Goal: Task Accomplishment & Management: Manage account settings

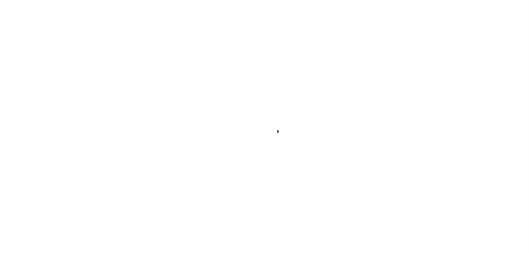
scroll to position [17, 0]
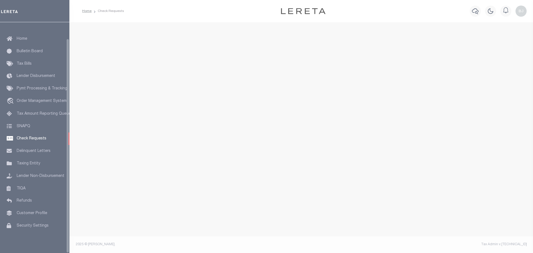
select select "50"
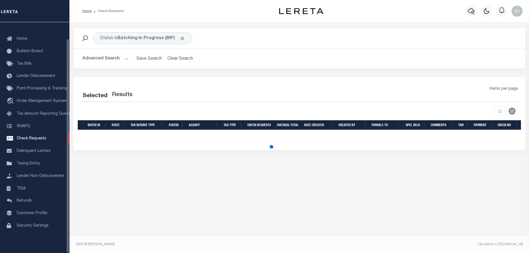
select select "50"
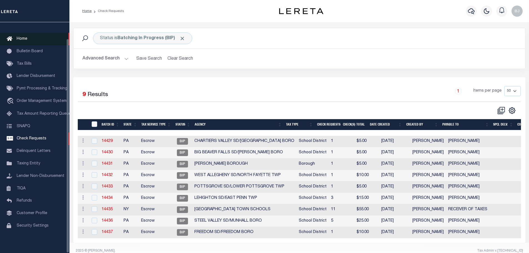
click at [22, 37] on span "Home" at bounding box center [22, 39] width 11 height 4
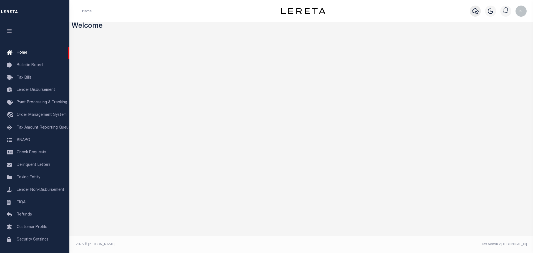
click at [476, 9] on icon "button" at bounding box center [475, 11] width 7 height 7
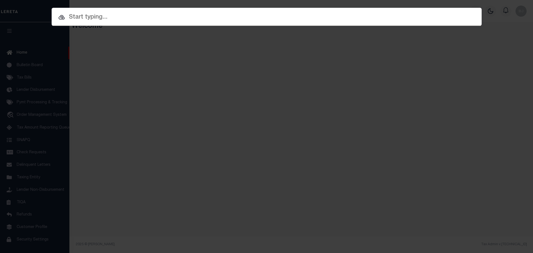
click at [265, 20] on input "text" at bounding box center [267, 17] width 430 height 10
click at [265, 17] on input "text" at bounding box center [267, 17] width 430 height 10
paste input "1876"
type input "1876"
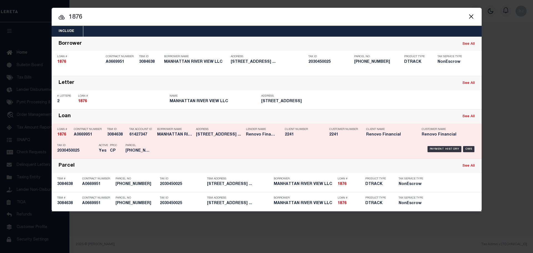
click at [292, 144] on div "Payment History OMS" at bounding box center [317, 149] width 317 height 16
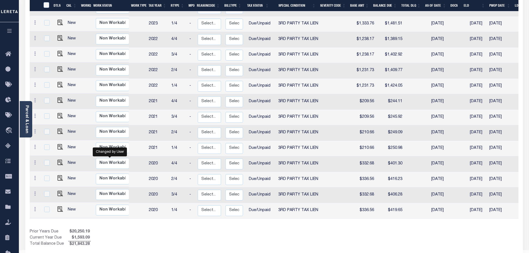
scroll to position [274, 0]
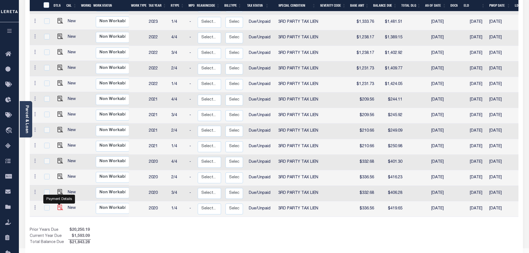
click at [59, 205] on img "" at bounding box center [60, 208] width 6 height 6
checkbox input "true"
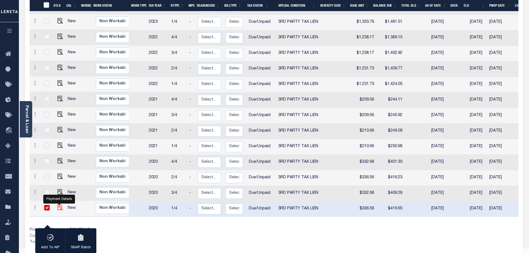
click at [59, 205] on img "" at bounding box center [60, 208] width 6 height 6
checkbox input "false"
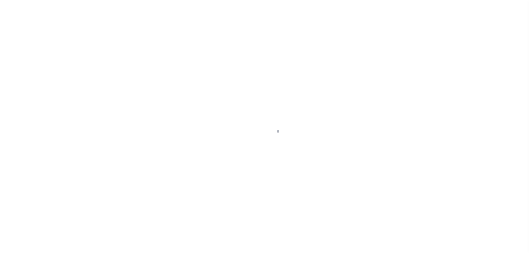
select select "Possible tax foreclosure"
select select "DUE"
select select "20"
select select "Possible tax foreclosure"
select select "DUE"
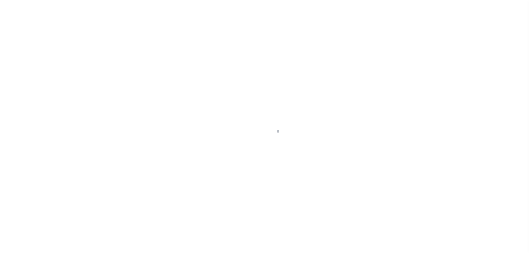
select select "20"
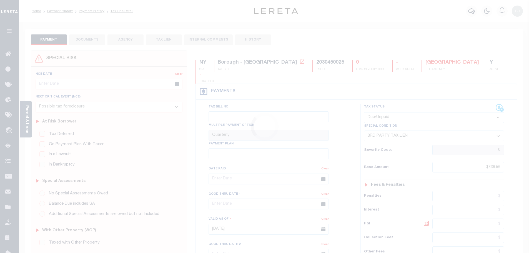
scroll to position [139, 0]
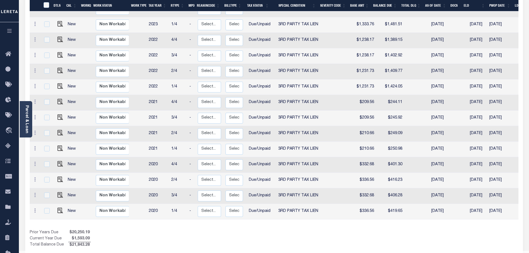
scroll to position [274, 0]
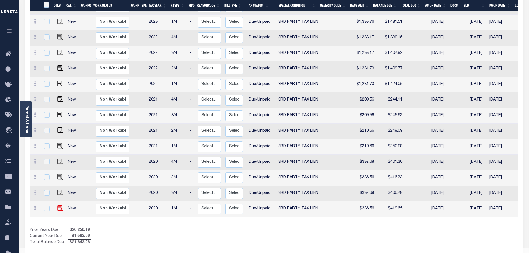
click at [57, 201] on td at bounding box center [58, 209] width 13 height 16
checkbox input "true"
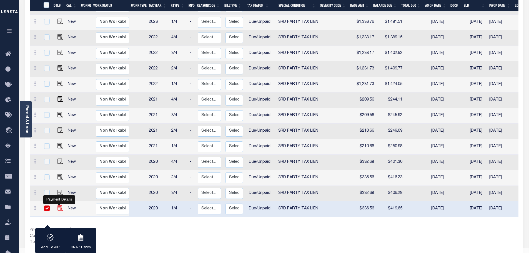
click at [58, 205] on img "" at bounding box center [60, 208] width 6 height 6
checkbox input "false"
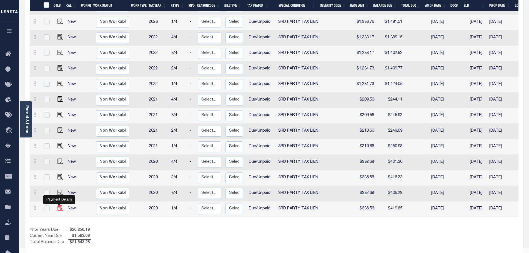
click at [59, 205] on img "" at bounding box center [60, 208] width 6 height 6
checkbox input "true"
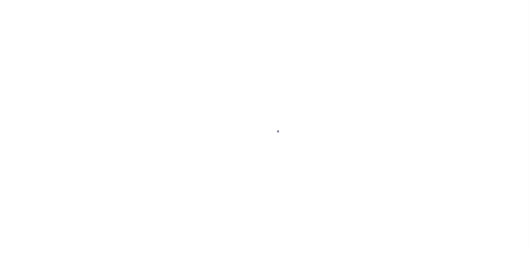
select select "Possible tax foreclosure"
select select "DUE"
select select "20"
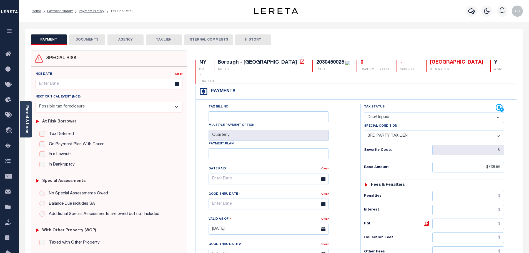
click at [24, 112] on div "Parcel & Loan" at bounding box center [26, 119] width 12 height 36
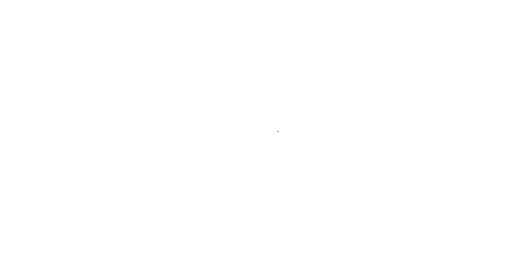
select select "Possible tax foreclosure"
select select "DUE"
select select "20"
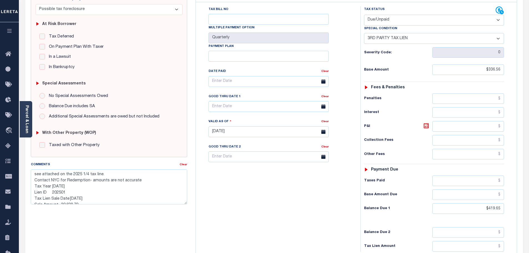
scroll to position [129, 0]
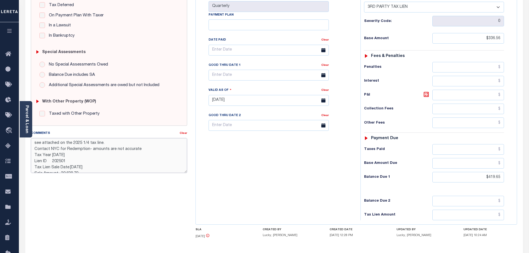
click at [144, 148] on textarea "see attached on the 2025 1/4 tax line. Contact NYC for Redemption- amounts are …" at bounding box center [109, 155] width 157 height 35
click at [272, 179] on div "Tax Bill No Multiple Payment Option Quarterly Payment Plan" at bounding box center [276, 97] width 159 height 245
click at [240, 70] on input "text" at bounding box center [269, 75] width 120 height 11
click at [244, 139] on span "30" at bounding box center [239, 139] width 11 height 11
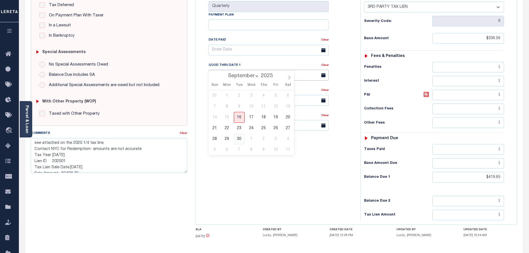
type input "09/30/2025"
type input "09/16/2025"
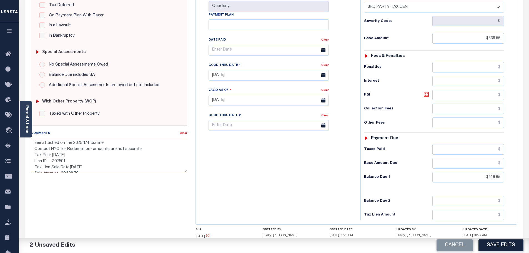
click at [425, 93] on icon at bounding box center [426, 94] width 3 height 3
type input "$83.09"
click at [502, 243] on button "Save Edits" at bounding box center [500, 245] width 45 height 12
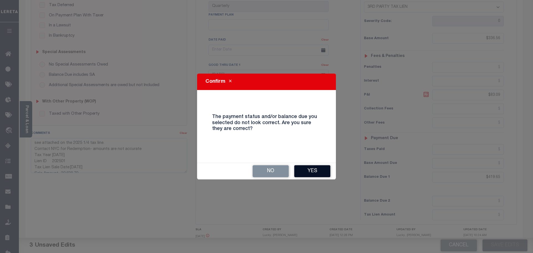
click at [320, 166] on button "Yes" at bounding box center [312, 171] width 36 height 12
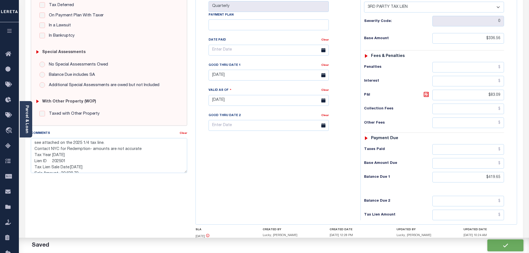
checkbox input "false"
type textarea "see attached on the 2025 1/4 tax line. Contact NYC for Redemption- amounts are …"
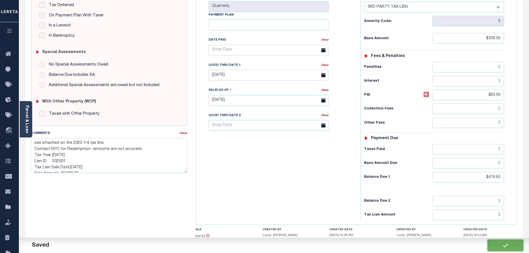
type input "$336.56"
type input "$83.09"
type input "$419.65"
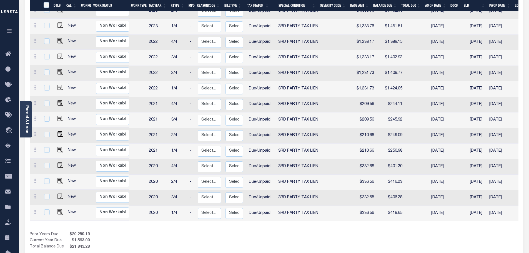
scroll to position [274, 0]
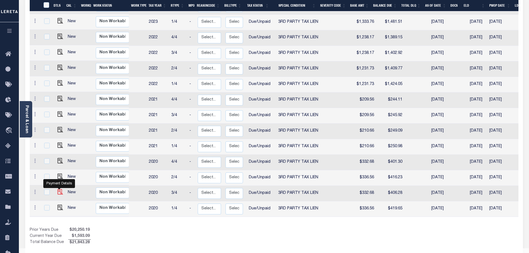
click at [59, 189] on img "" at bounding box center [60, 192] width 6 height 6
checkbox input "true"
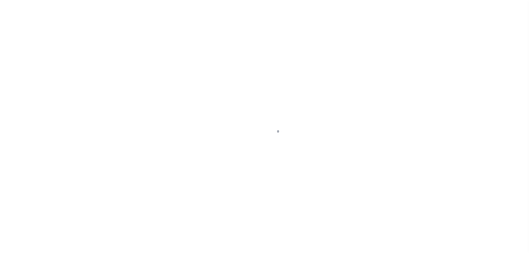
select select "Possible tax foreclosure"
select select "DUE"
select select "20"
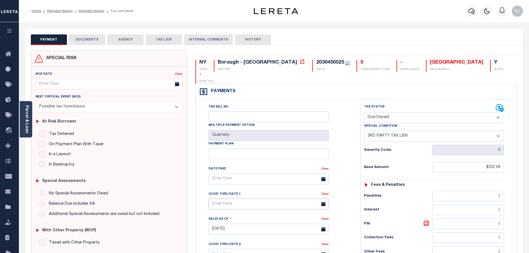
click at [237, 199] on input "text" at bounding box center [269, 204] width 120 height 11
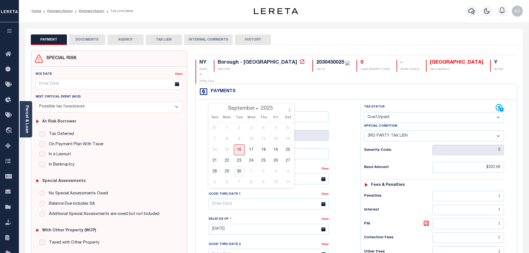
click at [239, 170] on span "30" at bounding box center [239, 171] width 11 height 11
type input "09/30/2025"
type input "[DATE]"
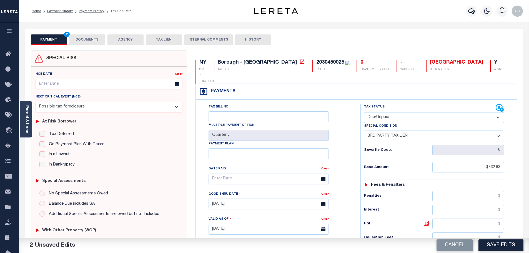
click at [427, 221] on icon at bounding box center [426, 223] width 5 height 5
type input "$73.60"
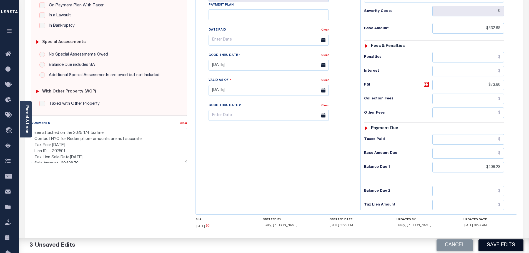
click at [493, 241] on button "Save Edits" at bounding box center [500, 245] width 45 height 12
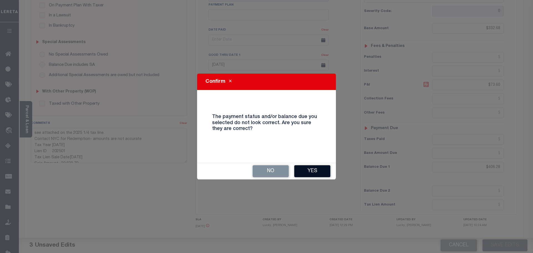
click at [302, 170] on button "Yes" at bounding box center [312, 171] width 36 height 12
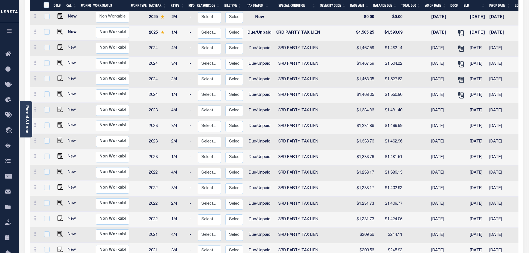
scroll to position [250, 0]
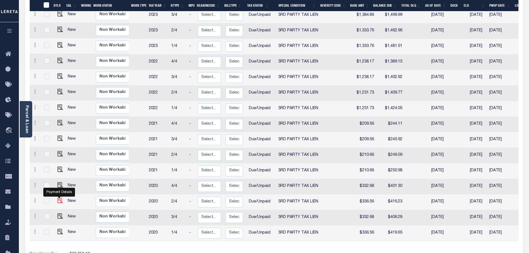
click at [57, 198] on img "" at bounding box center [60, 201] width 6 height 6
checkbox input "true"
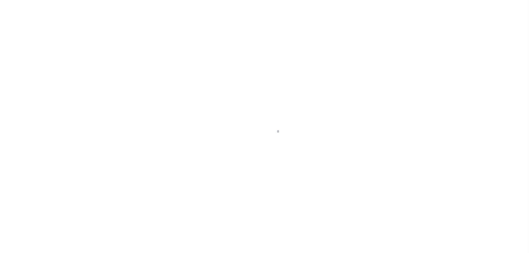
select select "Possible tax foreclosure"
select select "DUE"
select select "20"
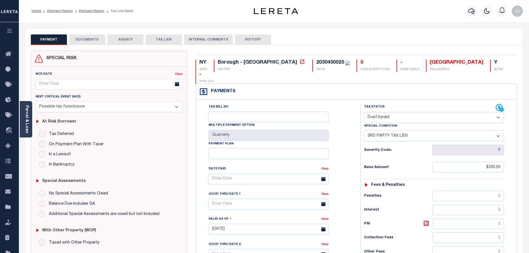
click at [420, 220] on h6 "P&I" at bounding box center [398, 224] width 68 height 8
click at [424, 220] on icon at bounding box center [426, 223] width 7 height 7
type input "$79.67"
type input "[DATE]"
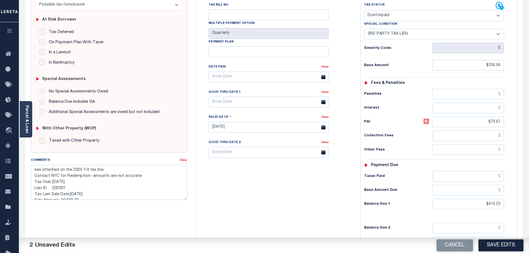
scroll to position [139, 0]
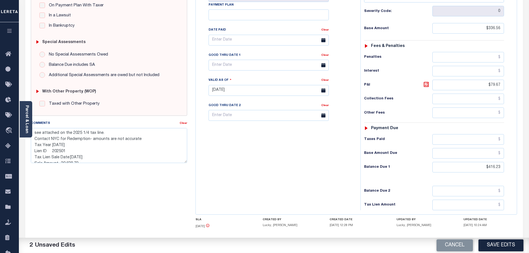
click at [349, 185] on div "Tax Bill No Multiple Payment Option Quarterly Payment Plan" at bounding box center [276, 87] width 159 height 245
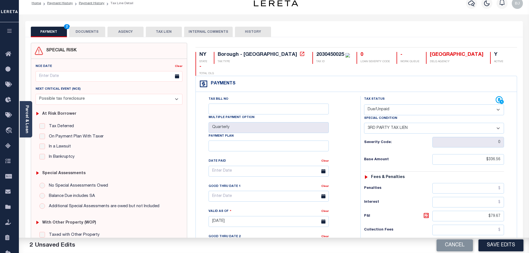
scroll to position [0, 0]
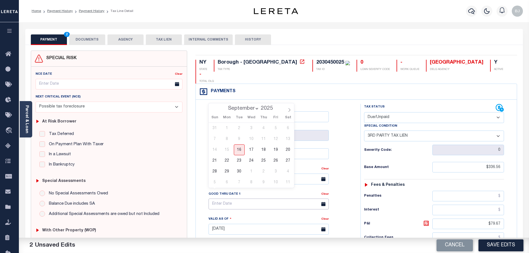
click at [231, 199] on input "text" at bounding box center [269, 204] width 120 height 11
click at [239, 171] on span "30" at bounding box center [239, 171] width 11 height 11
type input "09/30/2025"
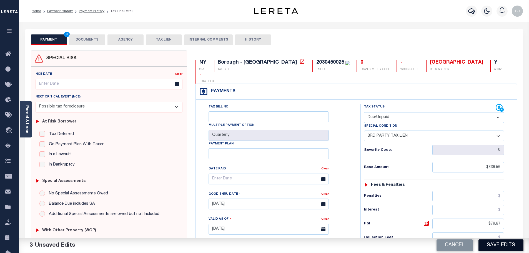
click at [491, 242] on button "Save Edits" at bounding box center [500, 245] width 45 height 12
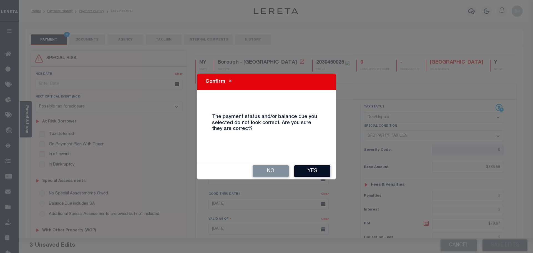
click at [321, 173] on button "Yes" at bounding box center [312, 171] width 36 height 12
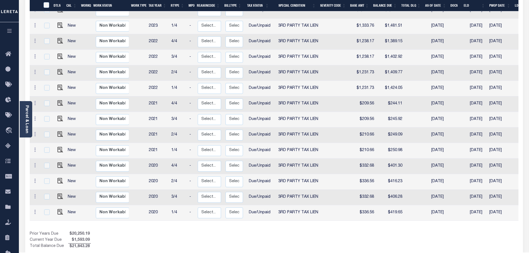
scroll to position [274, 0]
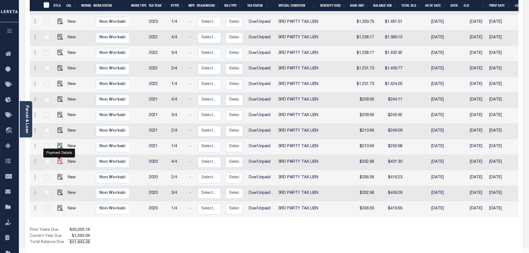
click at [60, 159] on img "" at bounding box center [60, 162] width 6 height 6
checkbox input "true"
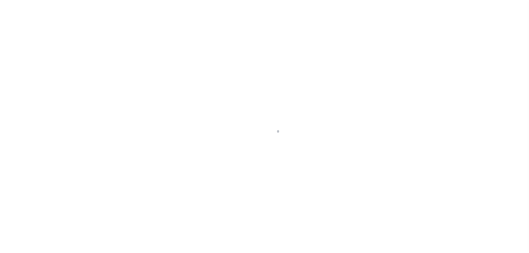
select select "Possible tax foreclosure"
select select "DUE"
select select "20"
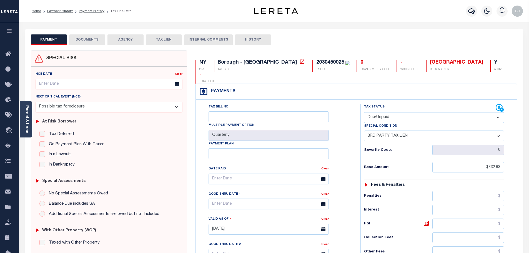
scroll to position [157, 0]
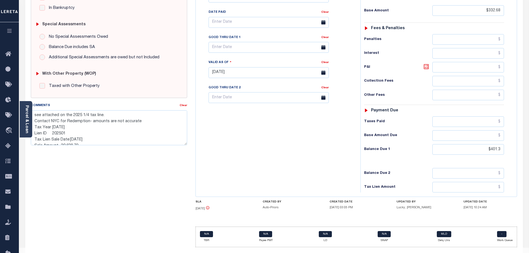
click at [427, 63] on icon at bounding box center [426, 66] width 7 height 7
type input "$68.62"
type input "[DATE]"
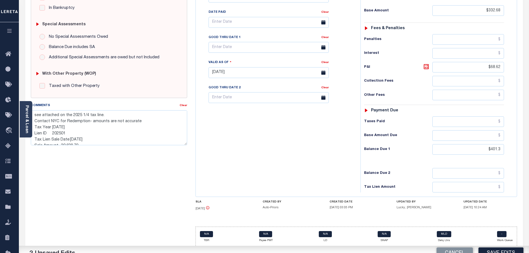
click at [281, 34] on div "Good Thru Date 1" at bounding box center [265, 38] width 113 height 8
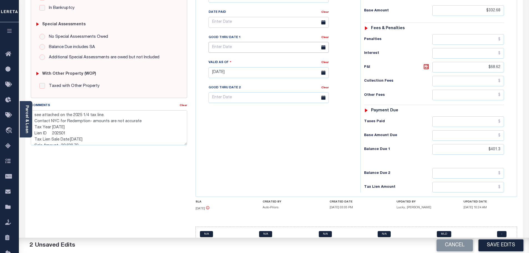
drag, startPoint x: 273, startPoint y: 34, endPoint x: 271, endPoint y: 37, distance: 3.2
click at [273, 42] on input "text" at bounding box center [269, 47] width 120 height 11
click at [244, 112] on span "30" at bounding box center [239, 111] width 11 height 11
type input "09/30/2025"
click at [483, 245] on button "Save Edits" at bounding box center [500, 245] width 45 height 12
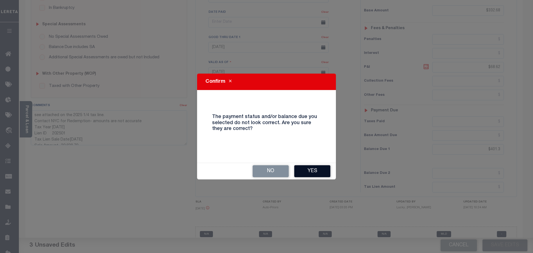
click at [320, 174] on button "Yes" at bounding box center [312, 171] width 36 height 12
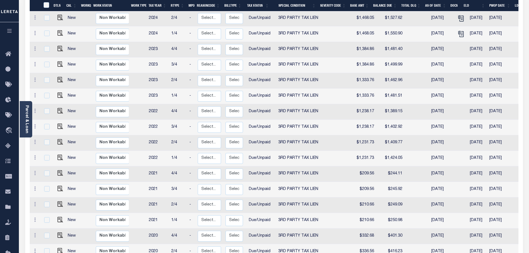
scroll to position [201, 0]
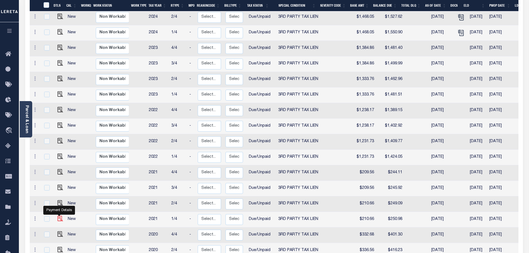
click at [59, 216] on img "" at bounding box center [60, 219] width 6 height 6
checkbox input "true"
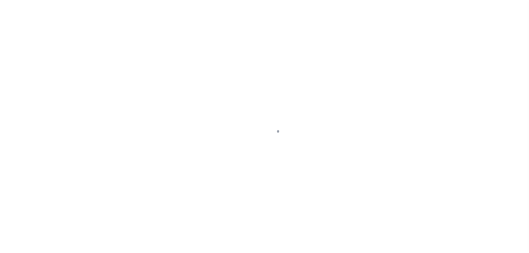
select select "Possible tax foreclosure"
select select "DUE"
select select "20"
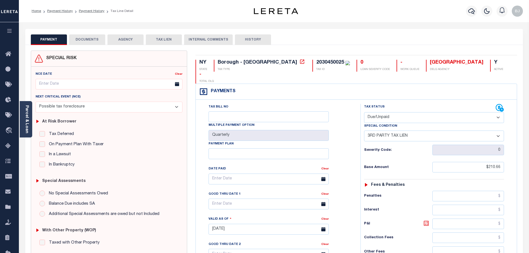
click at [427, 220] on icon at bounding box center [426, 223] width 7 height 7
type input "$40.32"
type input "[DATE]"
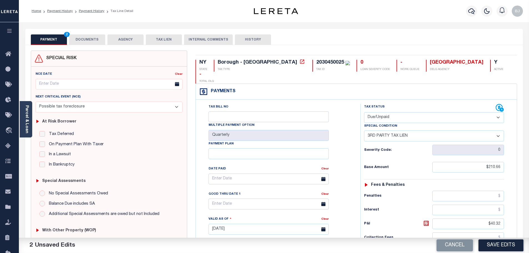
click at [239, 192] on label "Good Thru Date 1" at bounding box center [225, 194] width 32 height 5
drag, startPoint x: 238, startPoint y: 195, endPoint x: 239, endPoint y: 199, distance: 4.7
click at [238, 199] on input "text" at bounding box center [269, 204] width 120 height 11
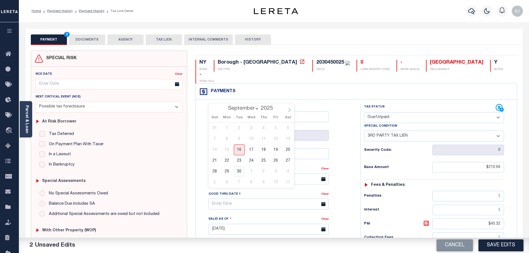
click at [236, 172] on span "30" at bounding box center [239, 171] width 11 height 11
type input "[DATE]"
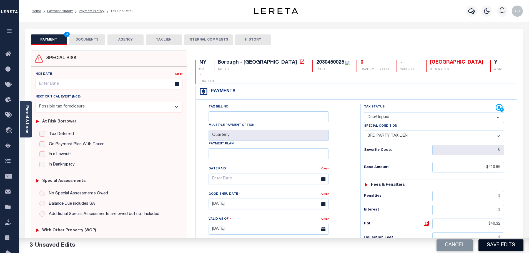
click at [508, 242] on button "Save Edits" at bounding box center [500, 245] width 45 height 12
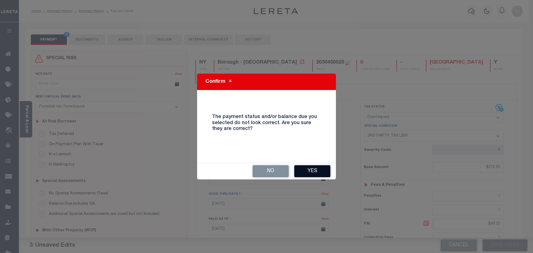
click at [306, 172] on button "Yes" at bounding box center [312, 171] width 36 height 12
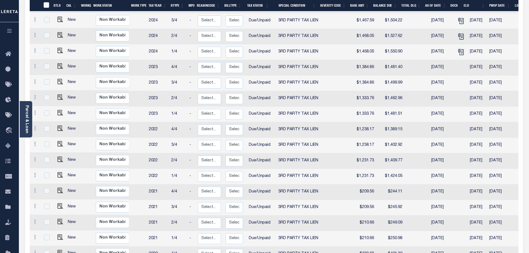
scroll to position [194, 0]
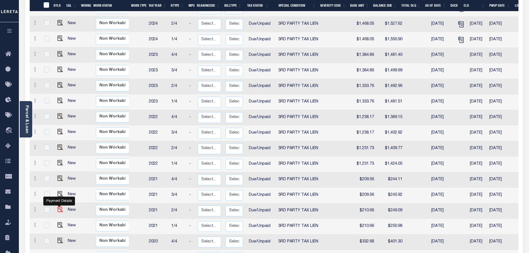
click at [57, 207] on img "" at bounding box center [60, 210] width 6 height 6
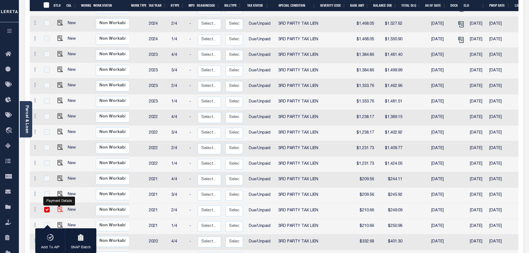
checkbox input "true"
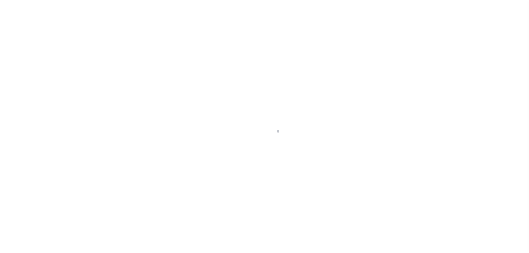
select select "Possible tax foreclosure"
select select "DUE"
select select "20"
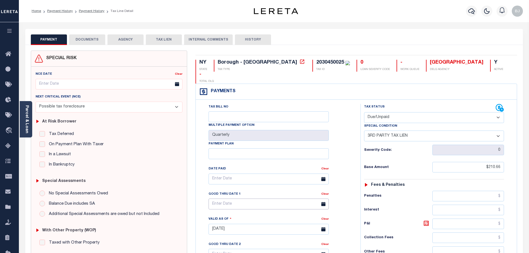
click at [227, 199] on input "text" at bounding box center [269, 204] width 120 height 11
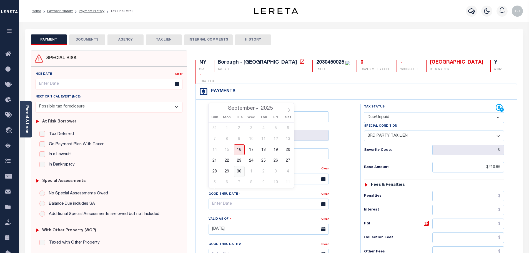
click at [240, 174] on span "30" at bounding box center [239, 171] width 11 height 11
type input "[DATE]"
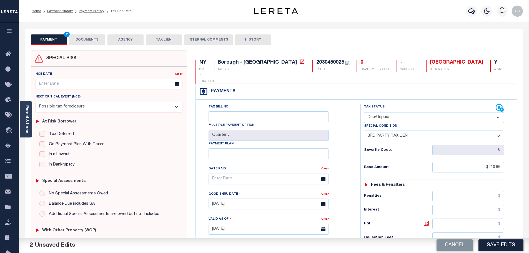
click at [426, 222] on icon at bounding box center [426, 223] width 3 height 3
type input "$38.43"
click at [508, 244] on button "Save Edits" at bounding box center [500, 245] width 45 height 12
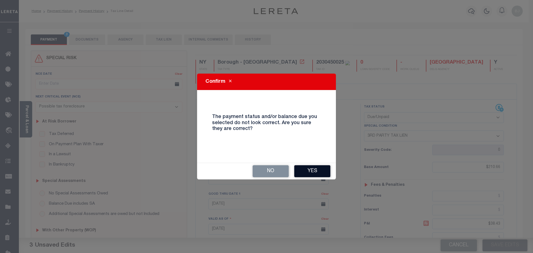
drag, startPoint x: 307, startPoint y: 178, endPoint x: 309, endPoint y: 173, distance: 5.4
click at [307, 178] on div "No Yes" at bounding box center [266, 171] width 139 height 16
click at [309, 173] on button "Yes" at bounding box center [312, 171] width 36 height 12
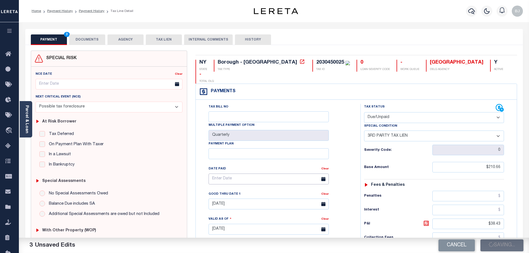
click at [310, 174] on input "text" at bounding box center [269, 179] width 120 height 11
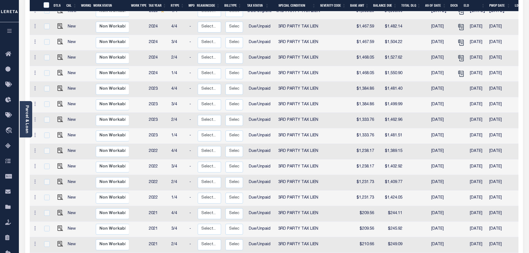
scroll to position [167, 0]
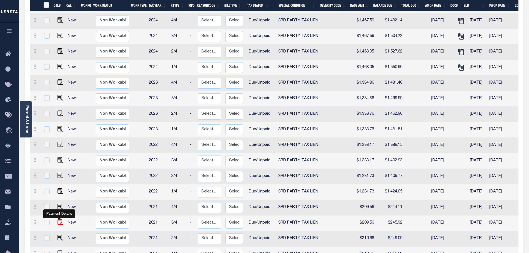
click at [58, 219] on img "" at bounding box center [60, 222] width 6 height 6
checkbox input "true"
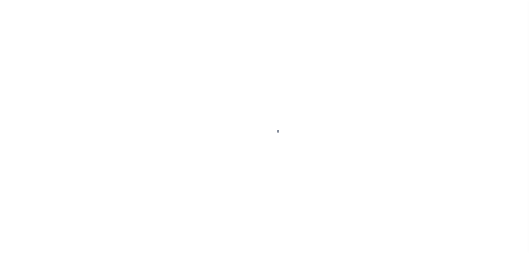
select select "Possible tax foreclosure"
select select "DUE"
select select "20"
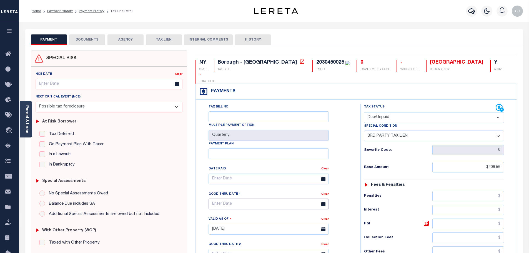
click at [231, 199] on input "text" at bounding box center [269, 204] width 120 height 11
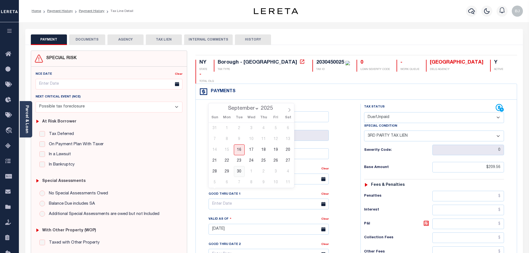
click at [237, 171] on span "30" at bounding box center [239, 171] width 11 height 11
type input "09/30/2025"
type input "[DATE]"
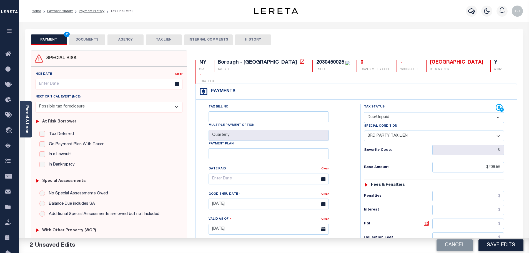
click at [429, 220] on icon at bounding box center [426, 223] width 7 height 7
type input "$36.36"
click at [240, 180] on div "Tax Bill No Multiple Payment Option Quarterly Payment Plan Clear Clear 09/30/20…" at bounding box center [276, 182] width 151 height 156
click at [325, 193] on link "Clear" at bounding box center [324, 194] width 7 height 3
click at [495, 245] on button "Save Edits" at bounding box center [500, 245] width 45 height 12
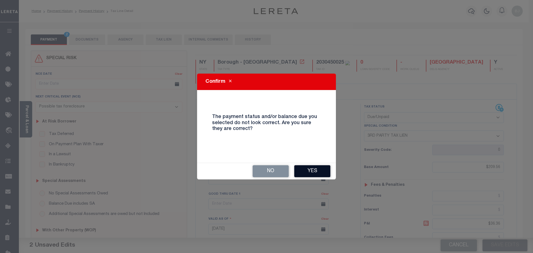
click at [309, 172] on button "Yes" at bounding box center [312, 171] width 36 height 12
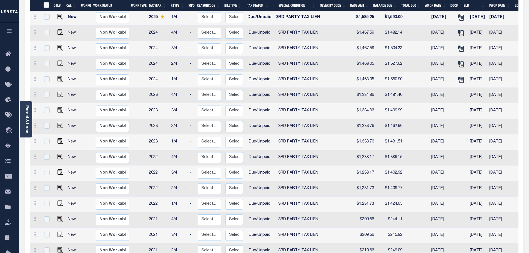
scroll to position [167, 0]
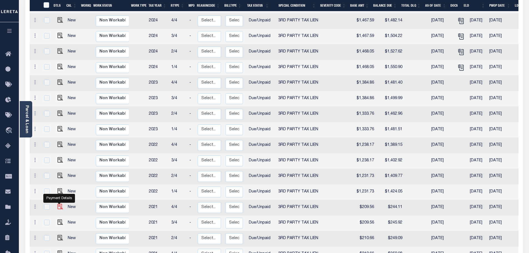
click at [59, 204] on img "" at bounding box center [60, 207] width 6 height 6
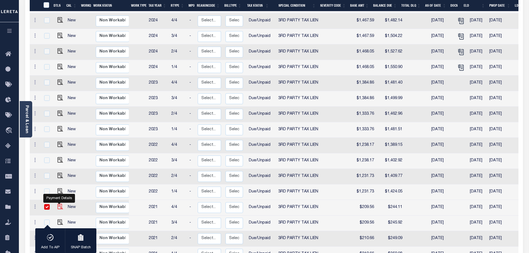
checkbox input "true"
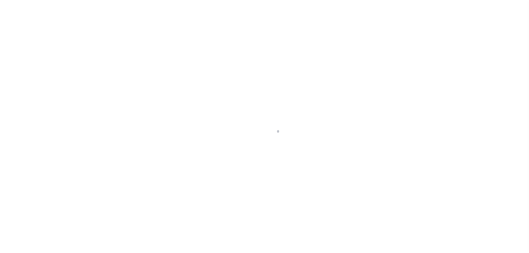
select select "Possible tax foreclosure"
select select "DUE"
select select "20"
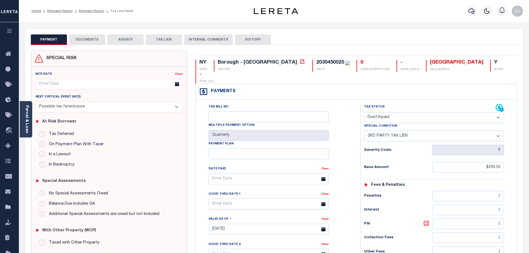
click at [424, 220] on icon at bounding box center [426, 223] width 7 height 7
type input "$34.55"
type input "[DATE]"
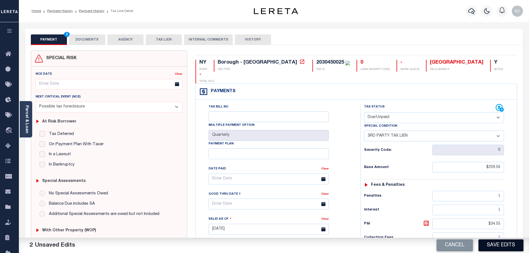
click at [515, 244] on button "Save Edits" at bounding box center [500, 245] width 45 height 12
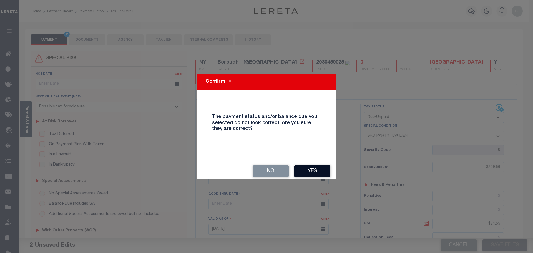
click at [309, 167] on button "Yes" at bounding box center [312, 171] width 36 height 12
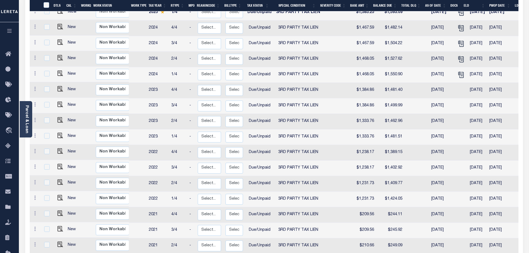
scroll to position [167, 0]
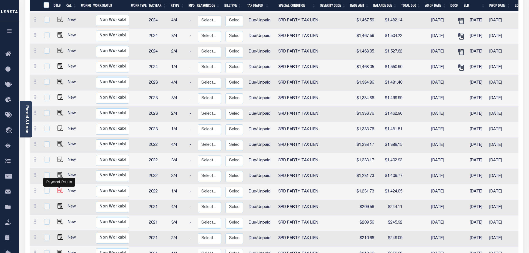
click at [60, 188] on img "" at bounding box center [60, 191] width 6 height 6
checkbox input "true"
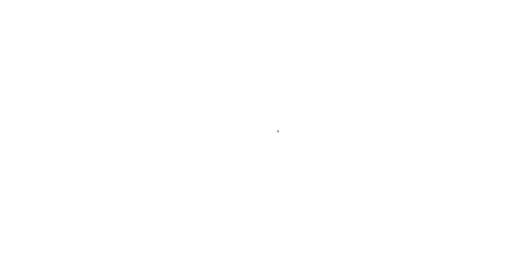
select select "Possible tax foreclosure"
select select "DUE"
select select "20"
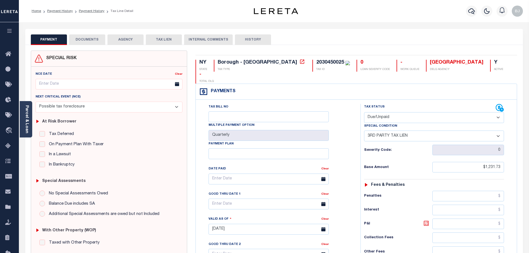
click at [428, 221] on icon at bounding box center [426, 223] width 5 height 5
type input "$192.32"
type input "[DATE]"
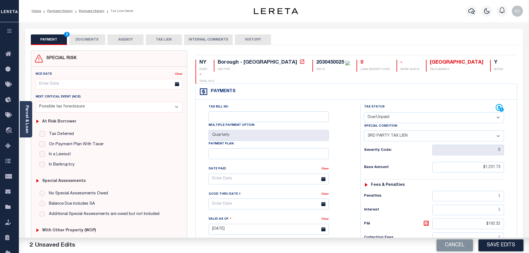
click at [488, 238] on div "Cancel Save Edits" at bounding box center [401, 246] width 255 height 16
click at [495, 242] on button "Save Edits" at bounding box center [500, 245] width 45 height 12
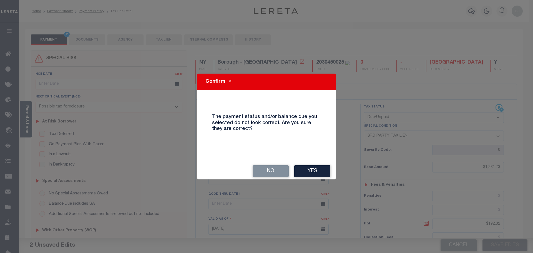
click at [309, 178] on div "No Yes" at bounding box center [266, 171] width 139 height 16
click at [308, 174] on button "Yes" at bounding box center [312, 171] width 36 height 12
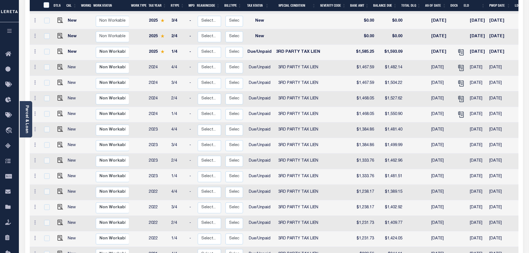
scroll to position [194, 0]
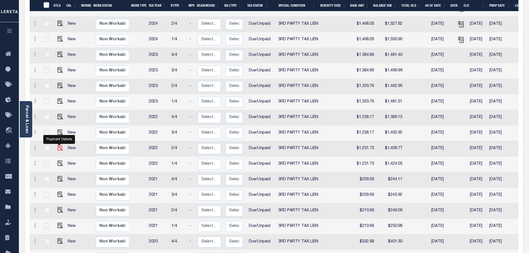
click at [60, 145] on img "" at bounding box center [60, 148] width 6 height 6
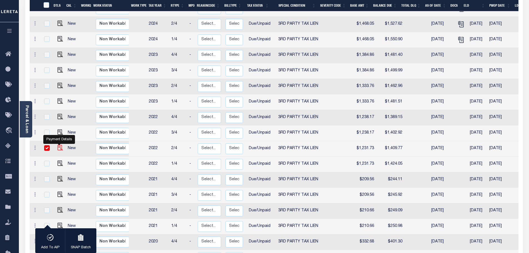
checkbox input "true"
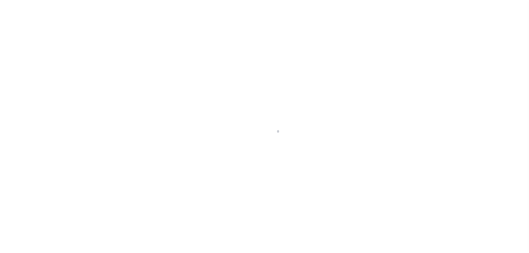
select select "Possible tax foreclosure"
select select "DUE"
select select "20"
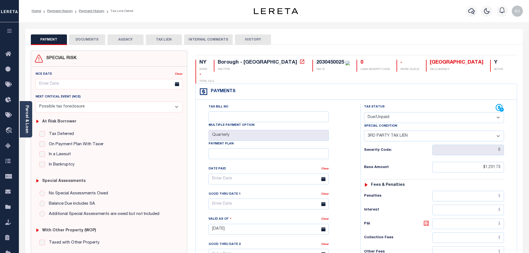
click at [429, 220] on icon at bounding box center [426, 223] width 7 height 7
type input "$178.04"
type input "[DATE]"
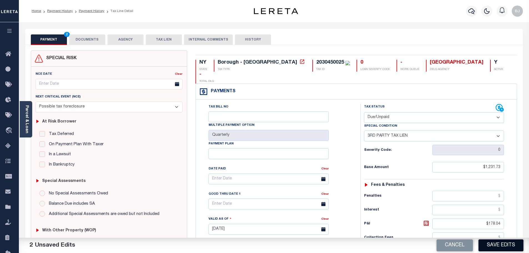
click at [498, 245] on button "Save Edits" at bounding box center [500, 245] width 45 height 12
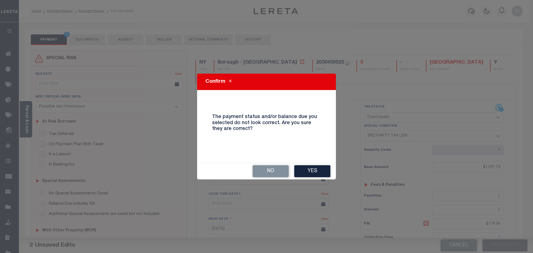
click at [308, 171] on button "Yes" at bounding box center [312, 171] width 36 height 12
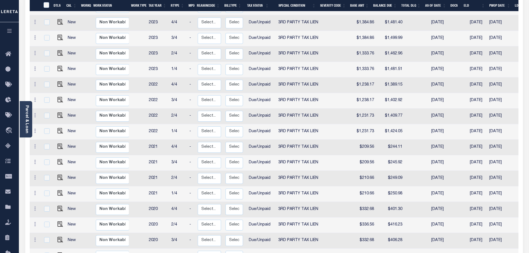
scroll to position [250, 0]
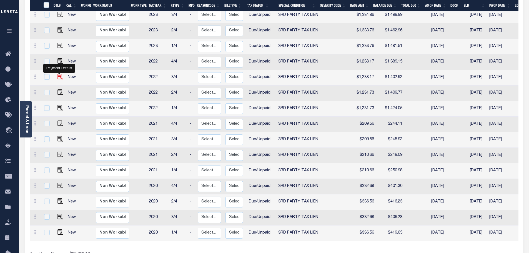
click at [58, 74] on img "" at bounding box center [60, 77] width 6 height 6
checkbox input "true"
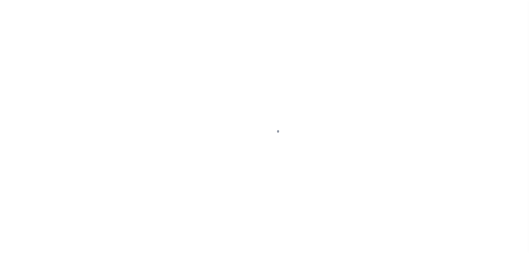
select select "Possible tax foreclosure"
select select "DUE"
select select "20"
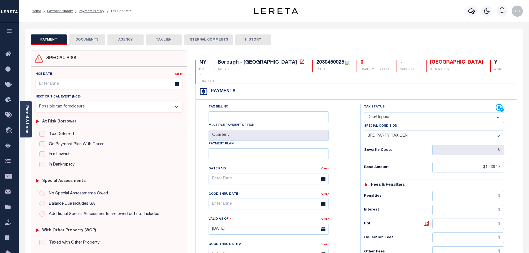
click at [429, 220] on icon at bounding box center [426, 223] width 7 height 7
type input "$164.75"
type input "[DATE]"
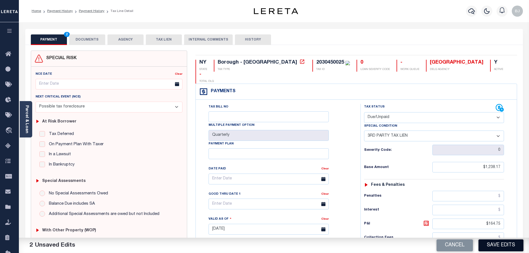
click at [505, 246] on button "Save Edits" at bounding box center [500, 245] width 45 height 12
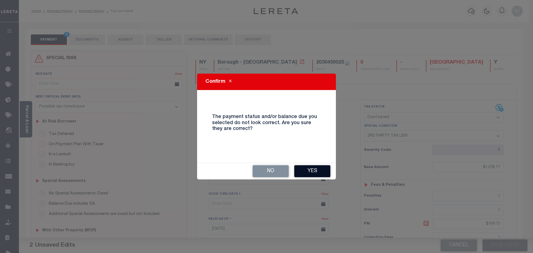
click at [322, 169] on button "Yes" at bounding box center [312, 171] width 36 height 12
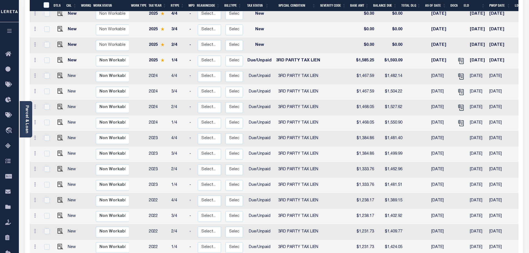
scroll to position [194, 0]
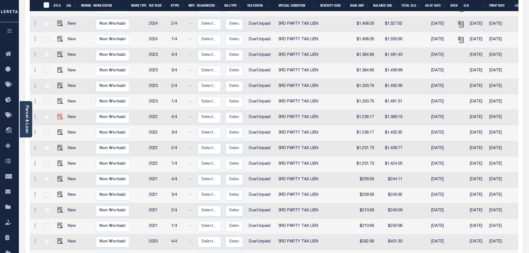
click at [61, 114] on img at bounding box center [60, 117] width 6 height 6
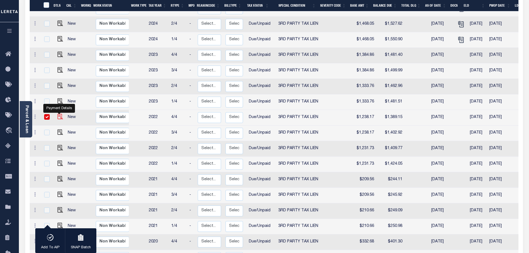
checkbox input "true"
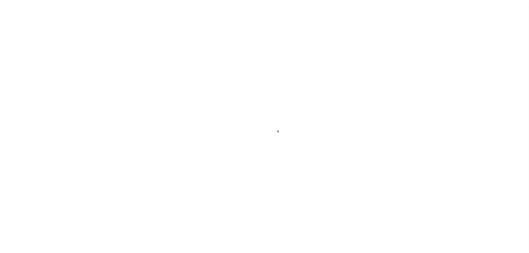
select select "Possible tax foreclosure"
select select "DUE"
select select "20"
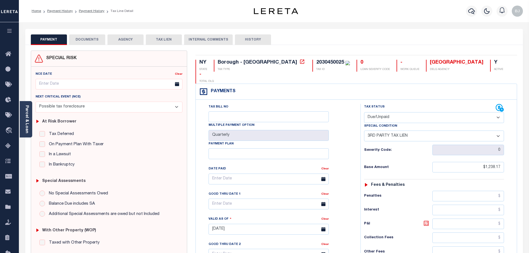
click at [427, 220] on icon at bounding box center [426, 223] width 7 height 7
type input "$150.98"
type input "[DATE]"
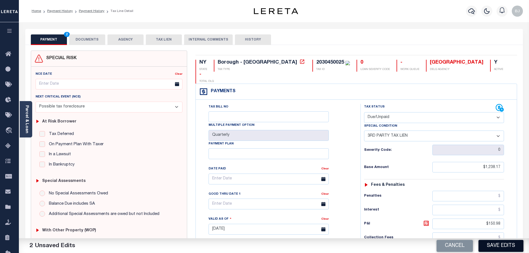
click at [499, 249] on button "Save Edits" at bounding box center [500, 246] width 45 height 12
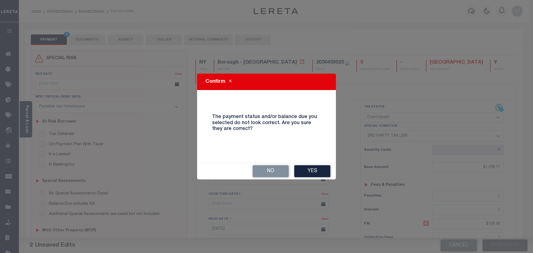
click at [319, 175] on button "Yes" at bounding box center [312, 171] width 36 height 12
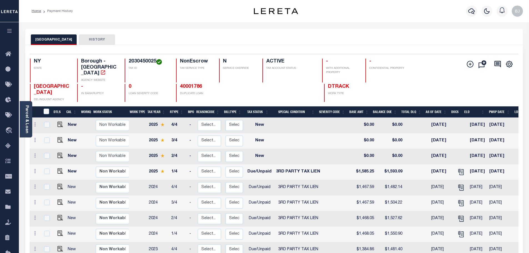
scroll to position [139, 0]
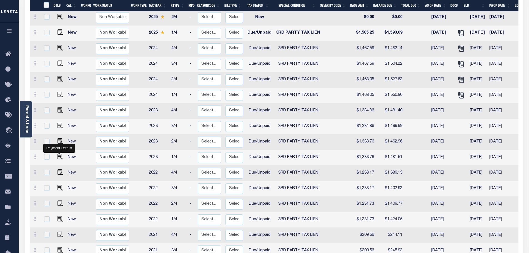
click at [56, 155] on link at bounding box center [59, 157] width 8 height 4
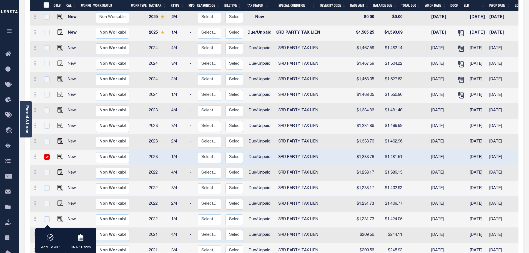
checkbox input "true"
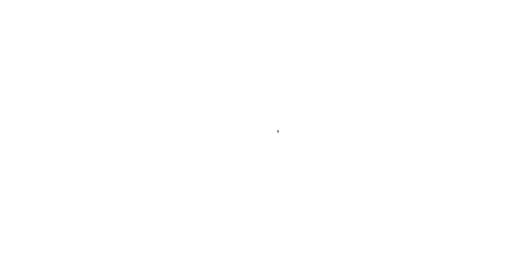
select select "Possible tax foreclosure"
select select "DUE"
select select "20"
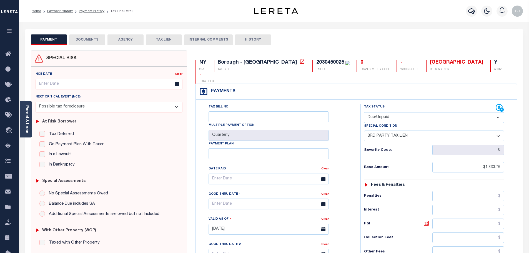
click at [428, 220] on icon at bounding box center [426, 223] width 7 height 7
type input "$147.75"
type input "[DATE]"
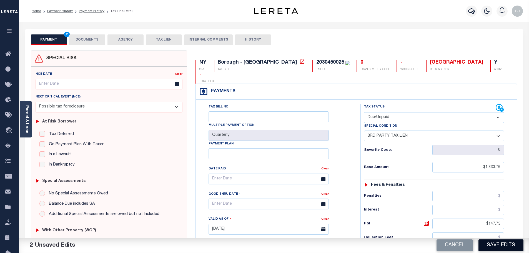
click at [496, 246] on button "Save Edits" at bounding box center [500, 245] width 45 height 12
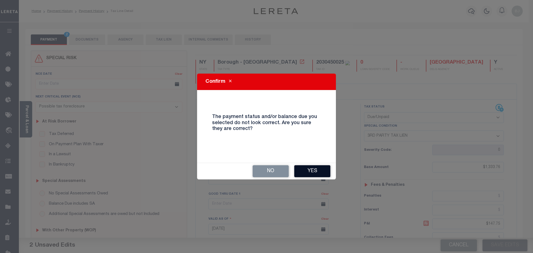
click at [319, 172] on button "Yes" at bounding box center [312, 171] width 36 height 12
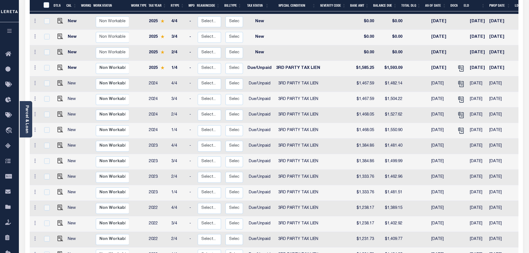
scroll to position [111, 0]
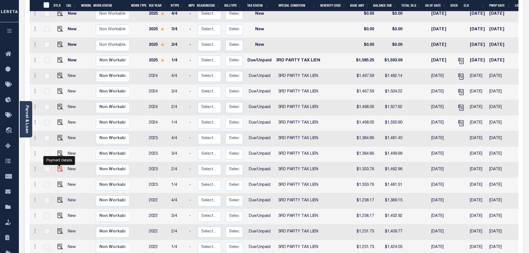
click at [60, 166] on img "" at bounding box center [60, 169] width 6 height 6
checkbox input "true"
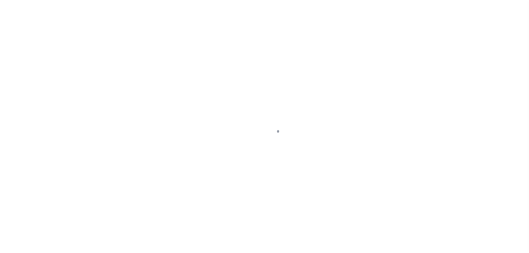
select select "Possible tax foreclosure"
select select "DUE"
select select "20"
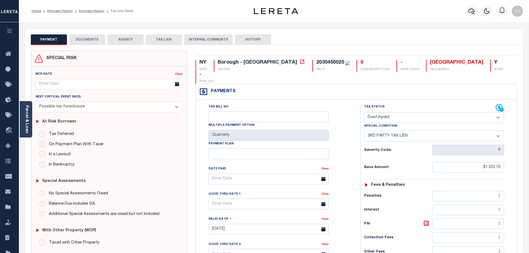
drag, startPoint x: 427, startPoint y: 210, endPoint x: 416, endPoint y: 211, distance: 11.7
click at [427, 220] on icon at bounding box center [426, 223] width 7 height 7
type input "$129.20"
type input "[DATE]"
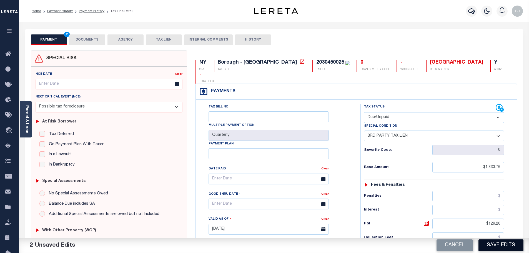
click at [505, 245] on button "Save Edits" at bounding box center [500, 245] width 45 height 12
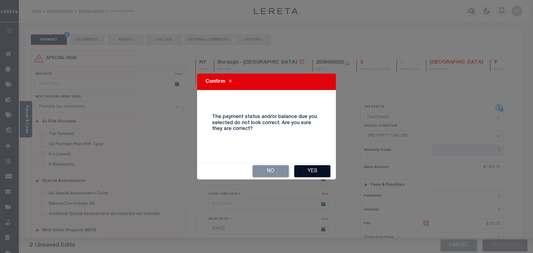
click at [318, 172] on button "Yes" at bounding box center [312, 171] width 36 height 12
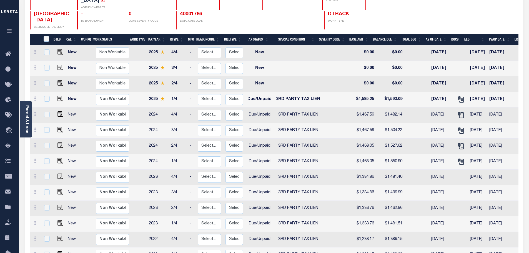
scroll to position [83, 0]
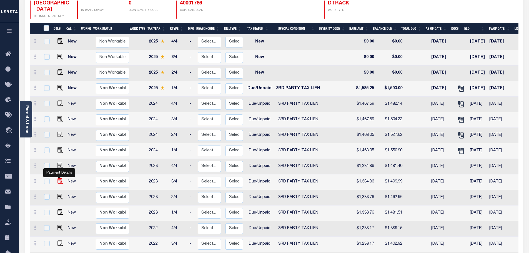
click at [59, 178] on img "" at bounding box center [60, 181] width 6 height 6
checkbox input "true"
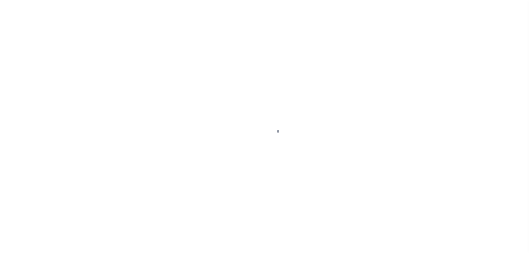
select select "Possible tax foreclosure"
select select "DUE"
select select "20"
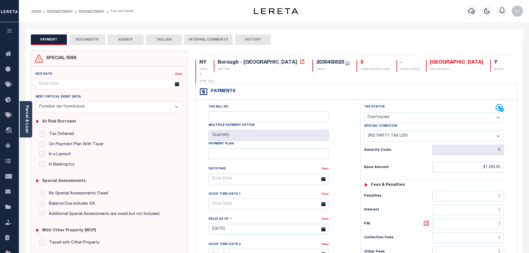
click at [428, 221] on icon at bounding box center [426, 223] width 5 height 5
type input "$115.13"
type input "[DATE]"
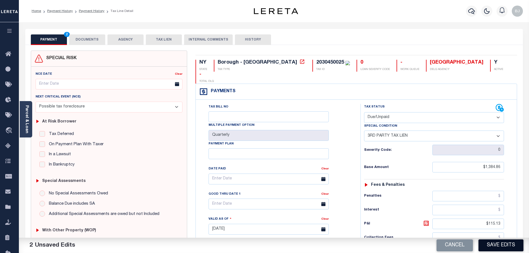
click at [501, 249] on button "Save Edits" at bounding box center [500, 245] width 45 height 12
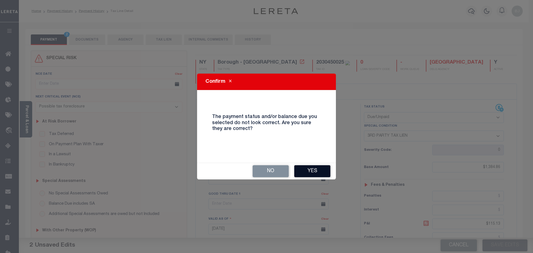
click at [301, 171] on button "Yes" at bounding box center [312, 171] width 36 height 12
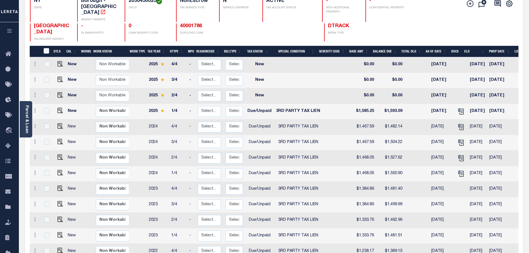
scroll to position [83, 0]
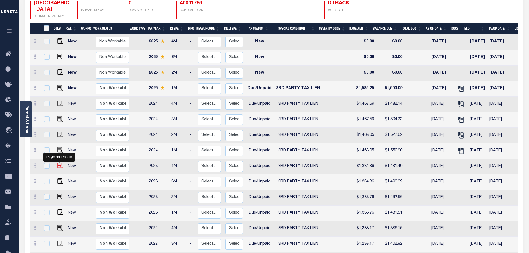
click at [60, 163] on img "" at bounding box center [60, 166] width 6 height 6
checkbox input "true"
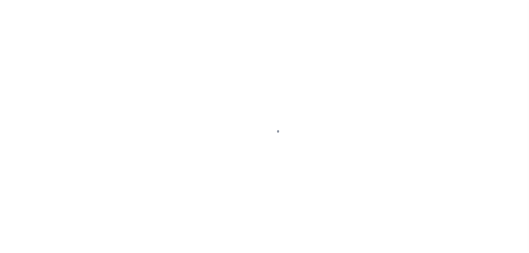
select select "Possible tax foreclosure"
select select "DUE"
select select "20"
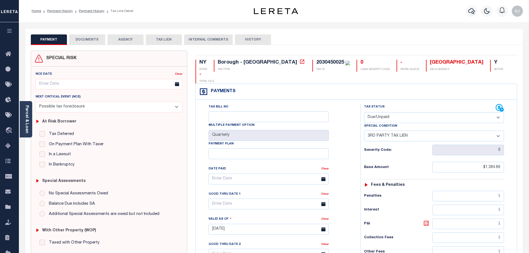
click at [425, 222] on icon at bounding box center [426, 223] width 3 height 3
type input "$96.54"
type input "[DATE]"
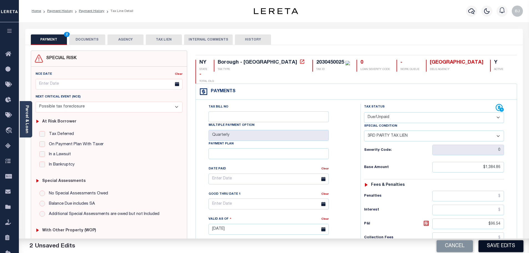
click at [510, 249] on button "Save Edits" at bounding box center [500, 246] width 45 height 12
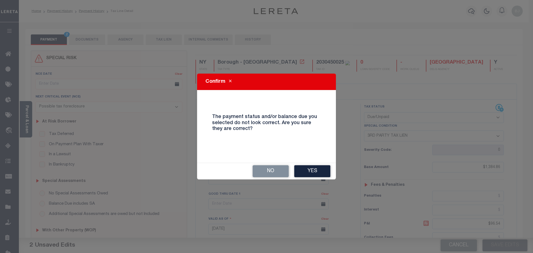
click at [295, 164] on div "No Yes" at bounding box center [266, 171] width 139 height 16
click at [302, 169] on button "Yes" at bounding box center [312, 171] width 36 height 12
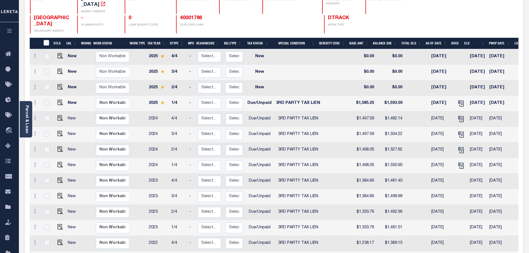
scroll to position [83, 0]
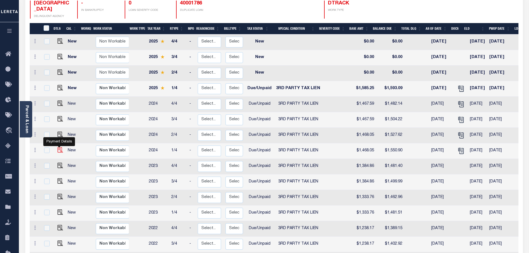
click at [57, 147] on img "" at bounding box center [60, 150] width 6 height 6
checkbox input "true"
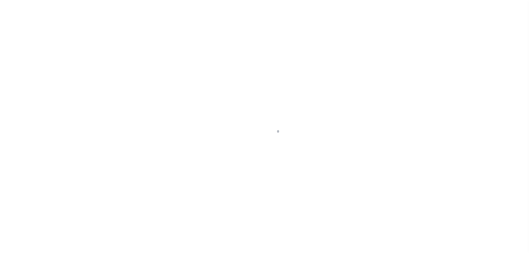
select select "Possible tax foreclosure"
select select "DUE"
select select "20"
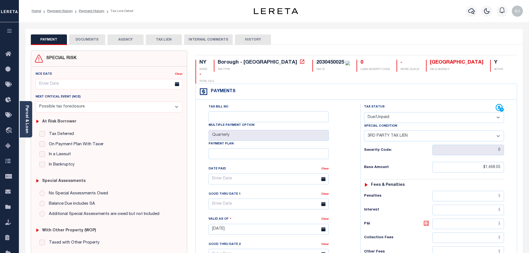
click at [424, 221] on icon at bounding box center [426, 223] width 5 height 5
type input "$82.85"
type input "[DATE]"
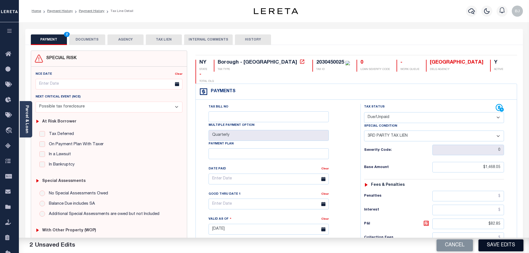
click at [523, 249] on button "Save Edits" at bounding box center [500, 245] width 45 height 12
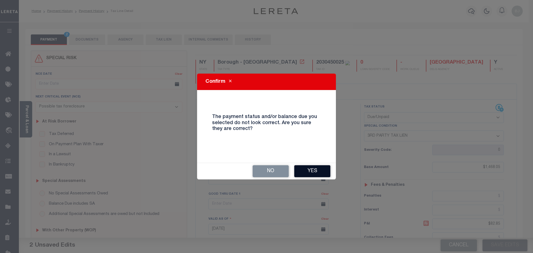
click at [316, 174] on button "Yes" at bounding box center [312, 171] width 36 height 12
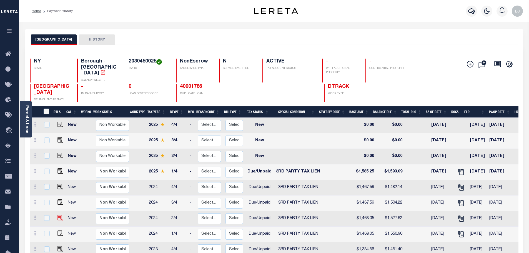
click at [60, 215] on img at bounding box center [60, 218] width 6 height 6
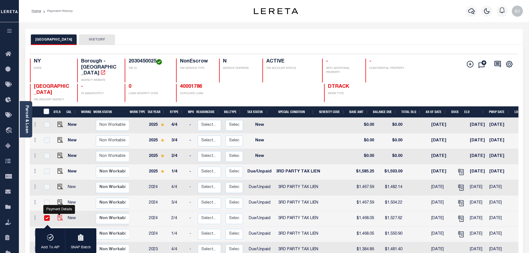
checkbox input "true"
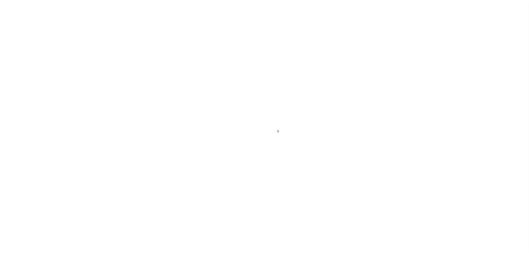
select select "Possible tax foreclosure"
select select "DUE"
select select "20"
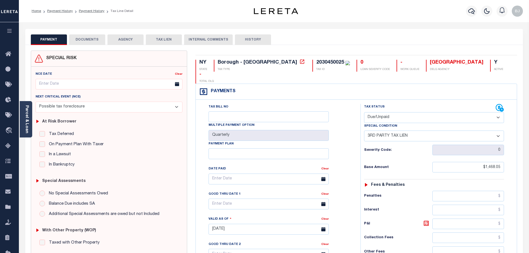
scroll to position [111, 0]
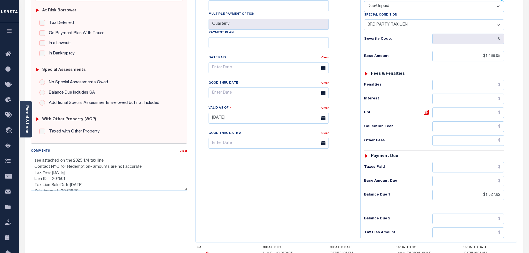
click at [425, 109] on icon at bounding box center [426, 112] width 7 height 7
type input "$59.57"
type input "[DATE]"
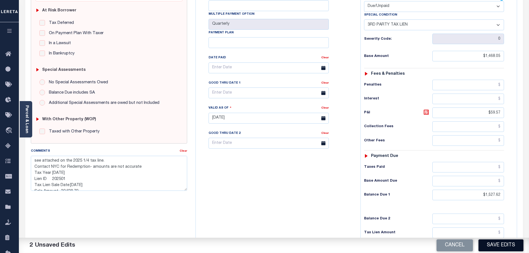
click at [512, 243] on button "Save Edits" at bounding box center [500, 245] width 45 height 12
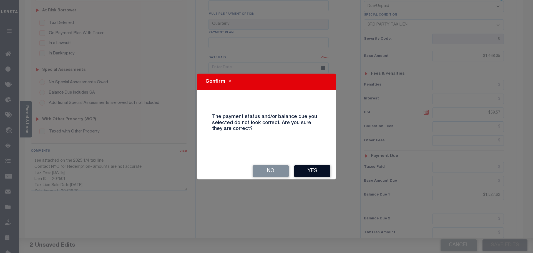
click at [317, 170] on button "Yes" at bounding box center [312, 171] width 36 height 12
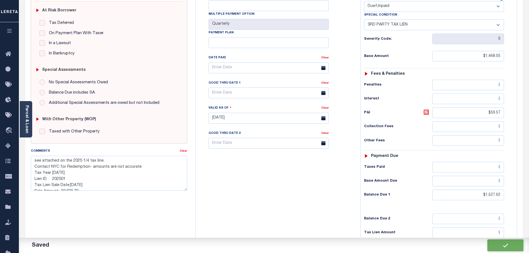
checkbox input "false"
type textarea "see attached on the 2025 1/4 tax line. Contact NYC for Redemption- amounts are …"
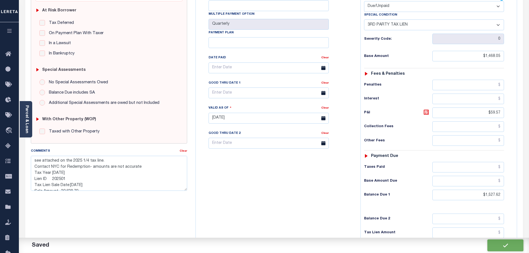
type input "$1,468.05"
type input "$59.57"
type input "$1,527.62"
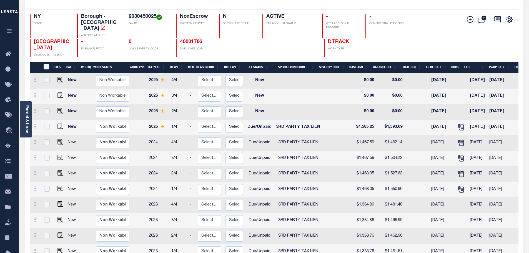
scroll to position [83, 0]
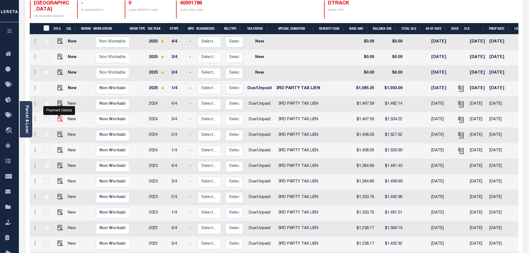
click at [58, 116] on img "" at bounding box center [60, 119] width 6 height 6
checkbox input "true"
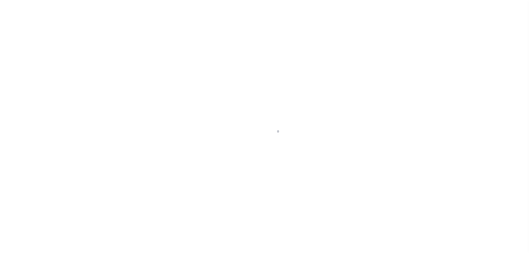
select select "Possible tax foreclosure"
select select "DUE"
select select "20"
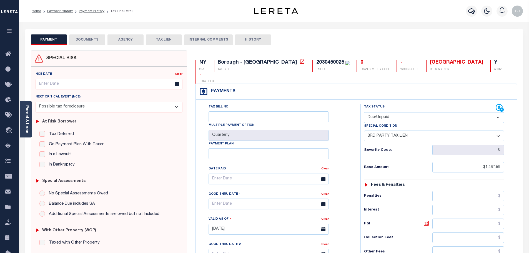
drag, startPoint x: 430, startPoint y: 211, endPoint x: 429, endPoint y: 214, distance: 2.9
click at [430, 220] on link at bounding box center [427, 224] width 9 height 8
type input "$36.63"
type input "[DATE]"
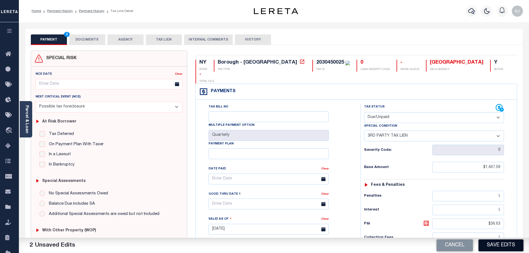
click at [510, 245] on button "Save Edits" at bounding box center [500, 245] width 45 height 12
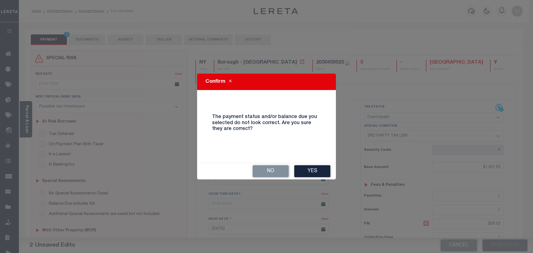
click at [311, 179] on div "No Yes" at bounding box center [266, 171] width 139 height 16
click at [311, 173] on button "Yes" at bounding box center [312, 171] width 36 height 12
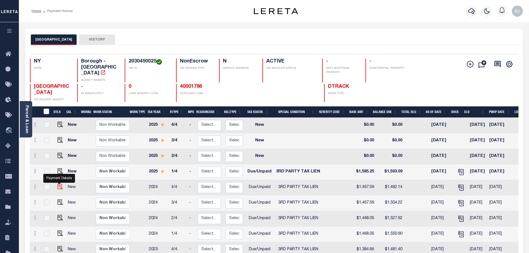
click at [57, 184] on img "" at bounding box center [60, 187] width 6 height 6
checkbox input "true"
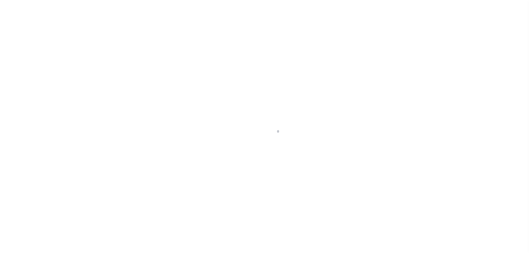
select select "Possible tax foreclosure"
select select "DUE"
select select "20"
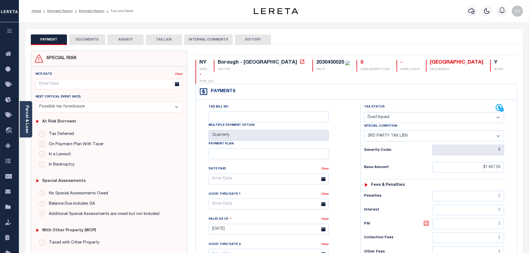
click at [423, 220] on icon at bounding box center [426, 223] width 7 height 7
type input "$14.55"
type input "[DATE]"
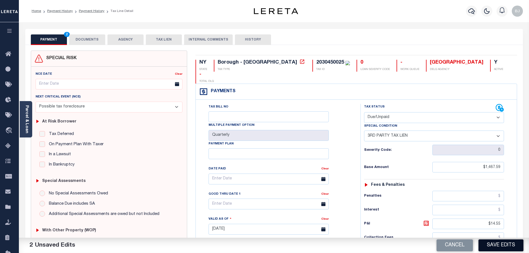
click at [500, 240] on button "Save Edits" at bounding box center [500, 245] width 45 height 12
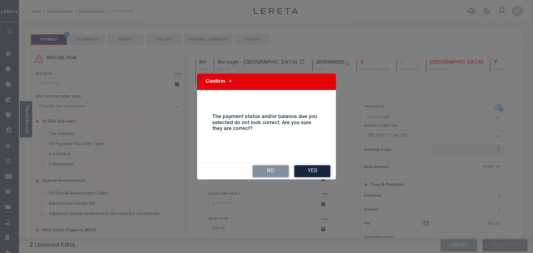
click at [312, 176] on button "Yes" at bounding box center [312, 171] width 36 height 12
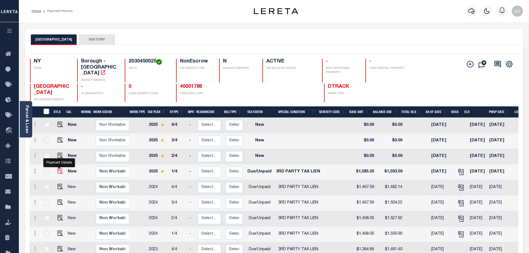
click at [59, 168] on img "" at bounding box center [60, 171] width 6 height 6
checkbox input "true"
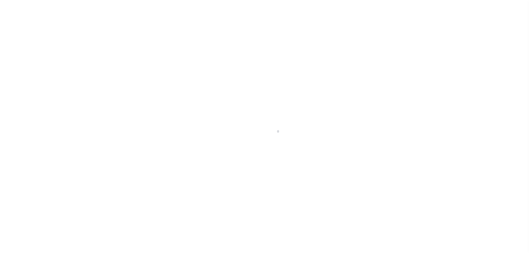
select select "Possible tax foreclosure"
select select "DUE"
select select "20"
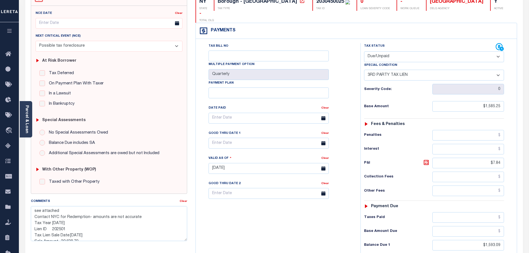
scroll to position [83, 0]
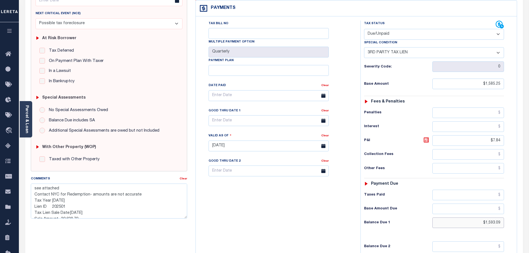
drag, startPoint x: 475, startPoint y: 209, endPoint x: 510, endPoint y: 154, distance: 65.2
click at [529, 211] on html "Home Payment History Payment History Tax Line Detail Profile Sign out" at bounding box center [264, 129] width 529 height 424
click at [235, 115] on input "text" at bounding box center [269, 120] width 120 height 11
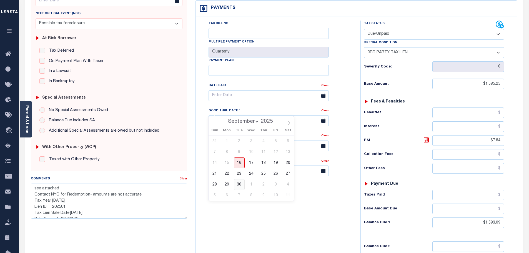
click at [240, 183] on span "30" at bounding box center [239, 184] width 11 height 11
type input "09/30/2025"
type input "09/16/2025"
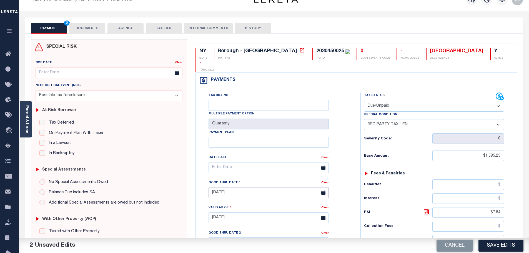
scroll to position [0, 0]
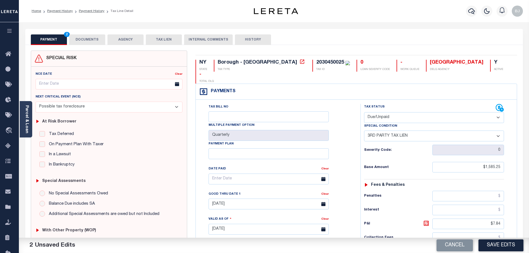
drag, startPoint x: 81, startPoint y: 34, endPoint x: 80, endPoint y: 37, distance: 3.0
click at [81, 34] on button "DOCUMENTS" at bounding box center [87, 39] width 36 height 11
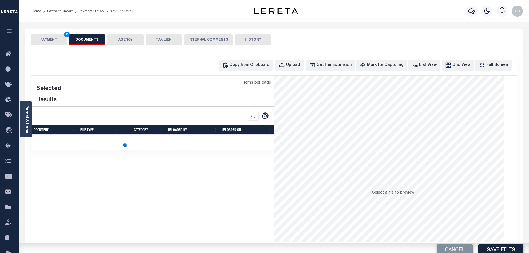
drag, startPoint x: 80, startPoint y: 37, endPoint x: 89, endPoint y: 41, distance: 9.7
click at [80, 37] on button "DOCUMENTS" at bounding box center [87, 39] width 36 height 11
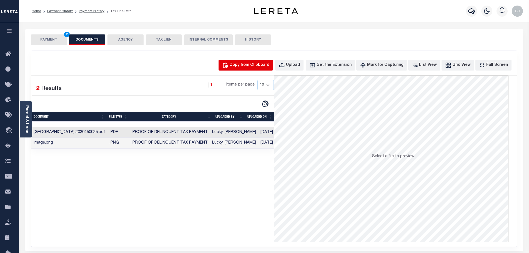
drag, startPoint x: 220, startPoint y: 55, endPoint x: 246, endPoint y: 63, distance: 27.4
click at [224, 54] on div "Copy from Clipboard Upload Get the Extension Mark for Capturing Got it List Vie…" at bounding box center [274, 149] width 486 height 196
click at [247, 63] on div "Copy from Clipboard" at bounding box center [249, 65] width 40 height 6
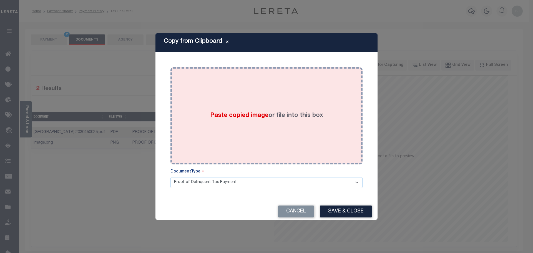
click at [274, 124] on div "Paste copied image or file into this box" at bounding box center [267, 115] width 184 height 89
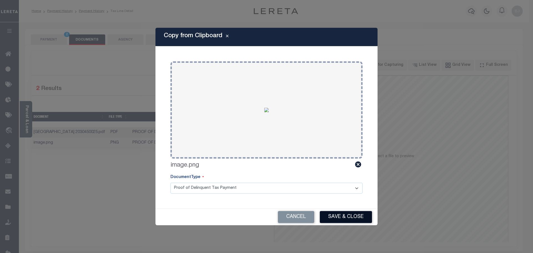
click at [355, 216] on button "Save & Close" at bounding box center [346, 217] width 52 height 12
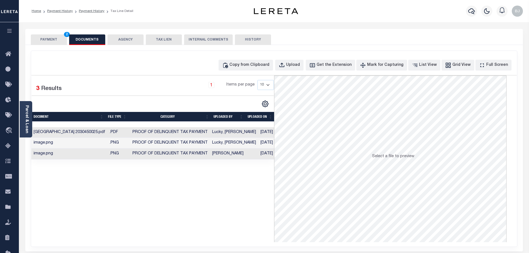
click at [48, 40] on button "PAYMENT 2" at bounding box center [49, 39] width 36 height 11
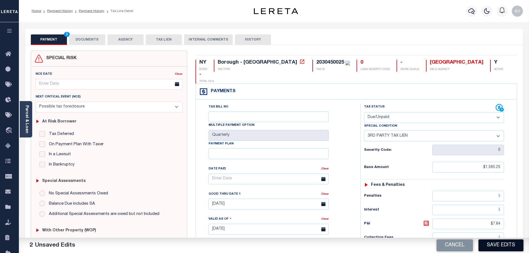
click at [508, 243] on button "Save Edits" at bounding box center [500, 245] width 45 height 12
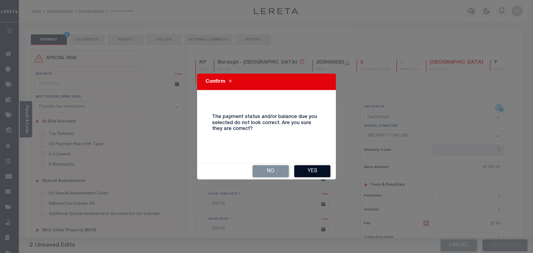
click at [311, 174] on button "Yes" at bounding box center [312, 171] width 36 height 12
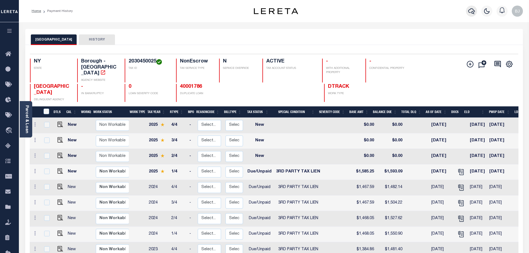
click at [470, 9] on icon "button" at bounding box center [471, 11] width 7 height 7
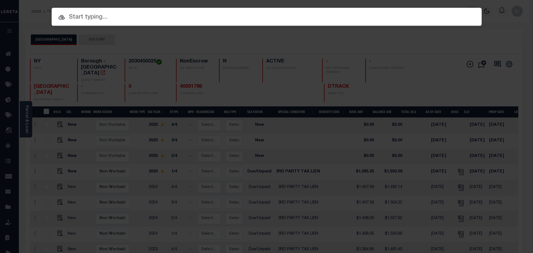
paste input "10010361"
type input "10010361"
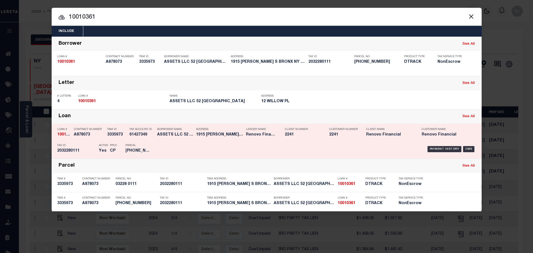
click at [274, 147] on div "Payment History OMS" at bounding box center [317, 149] width 317 height 16
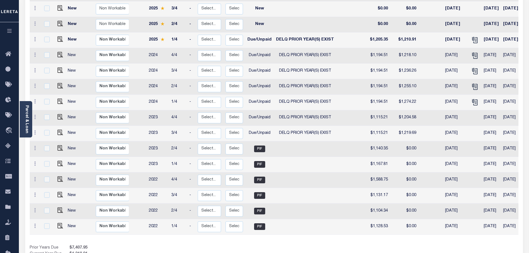
scroll to position [139, 0]
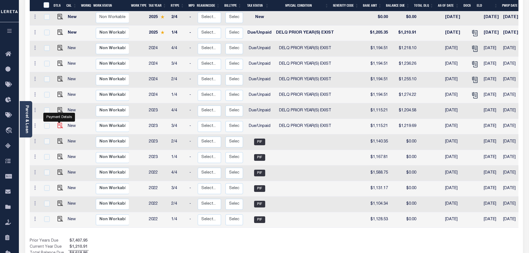
click at [61, 123] on img "" at bounding box center [60, 126] width 6 height 6
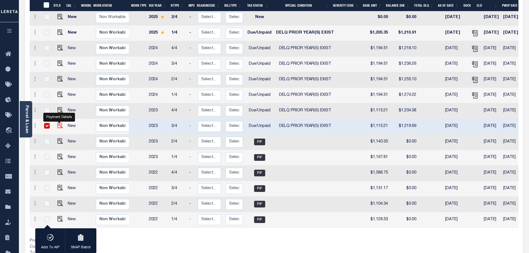
checkbox input "true"
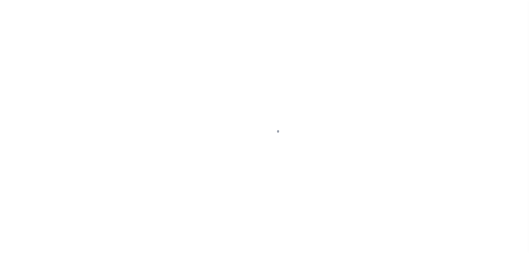
select select "DUE"
select select "18"
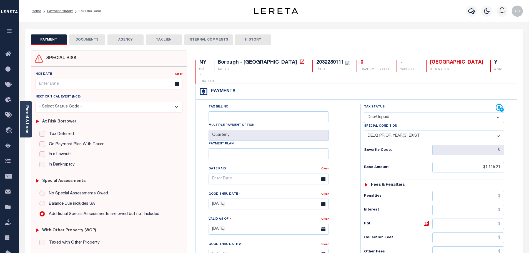
drag, startPoint x: 30, startPoint y: 107, endPoint x: 197, endPoint y: 108, distance: 167.2
click at [29, 107] on div "Parcel & Loan" at bounding box center [26, 119] width 12 height 36
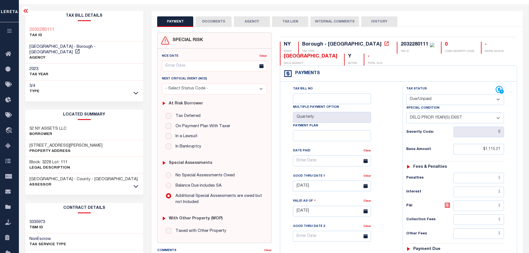
scroll to position [83, 0]
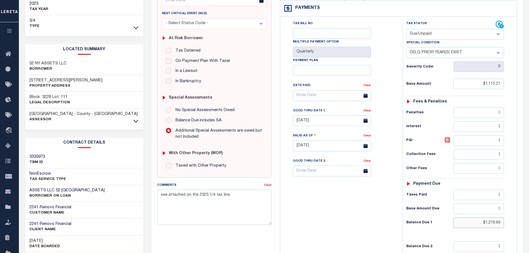
drag, startPoint x: 485, startPoint y: 220, endPoint x: 543, endPoint y: 205, distance: 59.7
click at [529, 205] on html "Home Payment History Tax Line Detail" at bounding box center [264, 127] width 529 height 421
paste input "1,232.5"
type input "$1,232.59"
type input "[DATE]"
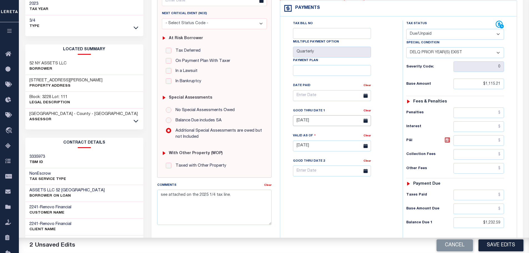
drag, startPoint x: 295, startPoint y: 120, endPoint x: 298, endPoint y: 120, distance: 3.1
click at [295, 120] on input "[DATE]" at bounding box center [332, 120] width 78 height 11
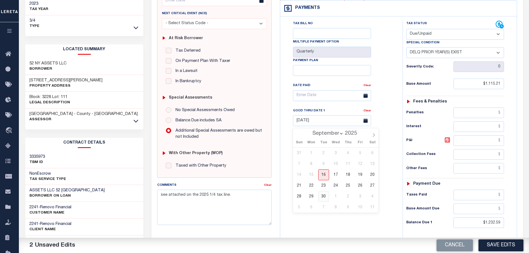
click at [323, 200] on span "30" at bounding box center [323, 196] width 11 height 11
type input "[DATE]"
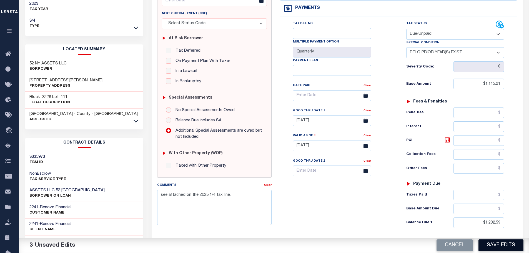
click at [494, 249] on button "Save Edits" at bounding box center [500, 245] width 45 height 12
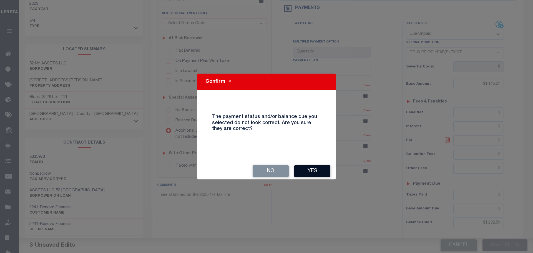
click at [324, 171] on button "Yes" at bounding box center [312, 171] width 36 height 12
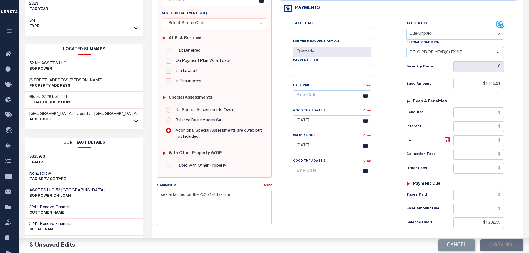
checkbox input "false"
type input "$1,115.21"
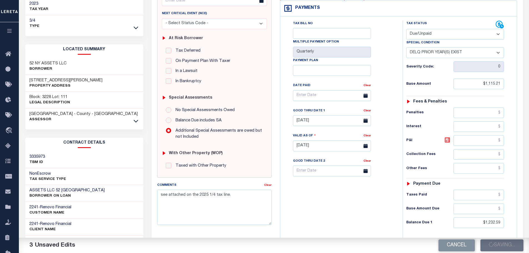
type input "$1,232.59"
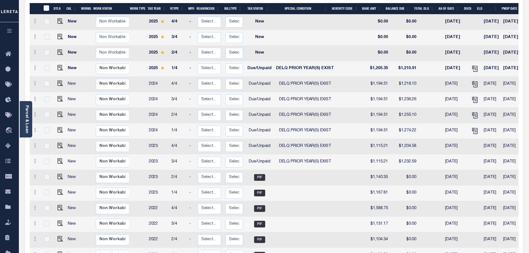
scroll to position [111, 0]
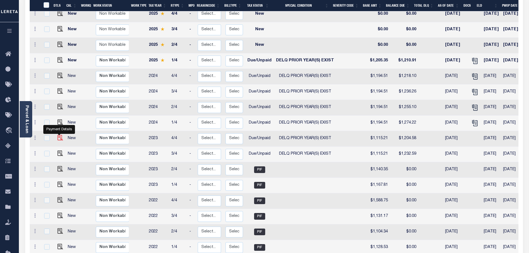
click at [59, 135] on img "" at bounding box center [60, 138] width 6 height 6
checkbox input "true"
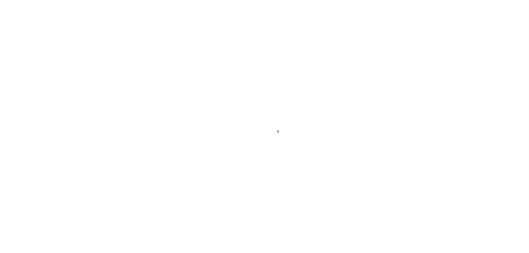
select select "DUE"
select select "18"
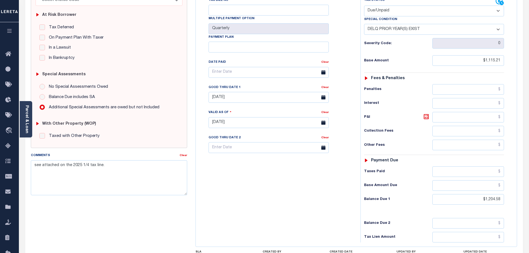
scroll to position [111, 0]
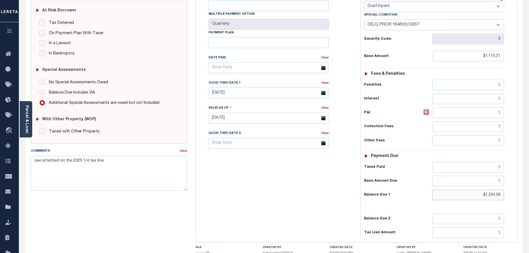
drag, startPoint x: 471, startPoint y: 186, endPoint x: 558, endPoint y: 186, distance: 87.5
click at [529, 186] on html "Home Payment History Tax Line Detail" at bounding box center [264, 99] width 529 height 421
paste input "1,217.32"
type input "$1,217.32"
type input "[DATE]"
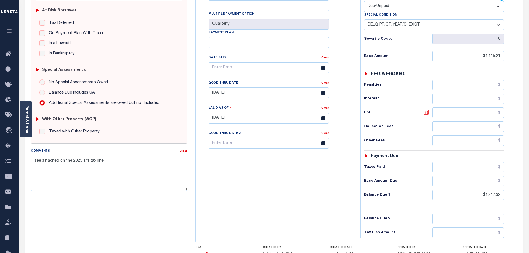
click at [425, 111] on icon at bounding box center [426, 112] width 3 height 3
type input "$102.11"
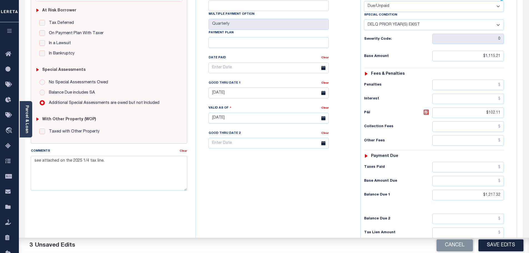
click at [502, 246] on h4 "UPDATED DATE" at bounding box center [490, 247] width 54 height 3
click at [503, 244] on button "Save Edits" at bounding box center [500, 245] width 45 height 12
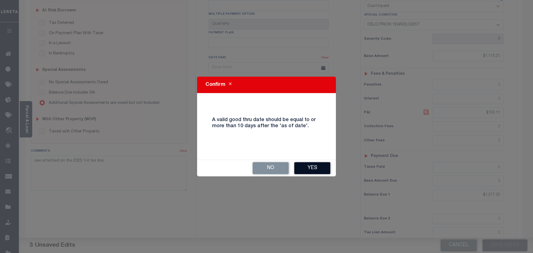
click at [306, 170] on button "Yes" at bounding box center [312, 168] width 36 height 12
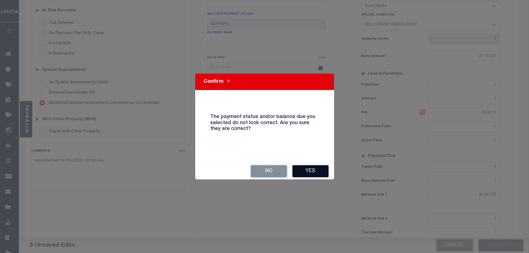
click at [306, 171] on button "Yes" at bounding box center [310, 171] width 36 height 12
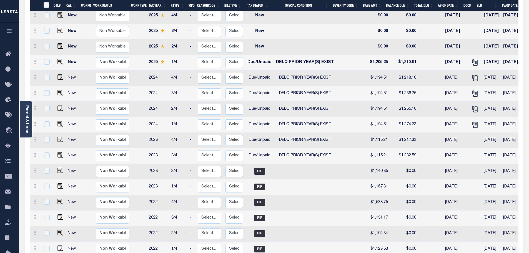
scroll to position [139, 0]
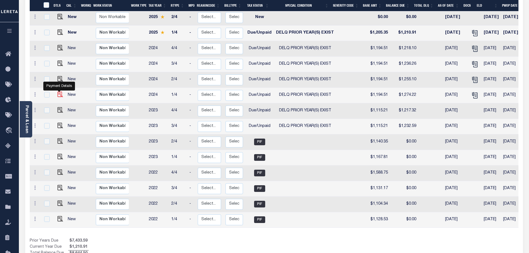
click at [60, 92] on img "" at bounding box center [60, 95] width 6 height 6
checkbox input "true"
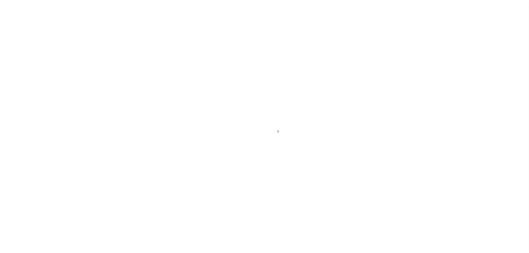
select select "DUE"
select select "18"
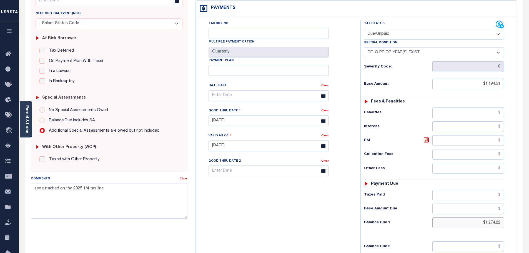
click at [529, 211] on html "Home Payment History Tax Line Detail" at bounding box center [264, 127] width 529 height 421
paste input "1,287.69"
type input "$1,287.69"
type input "[DATE]"
click at [426, 137] on icon at bounding box center [426, 140] width 7 height 7
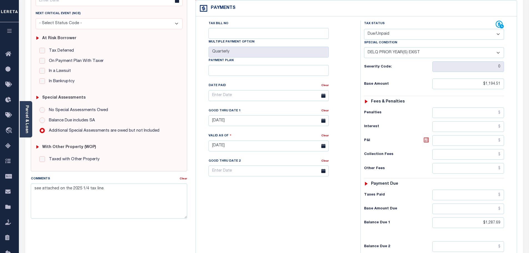
type input "$93.18"
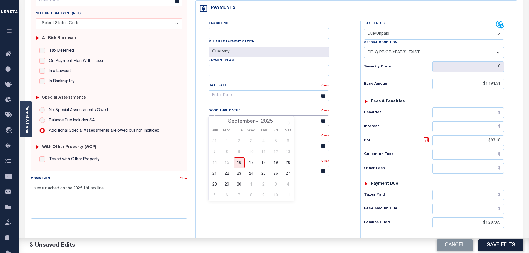
click at [251, 115] on input "[DATE]" at bounding box center [269, 120] width 120 height 11
click at [240, 185] on span "30" at bounding box center [239, 184] width 11 height 11
type input "09/30/2025"
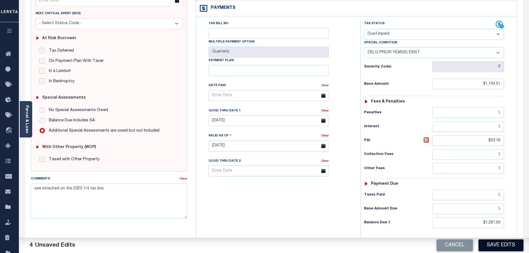
click at [498, 245] on button "Save Edits" at bounding box center [500, 245] width 45 height 12
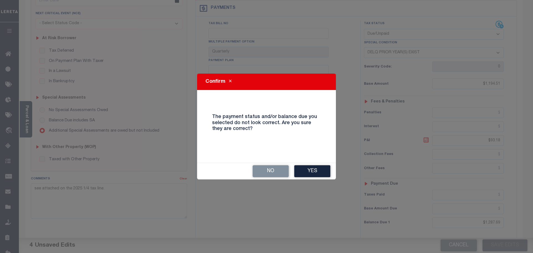
drag, startPoint x: 317, startPoint y: 177, endPoint x: 318, endPoint y: 174, distance: 3.6
click at [317, 176] on button "Yes" at bounding box center [312, 171] width 36 height 12
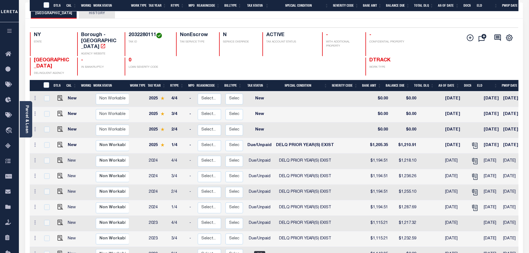
scroll to position [111, 0]
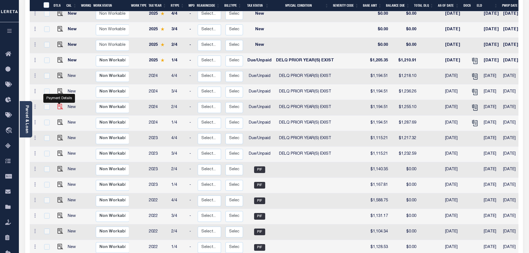
click at [59, 104] on img "" at bounding box center [60, 107] width 6 height 6
checkbox input "true"
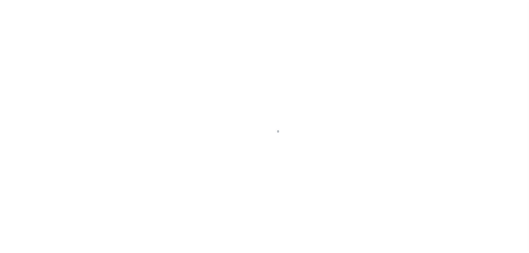
select select "DUE"
select select "18"
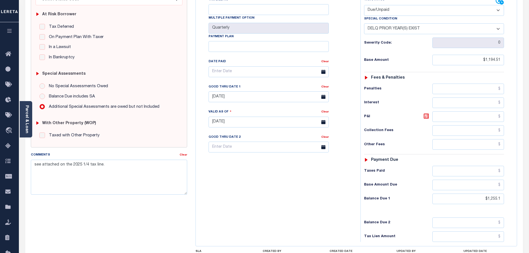
scroll to position [111, 0]
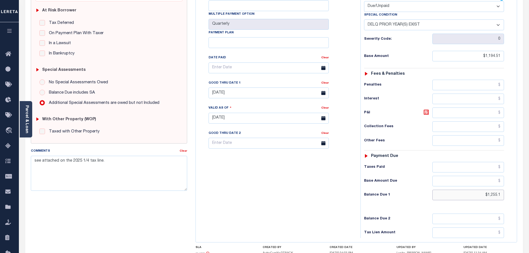
drag, startPoint x: 471, startPoint y: 185, endPoint x: 543, endPoint y: 186, distance: 72.8
click at [529, 186] on html "Home Payment History Tax Line Detail" at bounding box center [264, 99] width 529 height 421
paste input "1,268.37"
type input "$1,268.37"
type input "[DATE]"
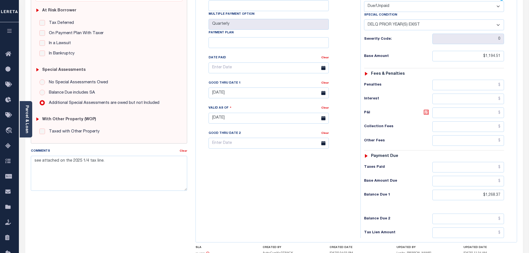
click at [427, 111] on icon at bounding box center [426, 112] width 3 height 3
type input "$73.86"
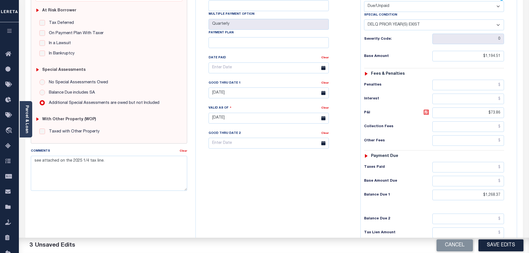
click at [243, 80] on div "Good Thru Date 1" at bounding box center [265, 84] width 113 height 8
click at [220, 87] on input "[DATE]" at bounding box center [269, 92] width 120 height 11
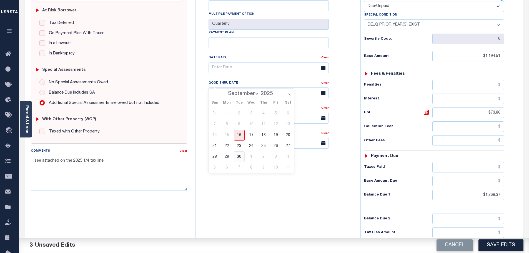
click at [240, 158] on span "30" at bounding box center [239, 156] width 11 height 11
type input "[DATE]"
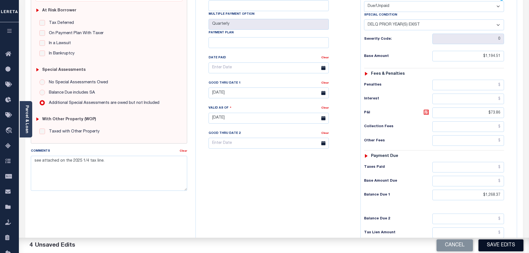
click at [501, 247] on button "Save Edits" at bounding box center [500, 245] width 45 height 12
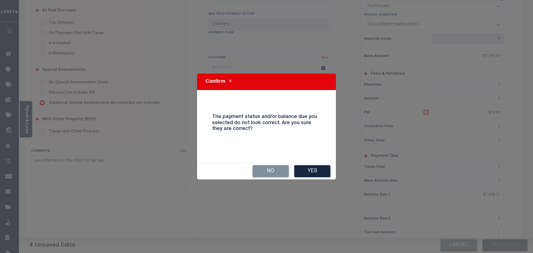
click at [312, 170] on button "Yes" at bounding box center [312, 171] width 36 height 12
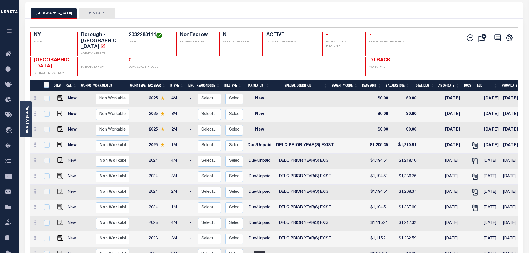
scroll to position [28, 0]
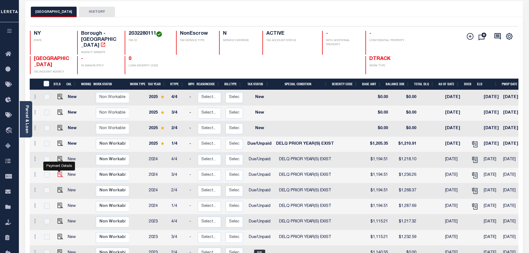
click at [58, 172] on img "" at bounding box center [60, 175] width 6 height 6
checkbox input "true"
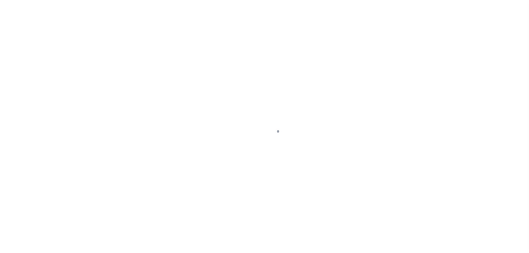
select select "DUE"
select select "18"
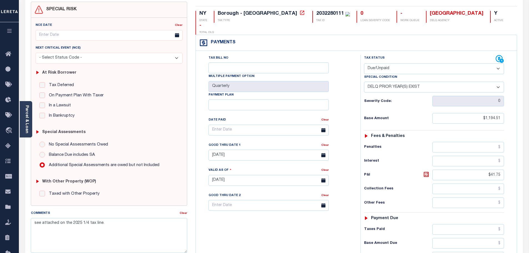
scroll to position [56, 0]
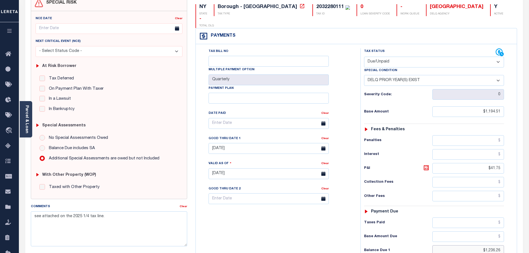
drag, startPoint x: 495, startPoint y: 241, endPoint x: 540, endPoint y: 241, distance: 45.5
click at [529, 241] on html "Home Payment History Tax Line Detail" at bounding box center [264, 154] width 529 height 421
paste input "1,249.33"
type input "$1,249.33"
type input "[DATE]"
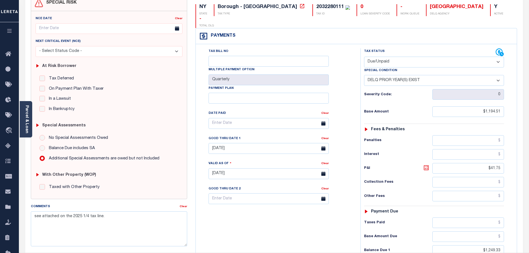
click at [426, 164] on icon at bounding box center [426, 167] width 7 height 7
type input "$54.82"
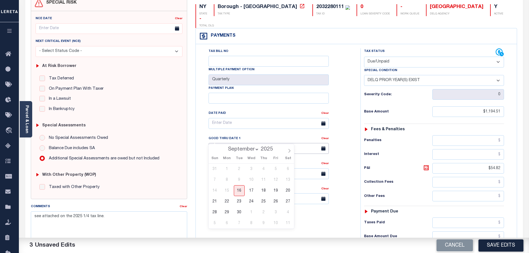
click at [242, 143] on input "07/29/2025" at bounding box center [269, 148] width 120 height 11
click at [236, 215] on span "30" at bounding box center [239, 212] width 11 height 11
type input "[DATE]"
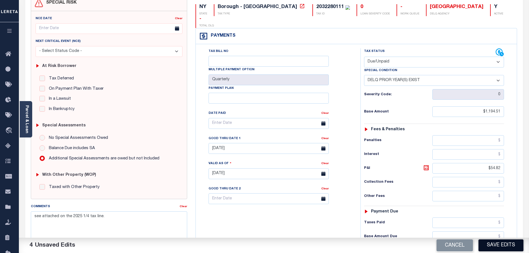
click at [489, 246] on button "Save Edits" at bounding box center [500, 245] width 45 height 12
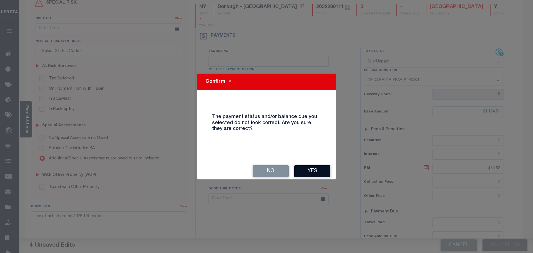
click at [317, 173] on button "Yes" at bounding box center [312, 171] width 36 height 12
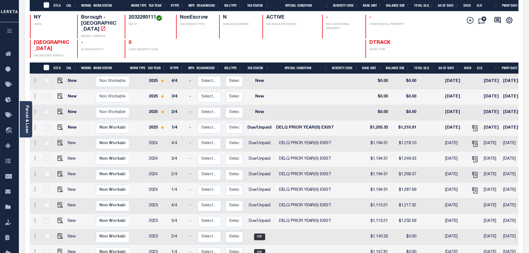
scroll to position [111, 0]
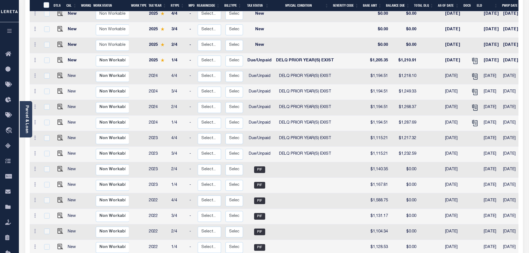
click at [56, 74] on link at bounding box center [59, 76] width 8 height 4
checkbox input "true"
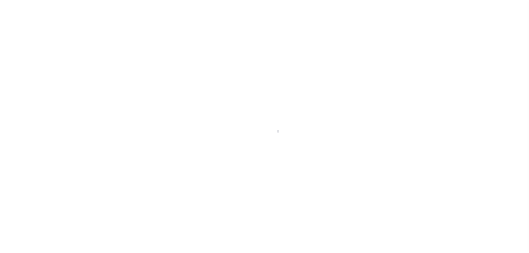
select select "DUE"
select select "18"
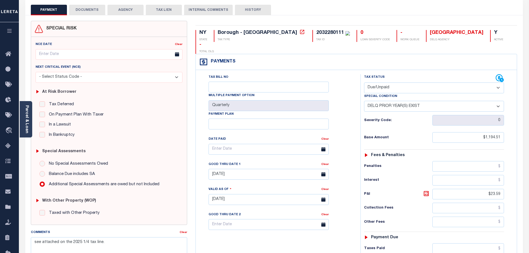
scroll to position [56, 0]
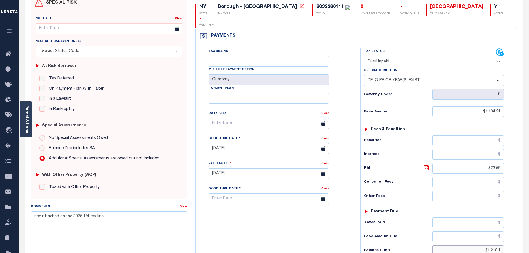
drag, startPoint x: 527, startPoint y: 243, endPoint x: 532, endPoint y: 234, distance: 10.8
click at [529, 241] on html "Home Payment History Tax Line Detail" at bounding box center [264, 154] width 529 height 421
paste input "1,230.99"
type input "$1,230.99"
type input "[DATE]"
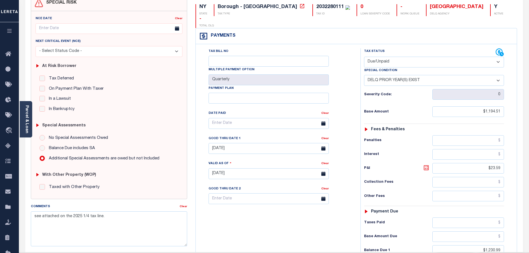
click at [428, 165] on icon at bounding box center [426, 167] width 5 height 5
type input "$36.48"
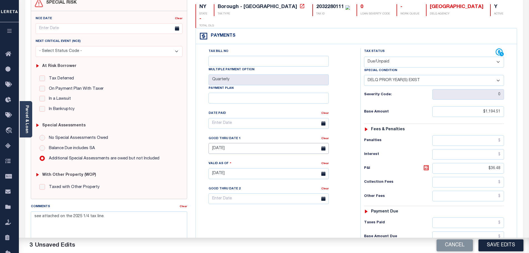
drag, startPoint x: 273, startPoint y: 139, endPoint x: 270, endPoint y: 149, distance: 10.6
click at [274, 143] on input "[DATE]" at bounding box center [269, 148] width 120 height 11
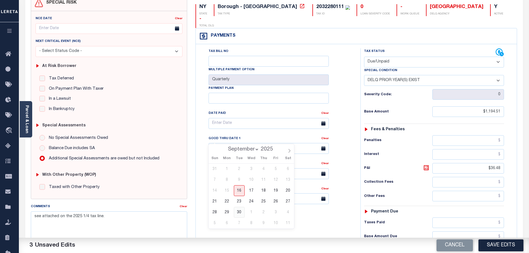
drag, startPoint x: 241, startPoint y: 211, endPoint x: 271, endPoint y: 212, distance: 30.3
click at [241, 210] on span "30" at bounding box center [239, 212] width 11 height 11
type input "[DATE]"
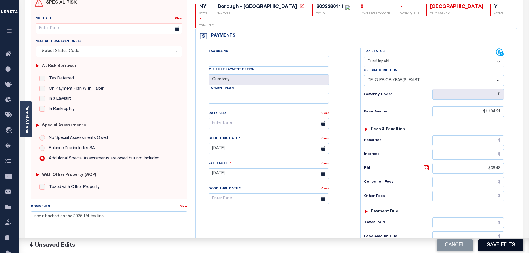
click at [516, 249] on button "Save Edits" at bounding box center [500, 245] width 45 height 12
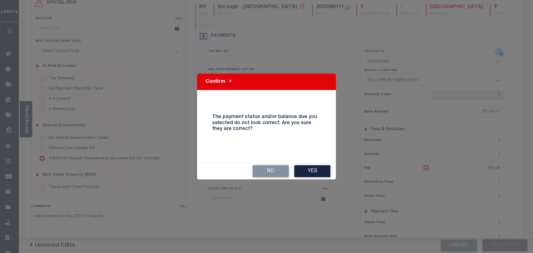
click at [302, 161] on div "Confirm The payment status and/or balance due you selected do not look correct.…" at bounding box center [266, 127] width 139 height 106
click at [304, 175] on button "Yes" at bounding box center [312, 171] width 36 height 12
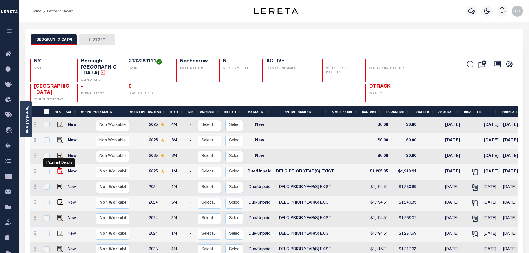
click at [58, 168] on img "" at bounding box center [60, 171] width 6 height 6
checkbox input "true"
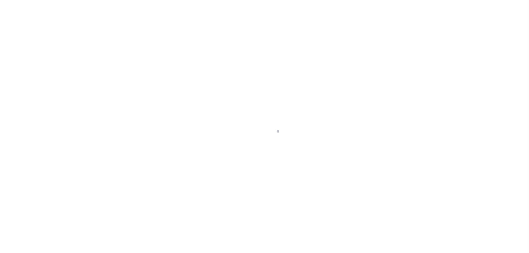
select select "DUE"
select select "18"
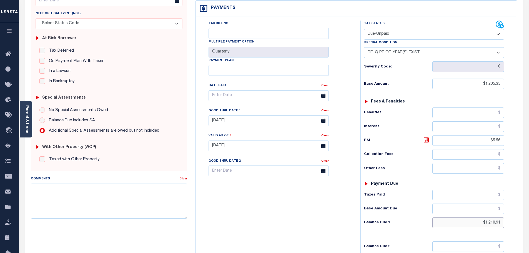
drag, startPoint x: 477, startPoint y: 215, endPoint x: 512, endPoint y: 203, distance: 36.8
click at [514, 206] on div "Tax Status Status" at bounding box center [435, 143] width 159 height 245
paste input "1,223.72"
type input "$1,223.72"
type input "[DATE]"
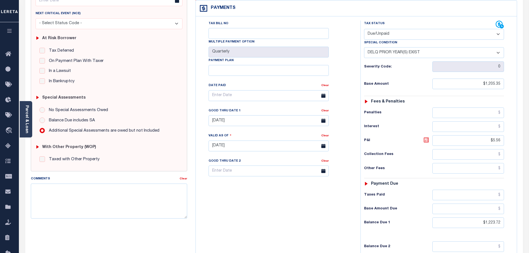
click at [428, 137] on icon at bounding box center [426, 140] width 7 height 7
type input "$18.37"
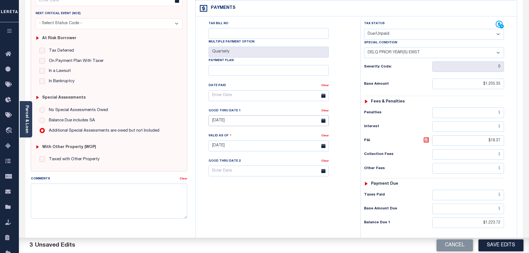
click at [217, 115] on input "07/29/2025" at bounding box center [269, 120] width 120 height 11
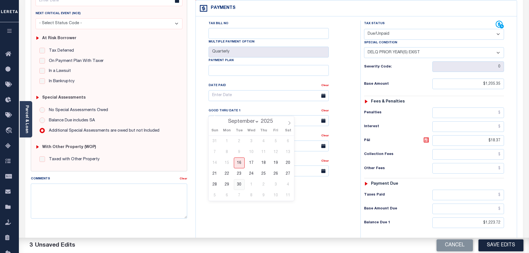
drag, startPoint x: 239, startPoint y: 184, endPoint x: 316, endPoint y: 205, distance: 80.0
click at [239, 184] on span "30" at bounding box center [239, 184] width 11 height 11
type input "09/30/2025"
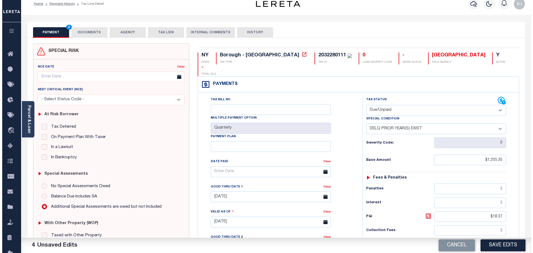
scroll to position [0, 0]
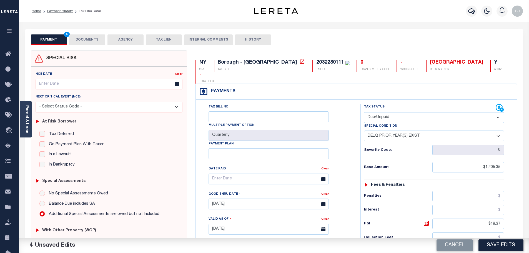
click at [84, 41] on button "DOCUMENTS" at bounding box center [87, 39] width 36 height 11
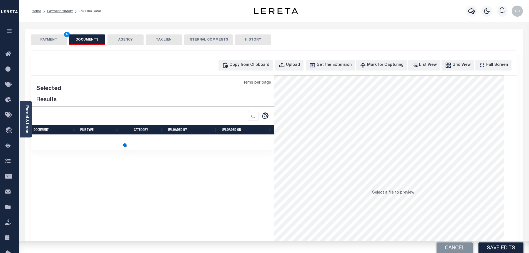
drag, startPoint x: 265, startPoint y: 80, endPoint x: 261, endPoint y: 73, distance: 8.1
click at [265, 79] on div "Selected Results Items per page" at bounding box center [152, 113] width 243 height 75
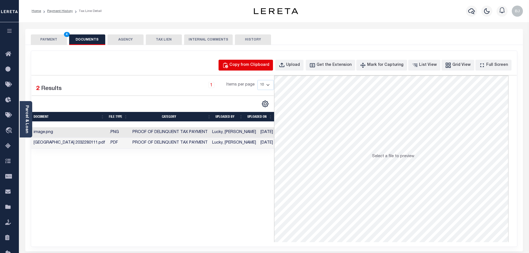
click at [255, 67] on div "Copy from Clipboard" at bounding box center [249, 65] width 40 height 6
select select "POP"
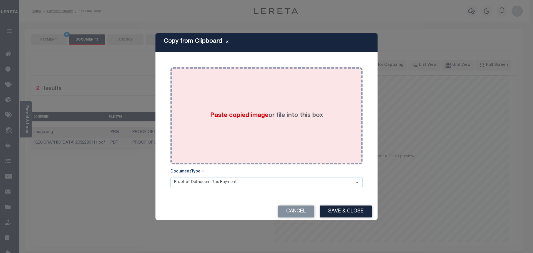
drag, startPoint x: 267, startPoint y: 98, endPoint x: 270, endPoint y: 104, distance: 6.3
click at [267, 99] on div "Paste copied image or file into this box" at bounding box center [267, 115] width 184 height 89
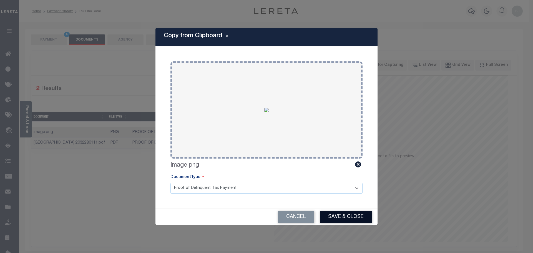
click at [341, 220] on button "Save & Close" at bounding box center [346, 217] width 52 height 12
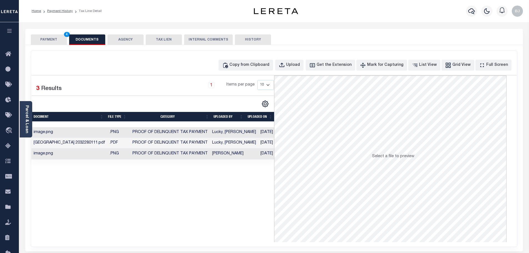
click at [43, 42] on button "PAYMENT 4" at bounding box center [49, 39] width 36 height 11
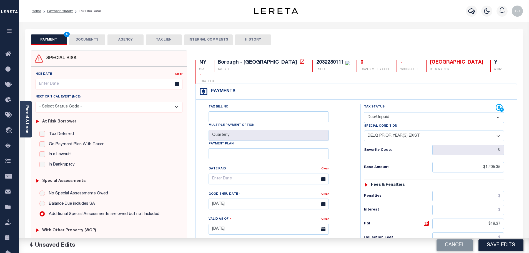
click at [511, 245] on button "Save Edits" at bounding box center [500, 245] width 45 height 12
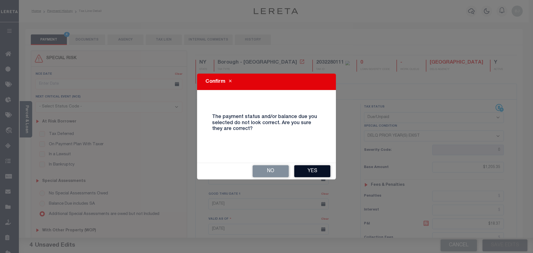
click at [321, 175] on button "Yes" at bounding box center [312, 171] width 36 height 12
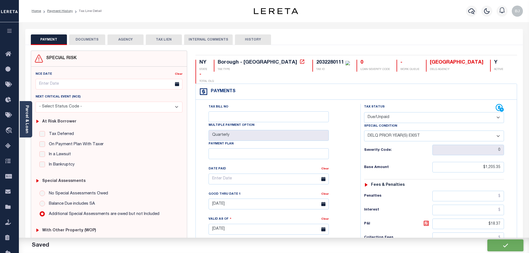
checkbox input "false"
type input "$1,205.35"
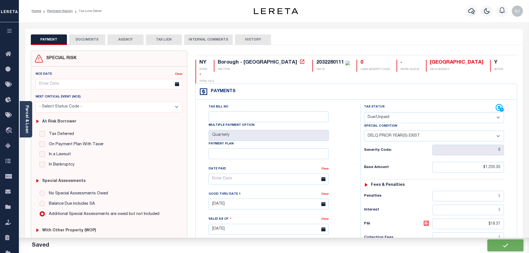
type input "$18.37"
type input "$1,223.72"
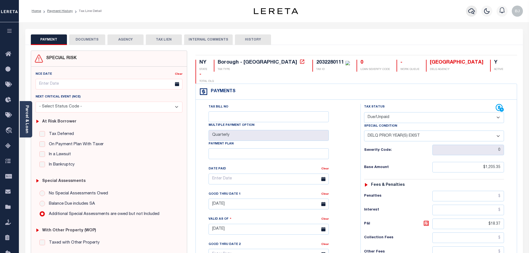
click at [473, 10] on icon "button" at bounding box center [471, 11] width 7 height 6
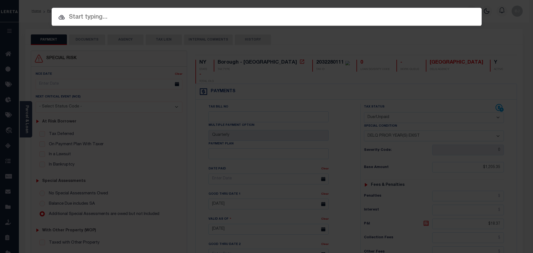
paste input "10010357"
type input "10010357"
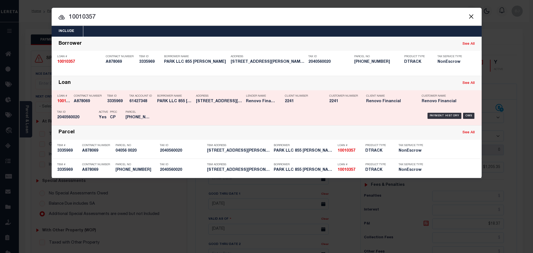
click at [225, 109] on div "Payment History OMS" at bounding box center [317, 116] width 317 height 16
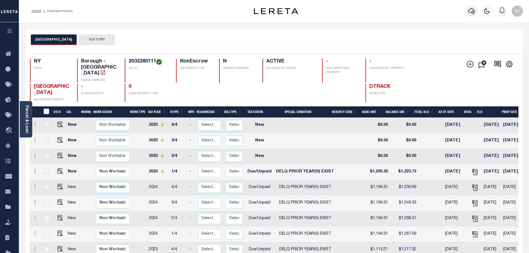
click at [467, 9] on button "button" at bounding box center [471, 11] width 11 height 11
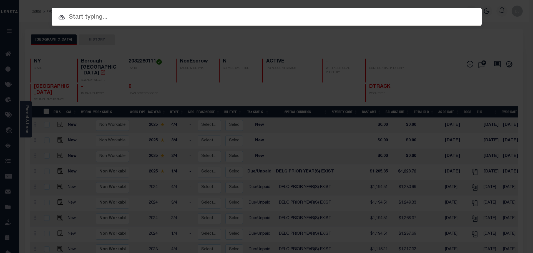
drag, startPoint x: 203, startPoint y: 16, endPoint x: 200, endPoint y: 16, distance: 3.4
click at [200, 16] on input "text" at bounding box center [267, 17] width 430 height 10
click at [201, 18] on input "text" at bounding box center [267, 17] width 430 height 10
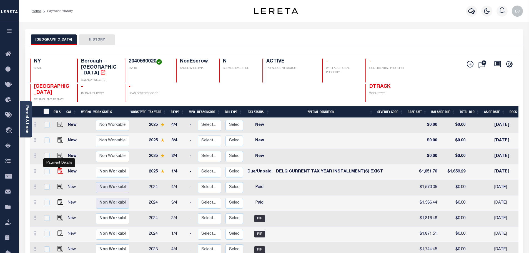
click at [60, 168] on img "" at bounding box center [60, 171] width 6 height 6
checkbox input "true"
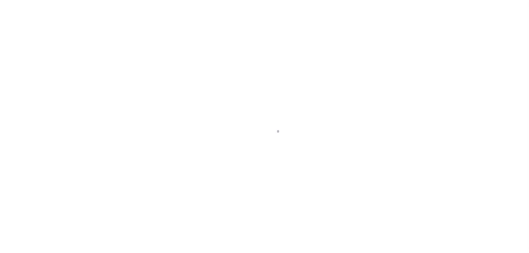
select select "DUE"
select select "17"
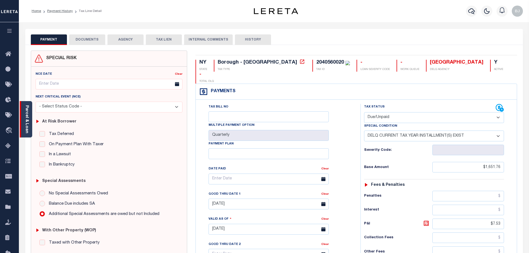
click at [27, 108] on link "Parcel & Loan" at bounding box center [27, 119] width 4 height 28
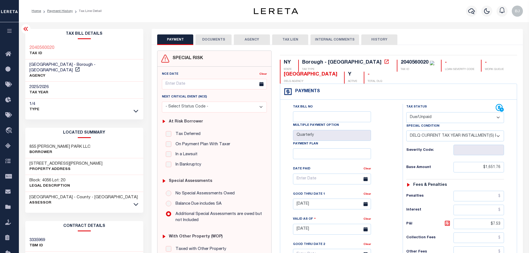
scroll to position [139, 0]
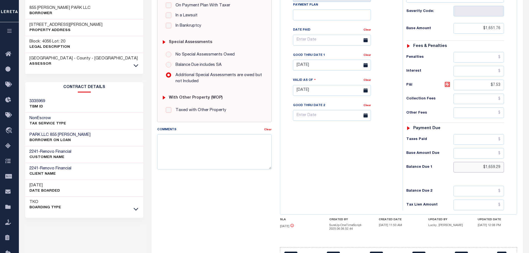
drag, startPoint x: 475, startPoint y: 168, endPoint x: 551, endPoint y: 167, distance: 76.1
click at [529, 167] on html "Home Payment History Tax Line Detail" at bounding box center [264, 73] width 529 height 424
paste input "1,676.62"
type input "$1,676.62"
type input "[DATE]"
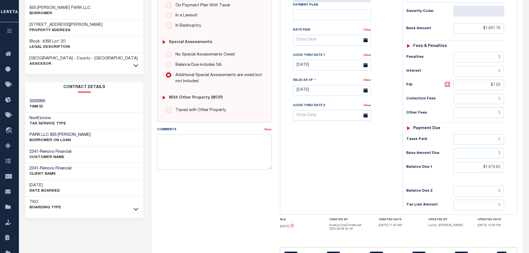
click at [448, 85] on icon at bounding box center [447, 84] width 7 height 7
type input "$24.86"
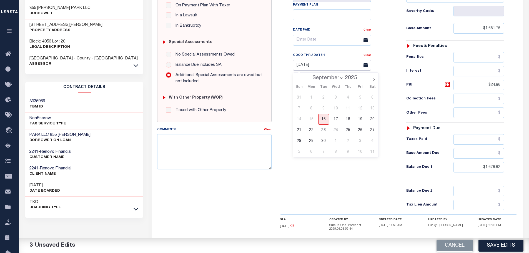
click at [301, 68] on input "[DATE]" at bounding box center [332, 65] width 78 height 11
click at [325, 144] on span "30" at bounding box center [323, 141] width 11 height 11
type input "09/30/2025"
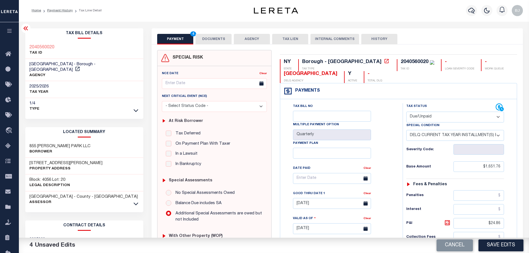
scroll to position [0, 0]
click at [211, 32] on div "PAYMENT 4 DOCUMENTS AGENCY DELINQUENT PAYEE TAX LIEN" at bounding box center [337, 37] width 371 height 16
click at [214, 38] on button "DOCUMENTS" at bounding box center [213, 39] width 36 height 11
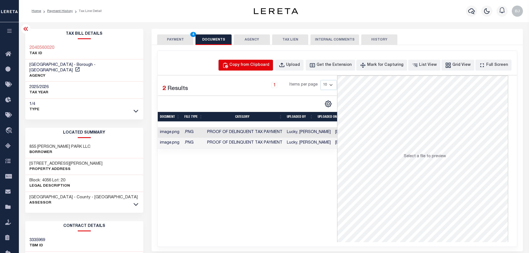
click at [268, 66] on div "Copy from Clipboard" at bounding box center [249, 65] width 40 height 6
select select "POP"
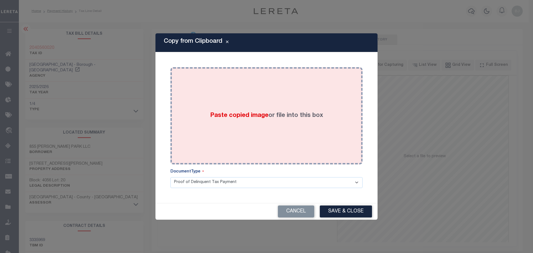
click at [281, 111] on div "Paste copied image or file into this box" at bounding box center [267, 115] width 184 height 89
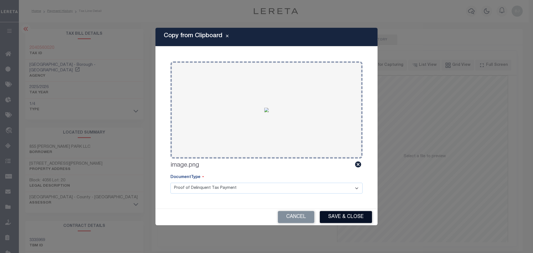
click at [341, 219] on button "Save & Close" at bounding box center [346, 217] width 52 height 12
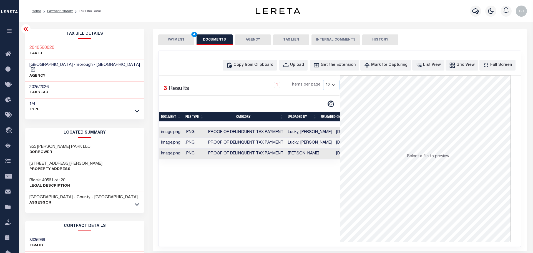
click at [176, 35] on button "PAYMENT 4" at bounding box center [176, 39] width 36 height 11
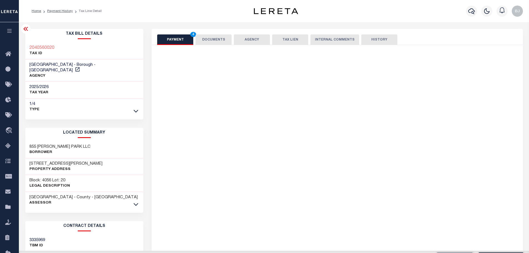
click at [176, 35] on button "PAYMENT 4" at bounding box center [175, 39] width 36 height 11
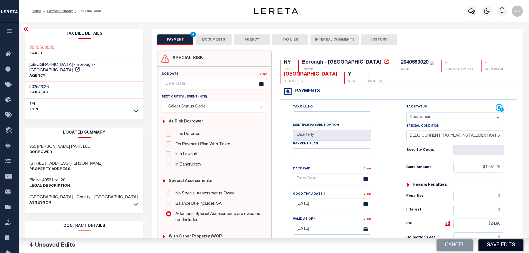
click at [510, 240] on button "Save Edits" at bounding box center [500, 245] width 45 height 12
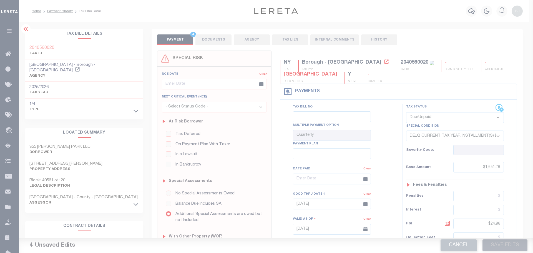
click at [511, 244] on body "Home Payment History Tax Line Detail" at bounding box center [266, 211] width 533 height 422
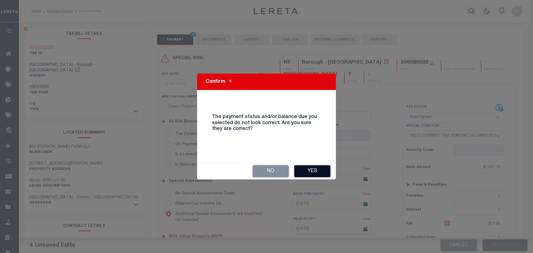
click at [315, 171] on button "Yes" at bounding box center [312, 171] width 36 height 12
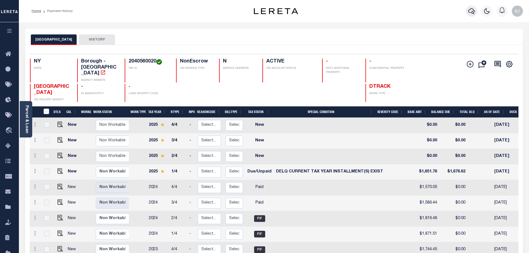
click at [471, 11] on icon "button" at bounding box center [471, 11] width 7 height 7
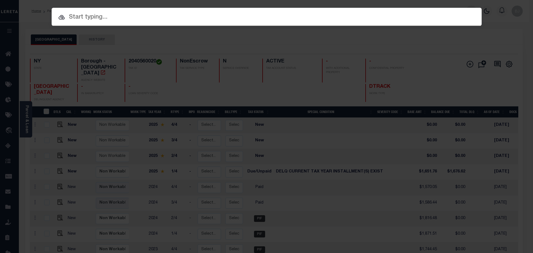
paste input "10022481"
type input "10022481"
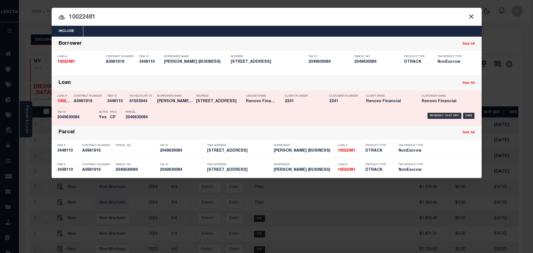
click at [331, 105] on div "Customer Number 2241" at bounding box center [343, 100] width 29 height 16
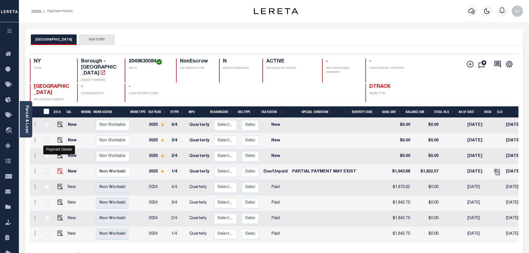
click at [57, 168] on img "" at bounding box center [60, 171] width 6 height 6
checkbox input "true"
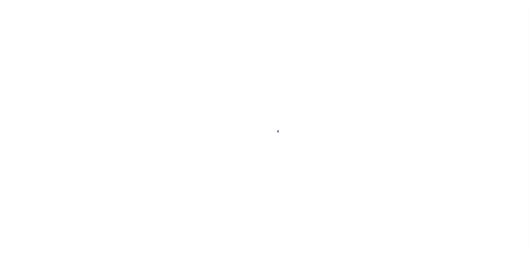
select select "DUE"
select select "15"
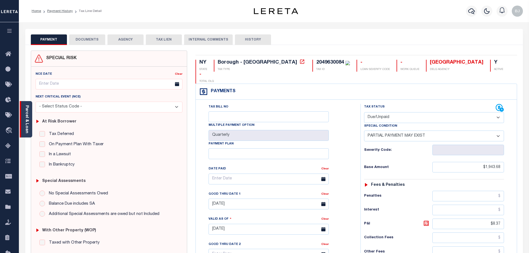
click at [29, 109] on link "Parcel & Loan" at bounding box center [27, 119] width 4 height 28
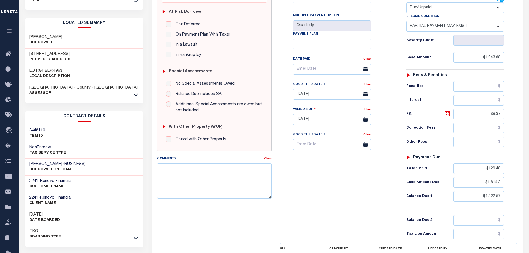
scroll to position [111, 0]
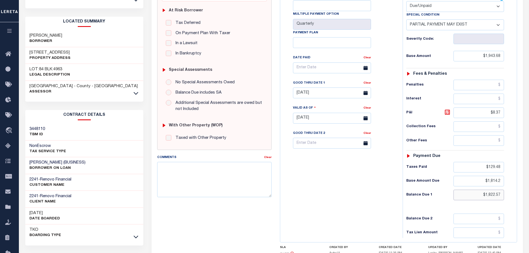
drag, startPoint x: 471, startPoint y: 193, endPoint x: 610, endPoint y: 199, distance: 139.0
click at [529, 199] on html "Home Payment History Tax Line Detail" at bounding box center [264, 99] width 529 height 421
type input "$1,943.68"
type input "09/16/2025"
click at [331, 101] on div "Tax Bill No Multiple Payment Option Quarterly Payment Plan Clear Clear 07/31/20…" at bounding box center [340, 71] width 109 height 156
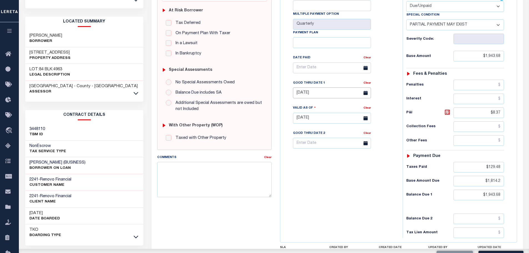
click at [326, 93] on input "[DATE]" at bounding box center [332, 92] width 78 height 11
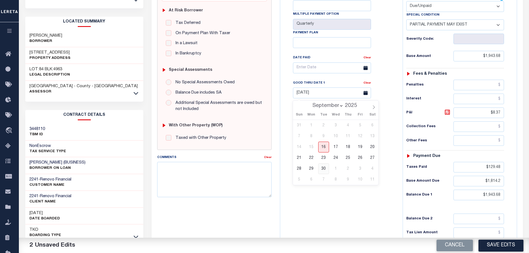
click at [321, 171] on span "30" at bounding box center [323, 168] width 11 height 11
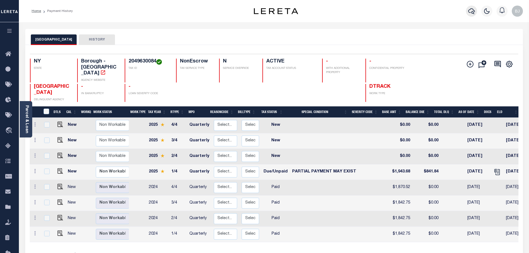
click at [475, 14] on button "button" at bounding box center [471, 11] width 11 height 11
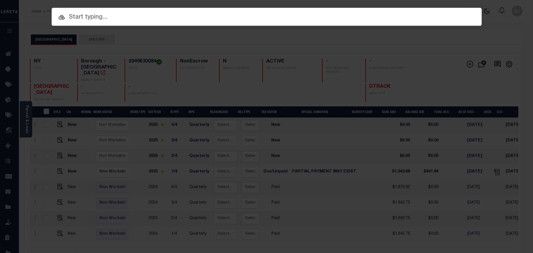
paste input "13354"
type input "13354"
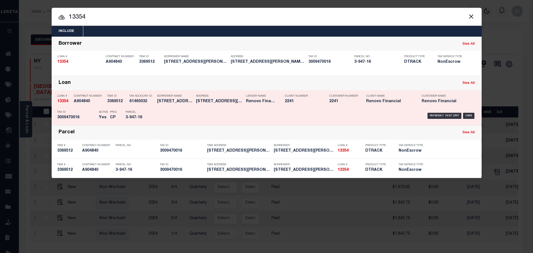
click at [225, 111] on div "Payment History OMS" at bounding box center [317, 116] width 317 height 16
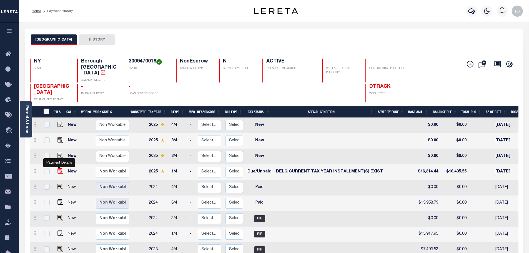
click at [57, 168] on img "" at bounding box center [60, 171] width 6 height 6
checkbox input "true"
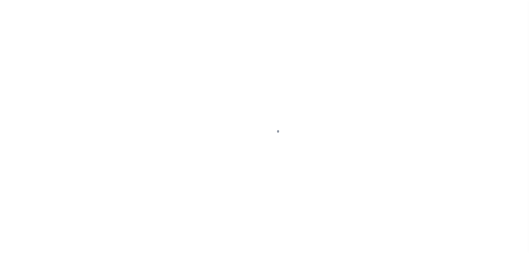
select select "DUE"
select select "17"
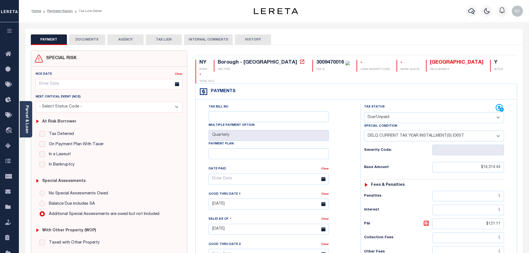
click at [27, 110] on link "Parcel & Loan" at bounding box center [27, 119] width 4 height 28
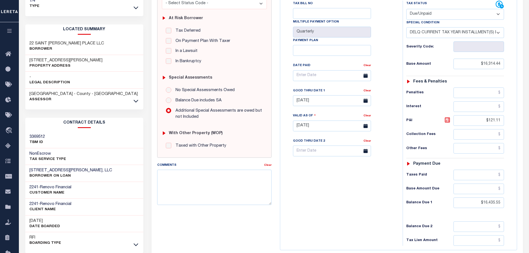
scroll to position [111, 0]
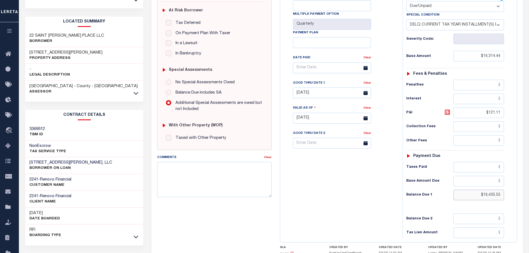
drag, startPoint x: 476, startPoint y: 195, endPoint x: 530, endPoint y: 194, distance: 53.9
click at [529, 194] on html "Home Payment History Tax Line Detail" at bounding box center [264, 101] width 529 height 424
paste input "16,688.71"
type input "$16,688.71"
type input "[DATE]"
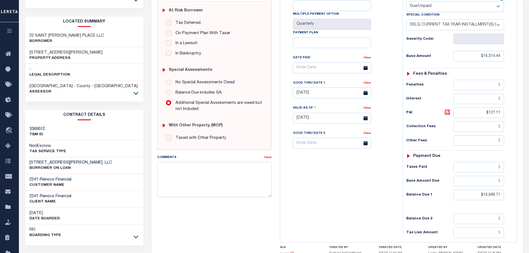
drag, startPoint x: 448, startPoint y: 114, endPoint x: 305, endPoint y: 99, distance: 143.0
click at [448, 114] on icon at bounding box center [447, 112] width 3 height 3
type input "$374.27"
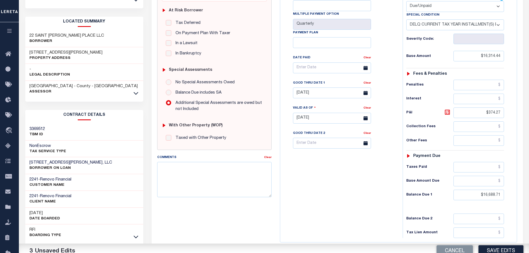
click at [276, 95] on div "NY STATE Borough - NY TAX TYPE 3009470016 TAX ID - LOAN SEVERITY CODE - WORK QU…" at bounding box center [398, 119] width 245 height 360
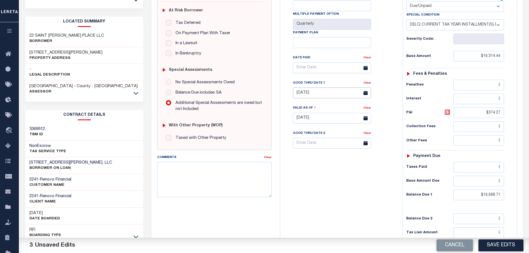
click at [307, 95] on input "[DATE]" at bounding box center [332, 92] width 78 height 11
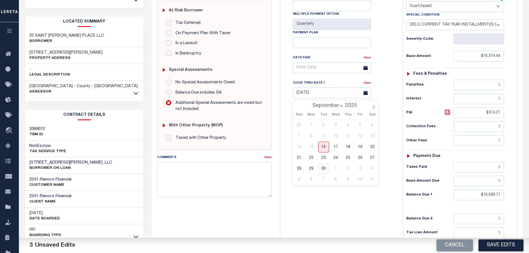
click at [324, 165] on span "30" at bounding box center [323, 168] width 11 height 11
type input "[DATE]"
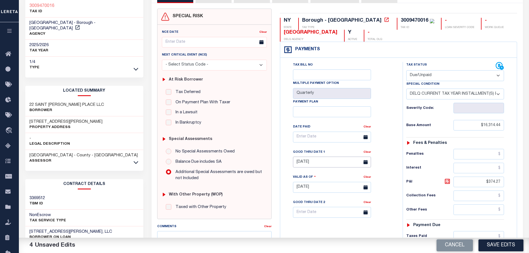
scroll to position [0, 0]
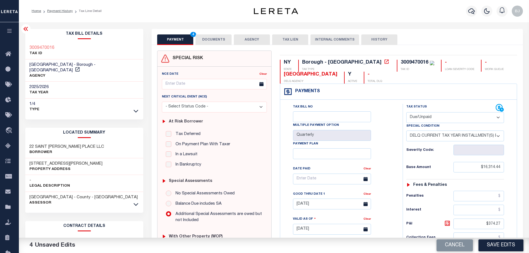
click at [214, 39] on button "DOCUMENTS" at bounding box center [213, 39] width 36 height 11
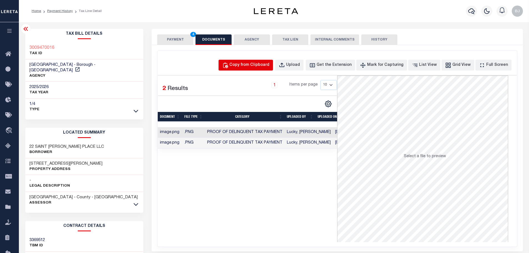
click at [269, 65] on div "Copy from Clipboard" at bounding box center [249, 65] width 40 height 6
select select "POP"
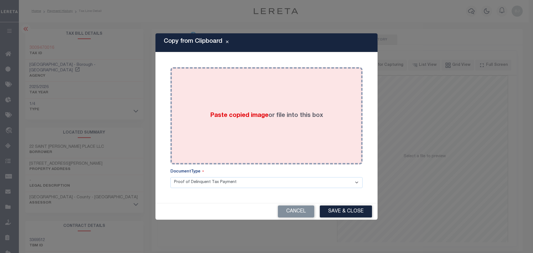
click at [270, 114] on label "Paste copied image or file into this box" at bounding box center [266, 115] width 113 height 9
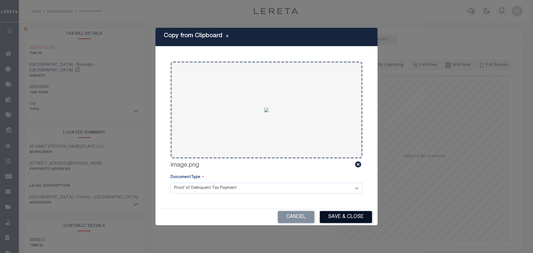
click at [349, 217] on button "Save & Close" at bounding box center [346, 217] width 52 height 12
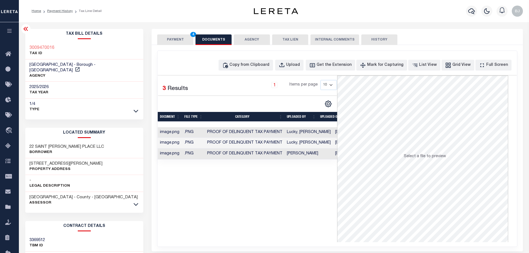
click at [179, 39] on button "PAYMENT 4" at bounding box center [175, 39] width 36 height 11
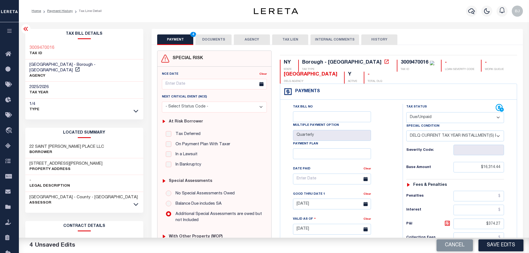
drag, startPoint x: 505, startPoint y: 249, endPoint x: 528, endPoint y: 245, distance: 23.6
click at [506, 249] on button "Save Edits" at bounding box center [500, 245] width 45 height 12
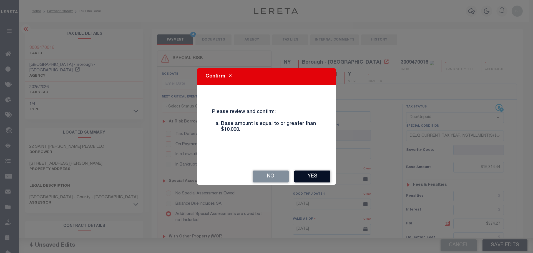
click at [317, 173] on button "Yes" at bounding box center [312, 177] width 36 height 12
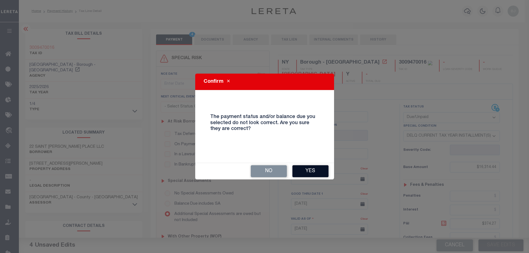
click at [311, 172] on button "Yes" at bounding box center [310, 171] width 36 height 12
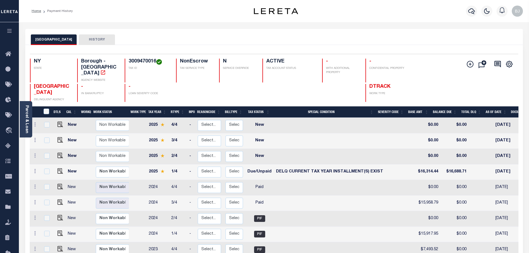
drag, startPoint x: 0, startPoint y: 0, endPoint x: 263, endPoint y: 77, distance: 274.3
click at [263, 77] on div "NY STATE Borough - NY AGENCY WEBSITE 3009470016 TAX ID NonEscrow TAX SERVICE TY…" at bounding box center [233, 80] width 407 height 43
click at [472, 11] on icon "button" at bounding box center [471, 11] width 7 height 7
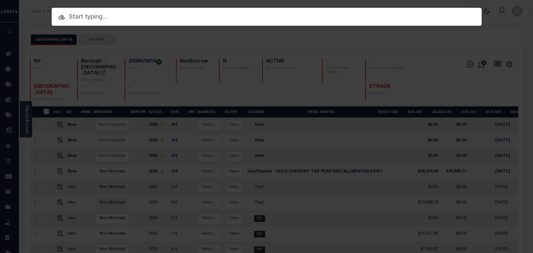
paste input "14423"
type input "14423"
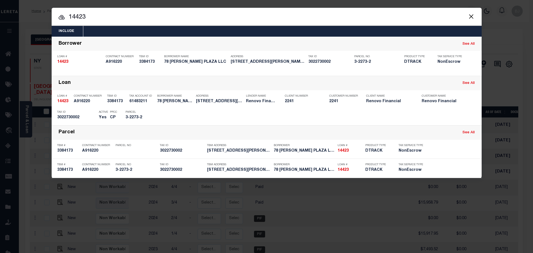
click at [212, 106] on div "Address 78 Bartlett Street Brooklyn, NY..." at bounding box center [219, 100] width 47 height 16
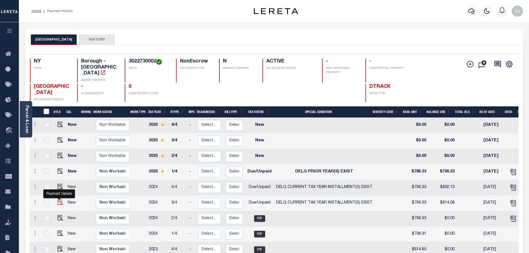
click at [59, 199] on img "" at bounding box center [60, 202] width 6 height 6
checkbox input "true"
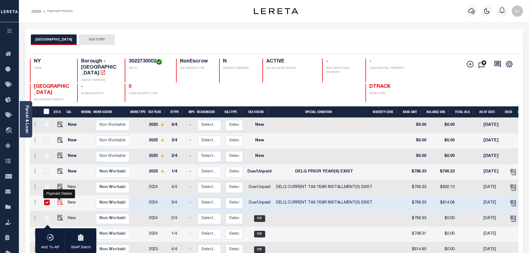
click at [60, 199] on img "" at bounding box center [60, 202] width 6 height 6
checkbox input "false"
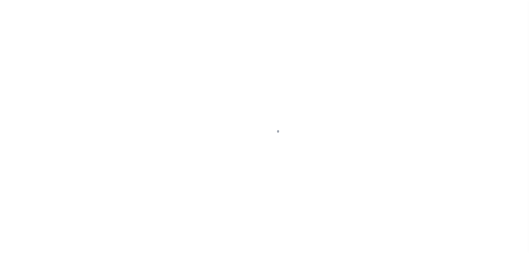
select select "DUE"
select select "17"
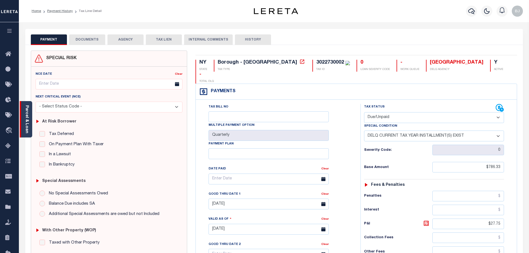
click at [29, 116] on div "Parcel & Loan" at bounding box center [26, 119] width 12 height 36
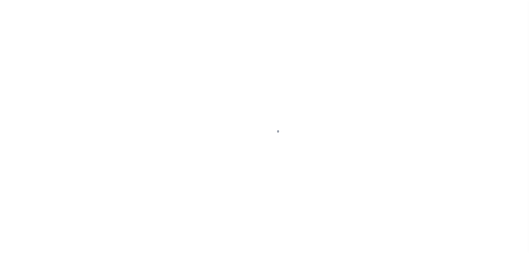
select select "DUE"
select select "17"
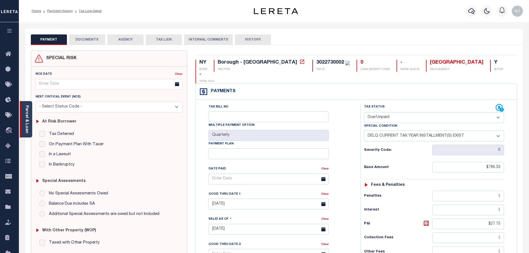
click at [27, 124] on link "Parcel & Loan" at bounding box center [27, 119] width 4 height 28
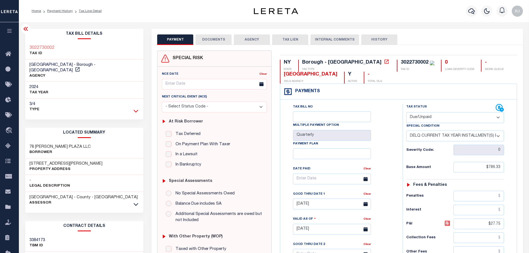
click at [135, 108] on icon at bounding box center [136, 111] width 5 height 6
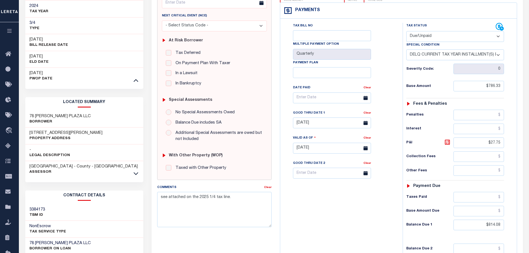
scroll to position [83, 0]
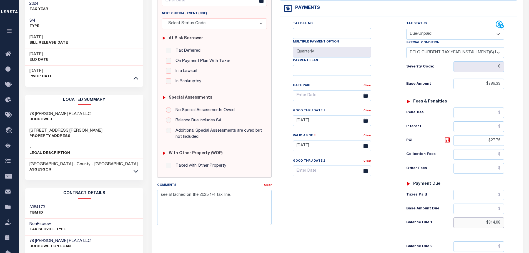
drag, startPoint x: 477, startPoint y: 222, endPoint x: 548, endPoint y: 227, distance: 72.2
click at [529, 227] on html "Home Payment History Tax Line Detail" at bounding box center [264, 133] width 529 height 432
paste input "822.42"
type input "$822.42"
type input "[DATE]"
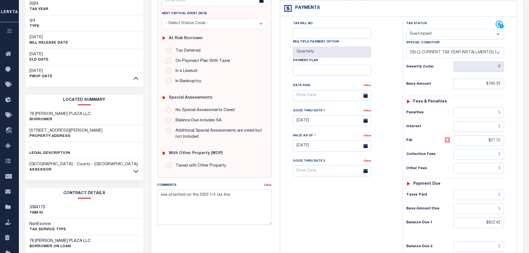
click at [450, 142] on icon at bounding box center [447, 140] width 7 height 7
type input "$36.09"
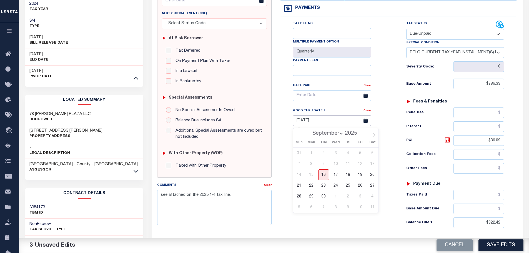
click at [326, 121] on input "[DATE]" at bounding box center [332, 120] width 78 height 11
click at [322, 199] on span "30" at bounding box center [323, 196] width 11 height 11
type input "[DATE]"
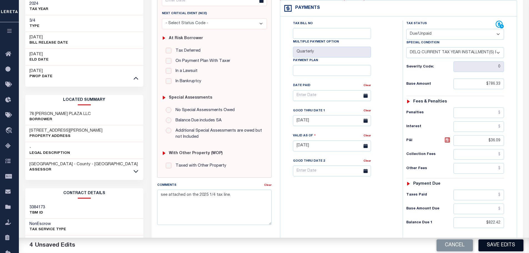
click at [498, 245] on button "Save Edits" at bounding box center [500, 245] width 45 height 12
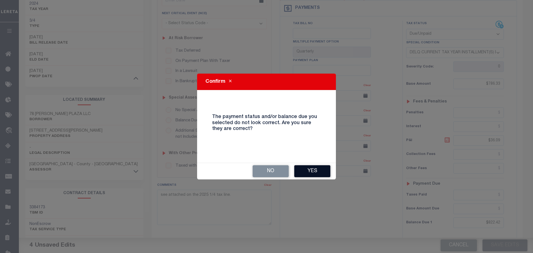
click at [314, 166] on button "Yes" at bounding box center [312, 171] width 36 height 12
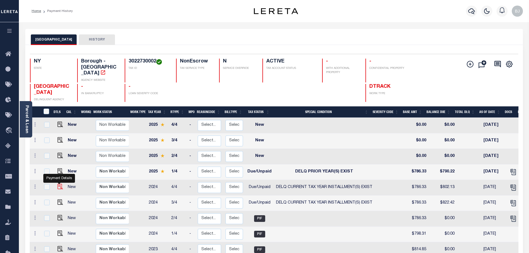
click at [59, 184] on img "" at bounding box center [60, 187] width 6 height 6
checkbox input "true"
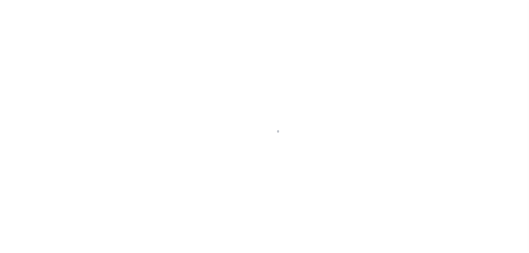
select select "DUE"
select select "17"
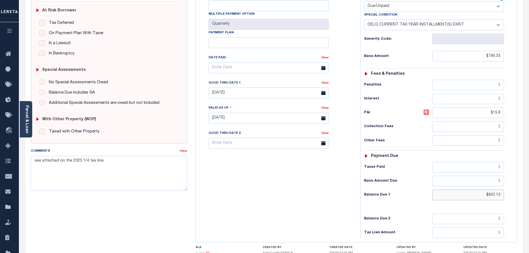
drag, startPoint x: 480, startPoint y: 183, endPoint x: 538, endPoint y: 184, distance: 57.8
click at [529, 184] on html "Home Payment History Tax Line Detail" at bounding box center [264, 99] width 529 height 421
paste input "810.34"
type input "$810.34"
type input "[DATE]"
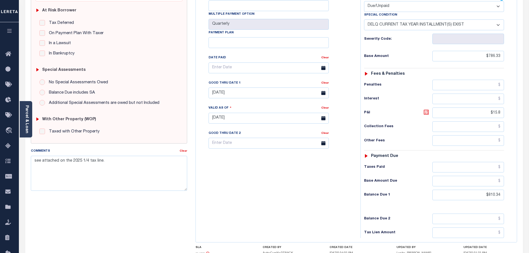
click at [427, 109] on icon at bounding box center [426, 112] width 7 height 7
type input "$24.01"
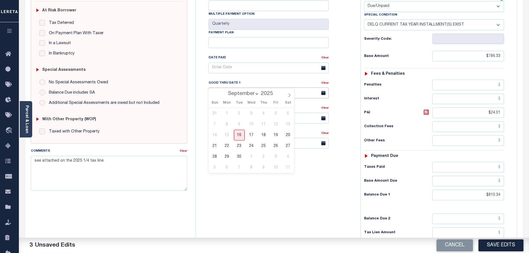
drag, startPoint x: 234, startPoint y: 83, endPoint x: 235, endPoint y: 112, distance: 29.2
click at [234, 87] on input "07/31/2025" at bounding box center [269, 92] width 120 height 11
click at [236, 159] on span "30" at bounding box center [239, 156] width 11 height 11
type input "[DATE]"
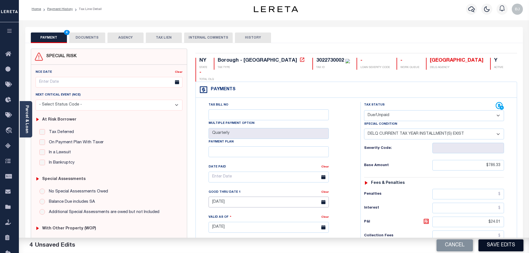
scroll to position [0, 0]
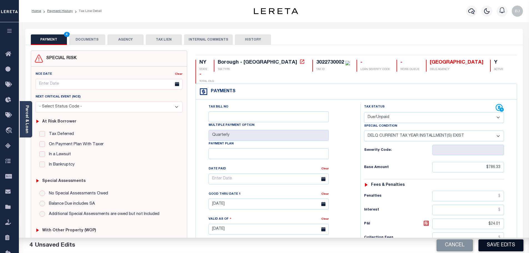
click at [513, 245] on button "Save Edits" at bounding box center [500, 245] width 45 height 12
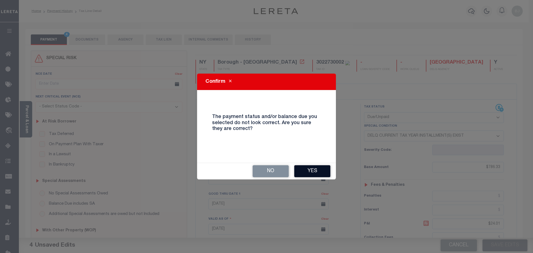
click at [316, 175] on button "Yes" at bounding box center [312, 171] width 36 height 12
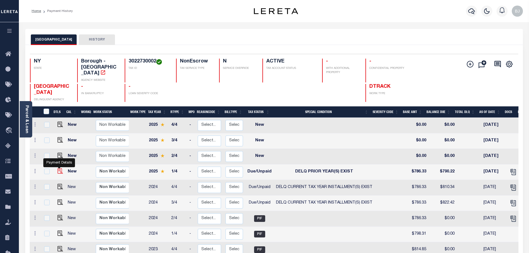
click at [59, 168] on img "" at bounding box center [60, 171] width 6 height 6
checkbox input "true"
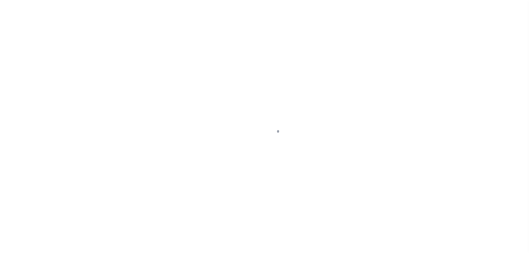
select select "DUE"
select select "18"
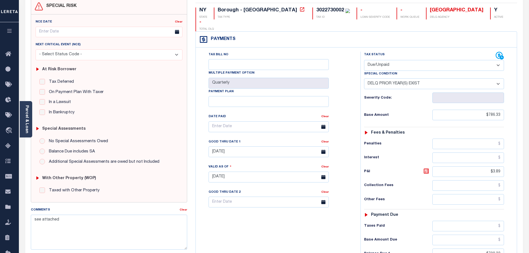
scroll to position [139, 0]
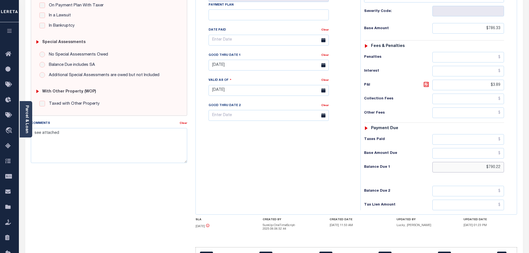
drag, startPoint x: 478, startPoint y: 157, endPoint x: 558, endPoint y: 155, distance: 79.5
click at [529, 155] on html "Home Payment History Tax Line Detail" at bounding box center [264, 73] width 529 height 424
paste input "798.31"
type input "$798.31"
type input "[DATE]"
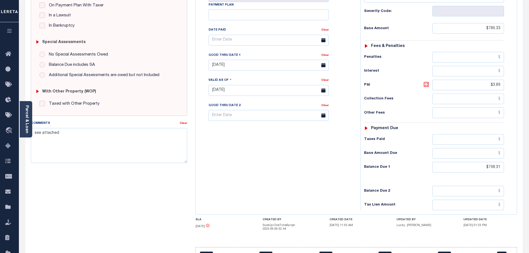
click at [426, 81] on icon at bounding box center [426, 84] width 7 height 7
type input "$11.98"
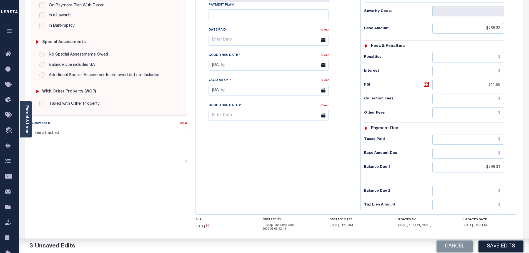
click at [220, 52] on div "Good Thru Date 1" at bounding box center [265, 56] width 113 height 8
click at [224, 60] on input "[DATE]" at bounding box center [269, 65] width 120 height 11
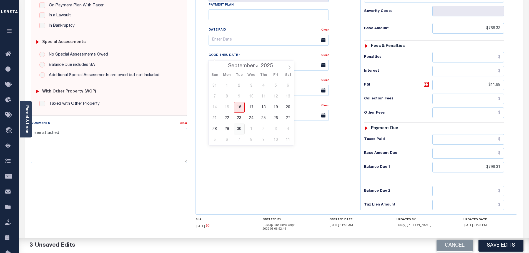
click at [238, 131] on span "30" at bounding box center [239, 129] width 11 height 11
type input "09/30/2025"
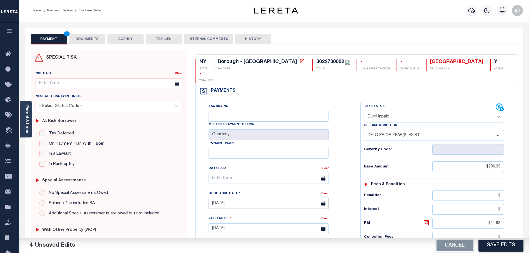
scroll to position [0, 0]
click at [96, 40] on button "DOCUMENTS" at bounding box center [87, 39] width 36 height 11
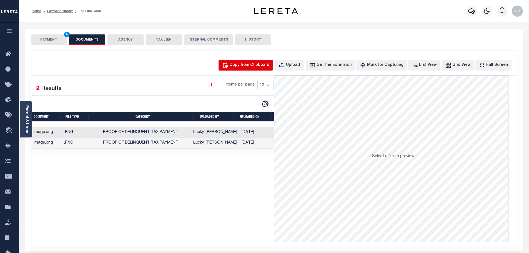
click at [264, 68] on div "Copy from Clipboard" at bounding box center [249, 65] width 40 height 6
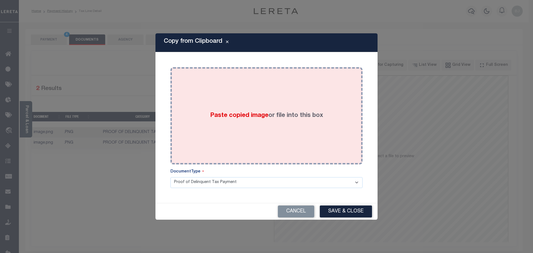
click at [290, 126] on div "Paste copied image or file into this box" at bounding box center [267, 115] width 184 height 89
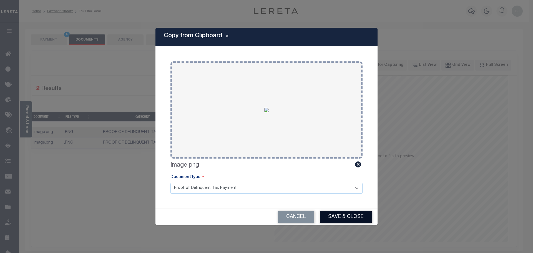
click at [346, 222] on button "Save & Close" at bounding box center [346, 217] width 52 height 12
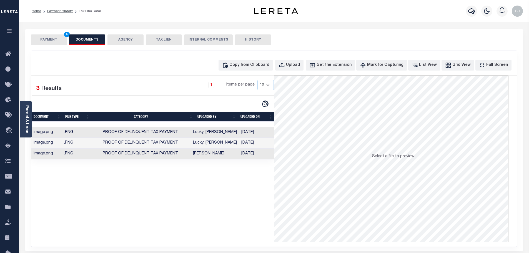
click at [44, 41] on button "PAYMENT 4" at bounding box center [49, 39] width 36 height 11
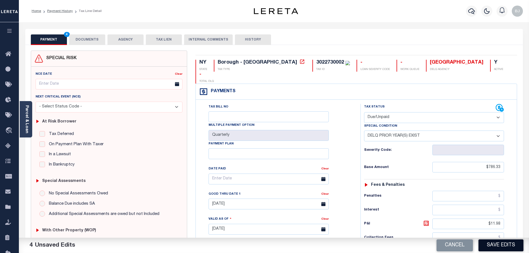
click at [485, 244] on button "Save Edits" at bounding box center [500, 245] width 45 height 12
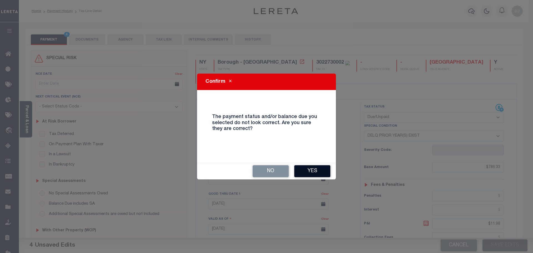
click at [305, 173] on button "Yes" at bounding box center [312, 171] width 36 height 12
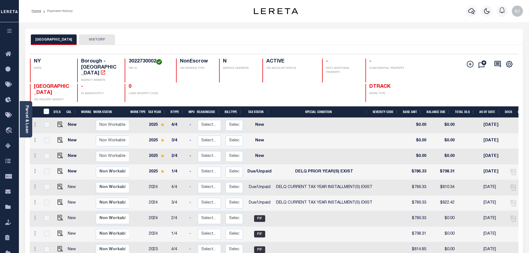
click at [464, 13] on div at bounding box center [471, 10] width 15 height 19
click at [467, 11] on button "button" at bounding box center [471, 11] width 11 height 11
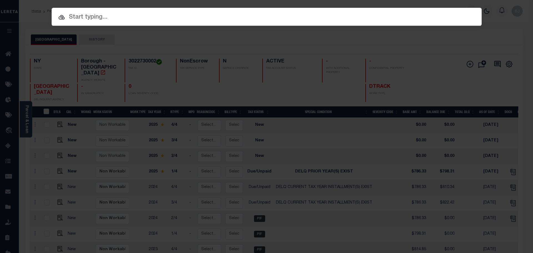
click at [304, 11] on div "Include Loans TBM Customers Borrowers Payments (Lender Non-Disb) Payments (Lend…" at bounding box center [267, 17] width 430 height 18
click at [301, 15] on input "text" at bounding box center [267, 17] width 430 height 10
paste input "14630"
type input "14630"
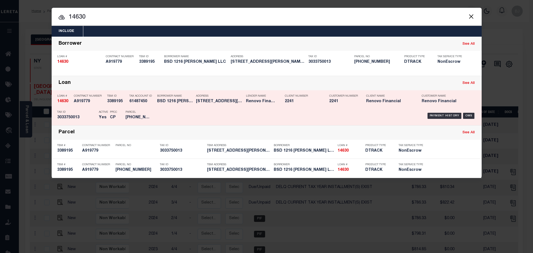
click at [252, 114] on div "Payment History OMS" at bounding box center [317, 116] width 317 height 16
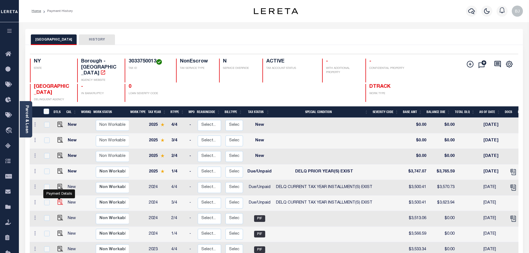
click at [57, 199] on img "" at bounding box center [60, 202] width 6 height 6
checkbox input "true"
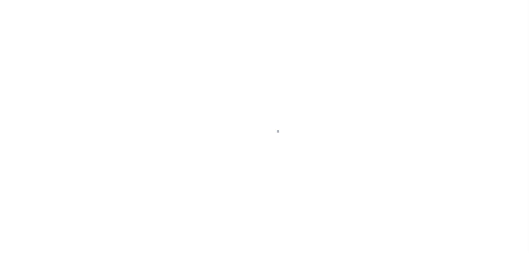
select select "DUE"
select select "17"
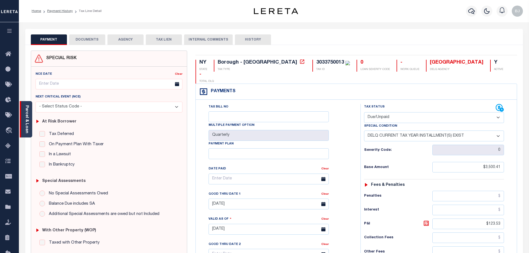
click at [28, 132] on div "Parcel & Loan" at bounding box center [26, 119] width 12 height 36
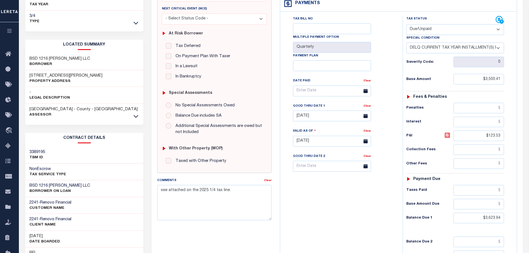
scroll to position [111, 0]
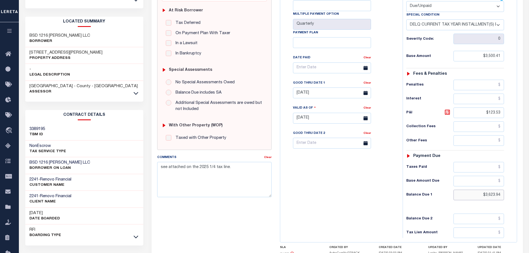
drag, startPoint x: 479, startPoint y: 193, endPoint x: 576, endPoint y: 189, distance: 97.0
click at [529, 189] on html "Home Payment History Tax Line Detail" at bounding box center [264, 99] width 529 height 421
paste input "3,661.06"
type input "$3,661.06"
type input "[DATE]"
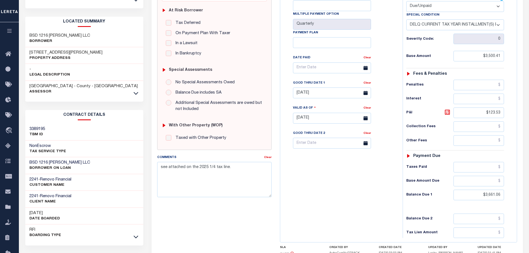
drag, startPoint x: 445, startPoint y: 113, endPoint x: 404, endPoint y: 111, distance: 41.7
click at [445, 113] on icon at bounding box center [447, 112] width 7 height 7
type input "$160.65"
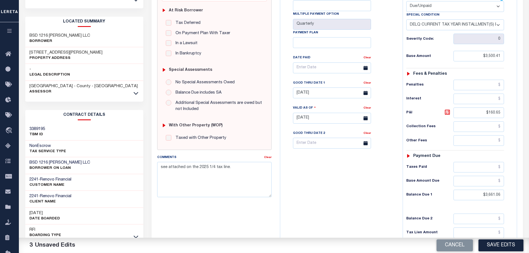
drag, startPoint x: 315, startPoint y: 100, endPoint x: 311, endPoint y: 99, distance: 3.4
click at [314, 100] on div "Tax Bill No Multiple Payment Option Quarterly Payment Plan Clear Clear 07/31/20…" at bounding box center [340, 71] width 109 height 156
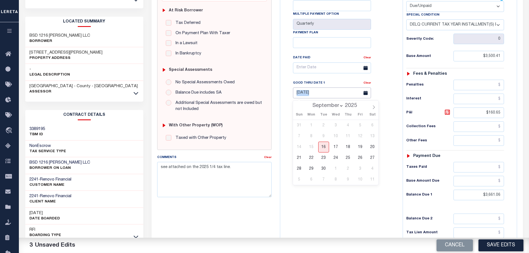
click at [304, 96] on input "07/31/2025" at bounding box center [332, 92] width 78 height 11
click at [323, 168] on span "30" at bounding box center [323, 168] width 11 height 11
type input "09/30/2025"
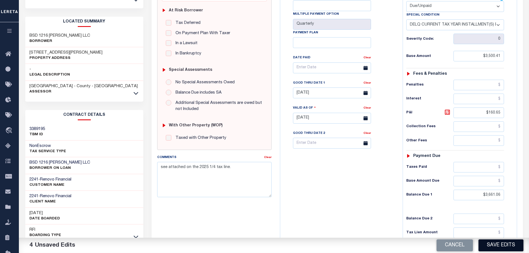
click at [493, 247] on button "Save Edits" at bounding box center [500, 245] width 45 height 12
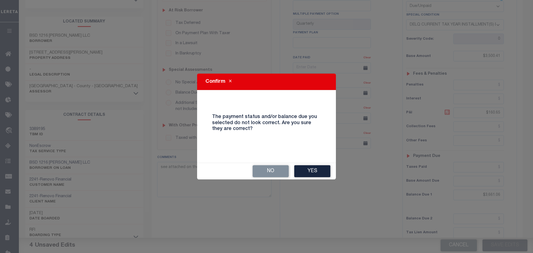
click at [305, 166] on button "Yes" at bounding box center [312, 171] width 36 height 12
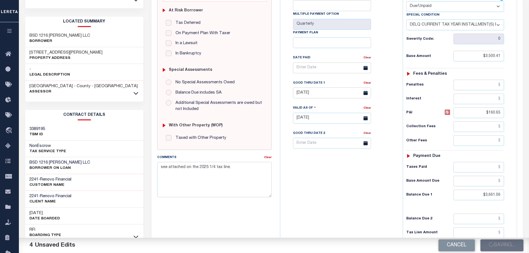
click at [305, 170] on div "Tax Bill No Multiple Payment Option Quarterly Payment Plan" at bounding box center [340, 115] width 117 height 245
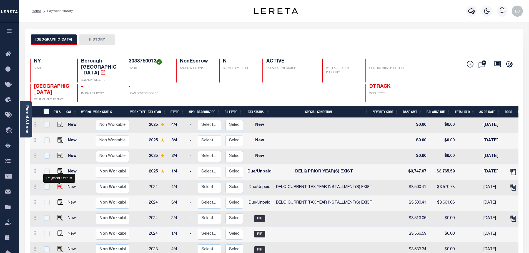
click at [57, 184] on img "" at bounding box center [60, 187] width 6 height 6
checkbox input "true"
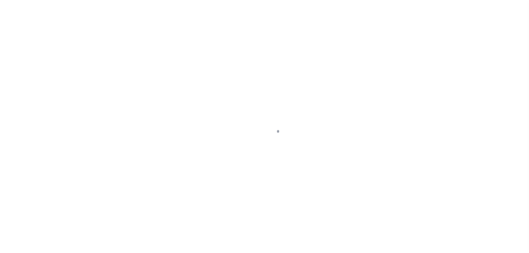
select select "DUE"
select select "17"
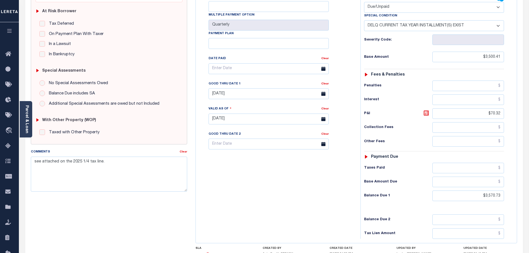
scroll to position [111, 0]
drag, startPoint x: 481, startPoint y: 179, endPoint x: 517, endPoint y: 174, distance: 35.9
click at [516, 176] on div "Tax Bill No Multiple Payment Option Quarterly Payment Plan Clear Clear 07/31/20…" at bounding box center [356, 116] width 321 height 254
paste input "3,607.30"
type input "$3,607.30"
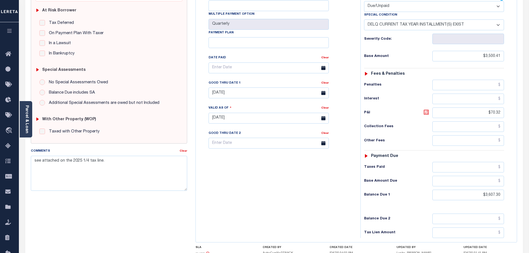
type input "[DATE]"
click at [425, 111] on icon at bounding box center [426, 112] width 3 height 3
type input "$106.89"
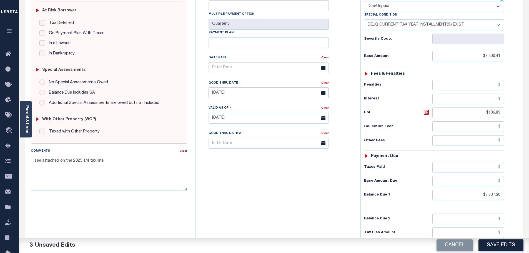
drag, startPoint x: 235, startPoint y: 80, endPoint x: 242, endPoint y: 111, distance: 32.5
click at [235, 87] on input "[DATE]" at bounding box center [269, 92] width 120 height 11
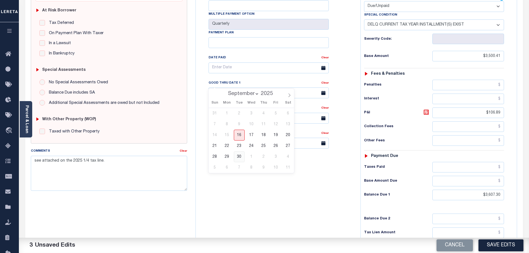
click at [241, 156] on span "30" at bounding box center [239, 156] width 11 height 11
type input "[DATE]"
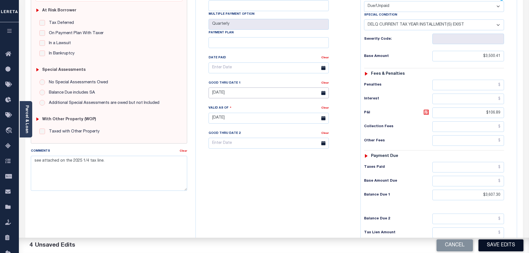
scroll to position [0, 0]
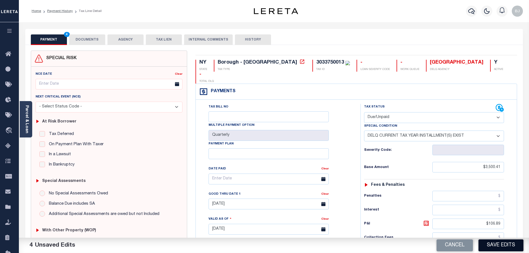
click at [515, 242] on button "Save Edits" at bounding box center [500, 245] width 45 height 12
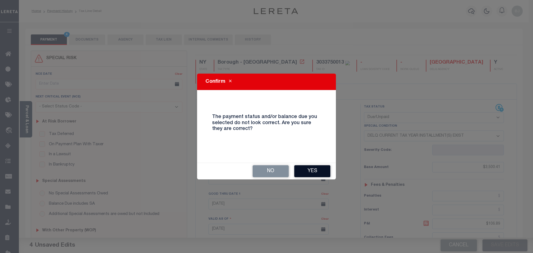
click at [319, 171] on button "Yes" at bounding box center [312, 171] width 36 height 12
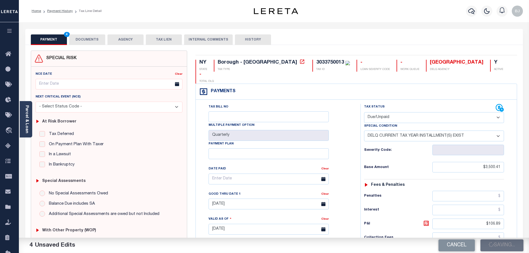
checkbox input "false"
type input "$3,500.41"
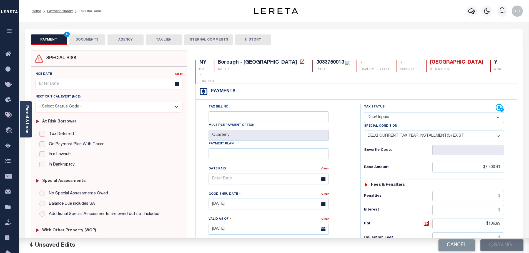
type input "$106.89"
type input "$3,607.3"
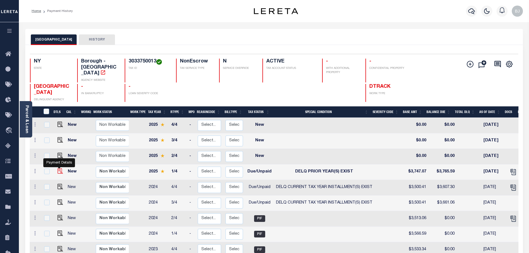
click at [61, 168] on img "" at bounding box center [60, 171] width 6 height 6
checkbox input "true"
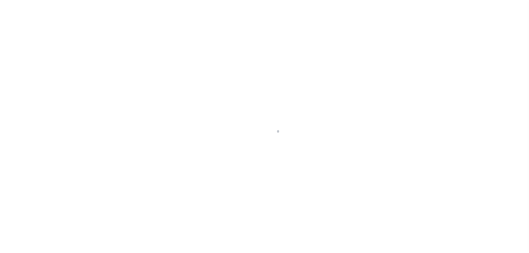
select select "DUE"
select select "18"
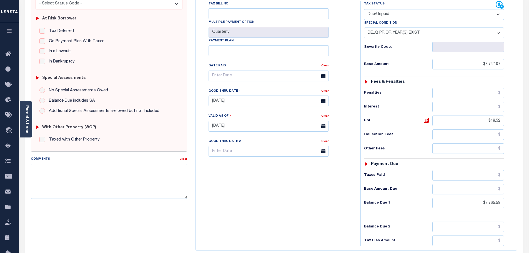
scroll to position [111, 0]
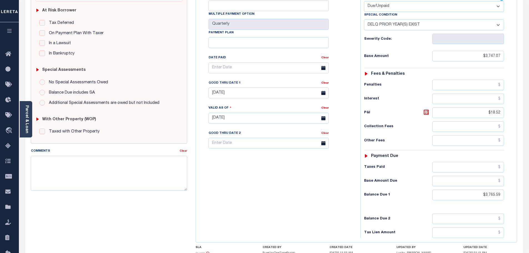
drag, startPoint x: 476, startPoint y: 178, endPoint x: 537, endPoint y: 178, distance: 61.6
click at [529, 178] on html "Home Payment History Tax Line Detail" at bounding box center [264, 101] width 529 height 424
drag, startPoint x: 473, startPoint y: 182, endPoint x: 522, endPoint y: 183, distance: 48.9
click at [522, 183] on div "SPECIAL RISK NCE Date Clear" at bounding box center [274, 119] width 498 height 370
paste input "3,804.16"
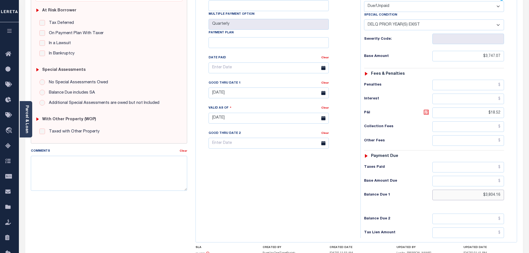
type input "$3,804.16"
type input "[DATE]"
drag, startPoint x: 427, startPoint y: 100, endPoint x: 422, endPoint y: 99, distance: 5.3
click at [427, 109] on icon at bounding box center [426, 112] width 7 height 7
type input "$57.09"
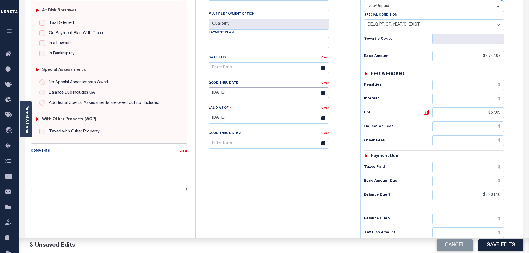
drag, startPoint x: 253, startPoint y: 86, endPoint x: 250, endPoint y: 94, distance: 8.4
click at [253, 87] on input "[DATE]" at bounding box center [269, 92] width 120 height 11
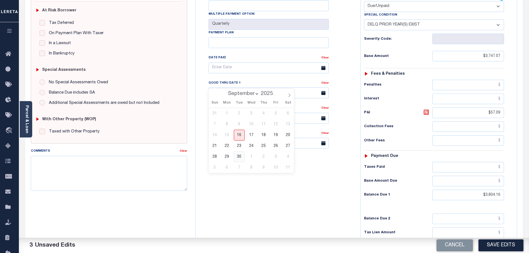
click at [240, 160] on span "30" at bounding box center [239, 156] width 11 height 11
type input "[DATE]"
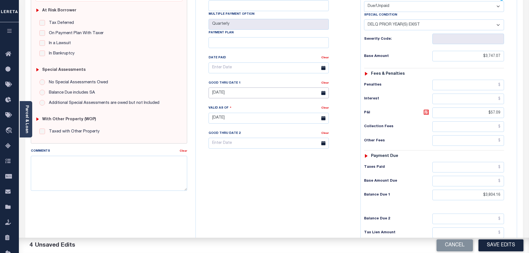
scroll to position [0, 0]
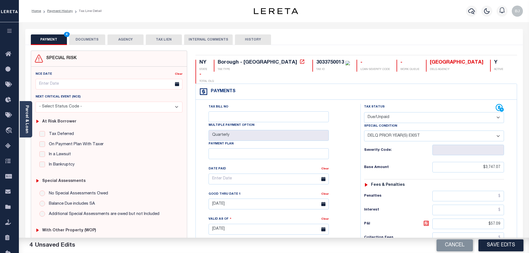
click at [67, 37] on div "PAYMENT 4 DOCUMENTS AGENCY DELINQUENT PAYEE TAX LIEN HISTORY" at bounding box center [274, 39] width 487 height 10
click at [106, 45] on div "SPECIAL RISK NCE Date Clear" at bounding box center [274, 230] width 498 height 370
click at [94, 41] on button "DOCUMENTS" at bounding box center [87, 39] width 36 height 11
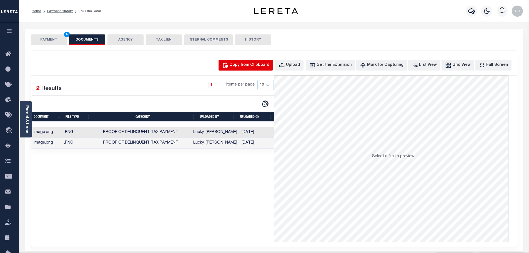
click at [263, 68] on div "Copy from Clipboard" at bounding box center [249, 65] width 40 height 6
select select "POP"
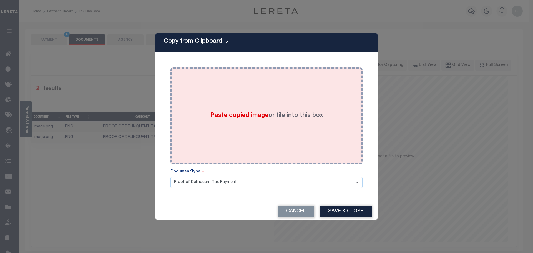
click at [268, 102] on div "Paste copied image or file into this box" at bounding box center [267, 115] width 184 height 89
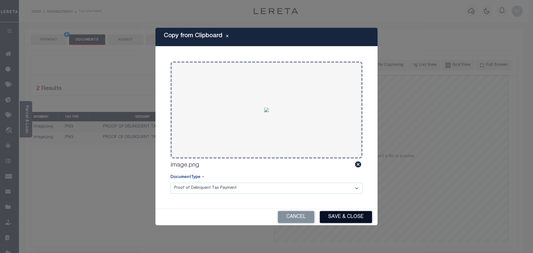
click at [347, 216] on button "Save & Close" at bounding box center [346, 217] width 52 height 12
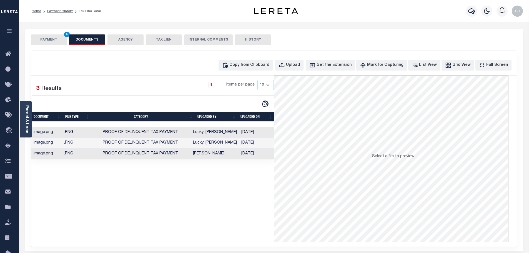
click at [54, 37] on button "PAYMENT 4" at bounding box center [49, 39] width 36 height 11
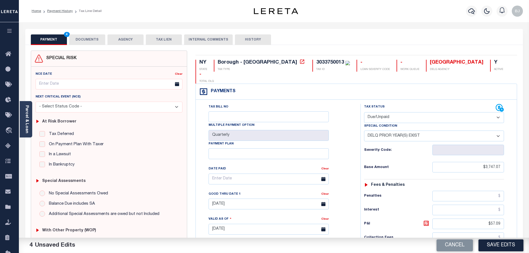
drag, startPoint x: 503, startPoint y: 246, endPoint x: 532, endPoint y: 245, distance: 28.6
click at [504, 245] on button "Save Edits" at bounding box center [500, 245] width 45 height 12
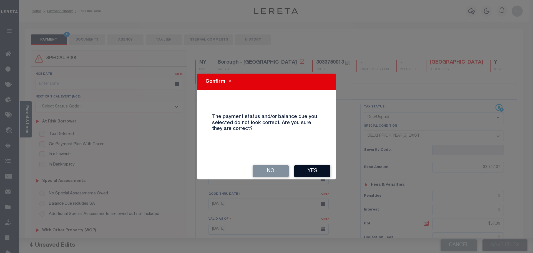
drag, startPoint x: 317, startPoint y: 165, endPoint x: 320, endPoint y: 173, distance: 8.6
click at [318, 168] on div "No Yes" at bounding box center [266, 171] width 139 height 16
click at [320, 173] on button "Yes" at bounding box center [312, 171] width 36 height 12
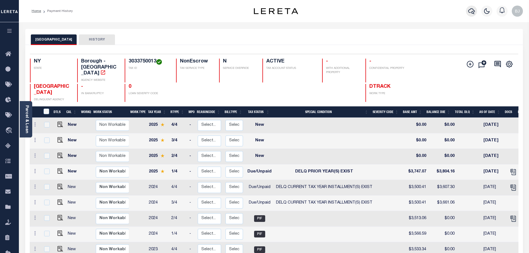
click at [475, 11] on button "button" at bounding box center [471, 11] width 11 height 11
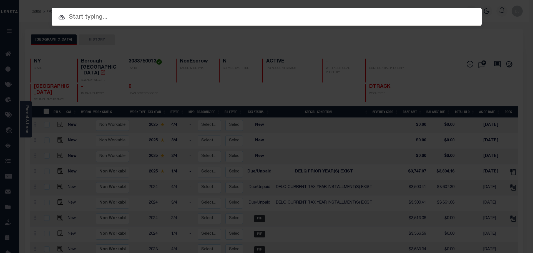
paste input "10020236"
type input "10020236"
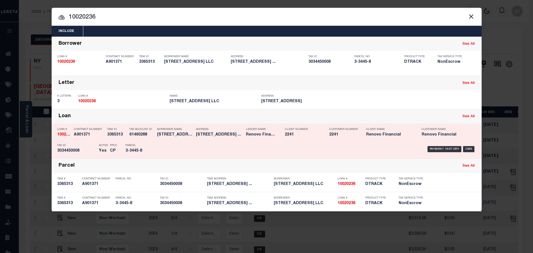
click at [206, 146] on div "Payment History OMS" at bounding box center [317, 149] width 317 height 16
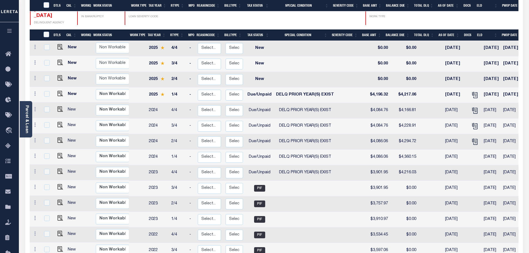
scroll to position [111, 0]
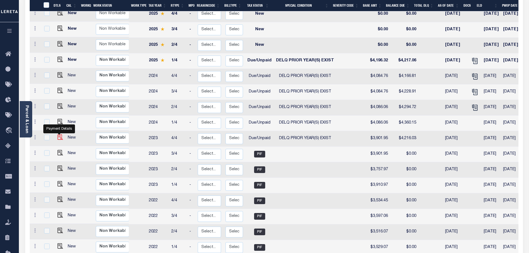
click at [59, 134] on img "" at bounding box center [60, 137] width 6 height 6
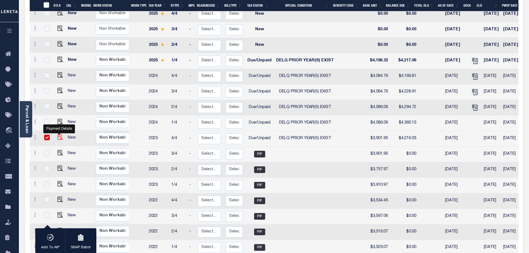
checkbox input "true"
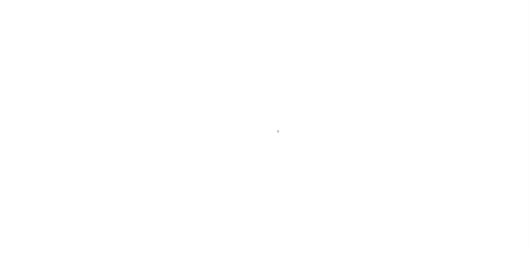
select select "DUE"
select select "18"
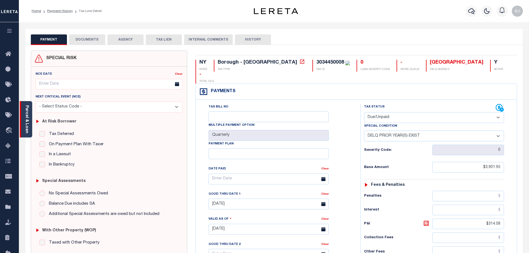
click at [28, 128] on link "Parcel & Loan" at bounding box center [27, 119] width 4 height 28
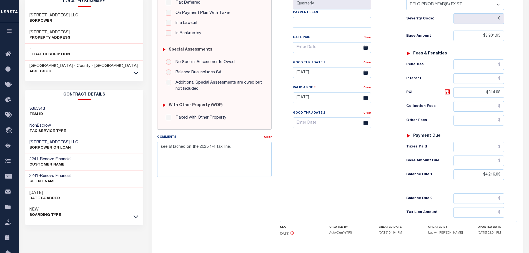
scroll to position [139, 0]
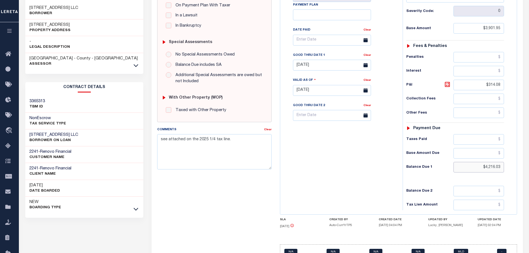
drag, startPoint x: 480, startPoint y: 168, endPoint x: 533, endPoint y: 162, distance: 53.7
click at [529, 162] on html "Home Payment History Tax Line Detail" at bounding box center [264, 71] width 529 height 421
paste input "4,259.22"
type input "$4,259.22"
type input "09/16/2025"
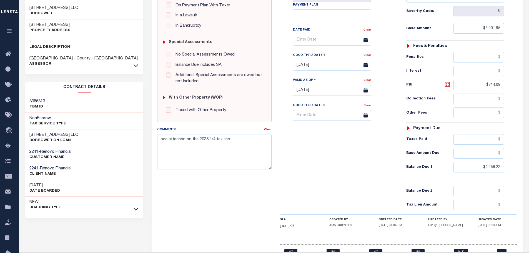
click at [449, 86] on icon at bounding box center [447, 84] width 7 height 7
type input "$357.27"
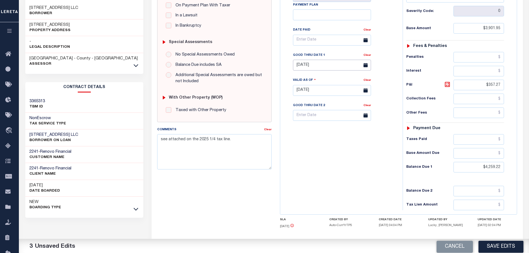
click at [302, 66] on input "07/31/2025" at bounding box center [332, 65] width 78 height 11
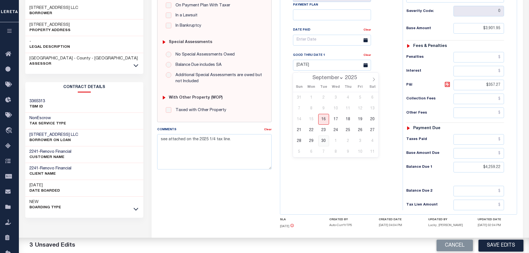
click at [326, 139] on span "30" at bounding box center [323, 141] width 11 height 11
type input "09/30/2025"
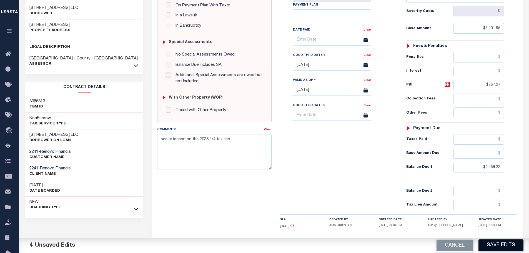
click at [492, 244] on button "Save Edits" at bounding box center [500, 245] width 45 height 12
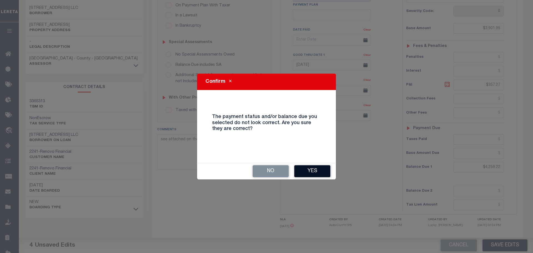
click at [304, 169] on button "Yes" at bounding box center [312, 171] width 36 height 12
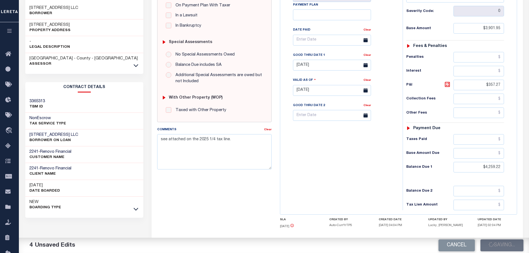
checkbox input "false"
type input "$3,901.95"
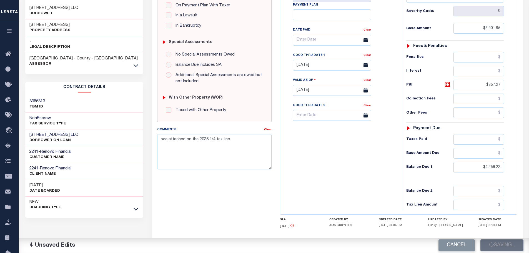
type input "$357.27"
type input "$4,259.22"
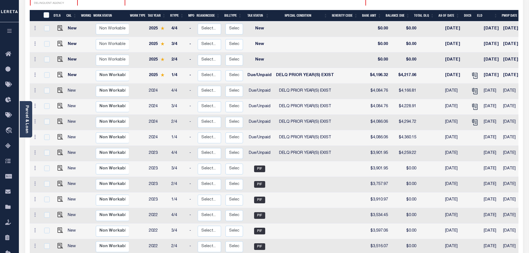
scroll to position [111, 0]
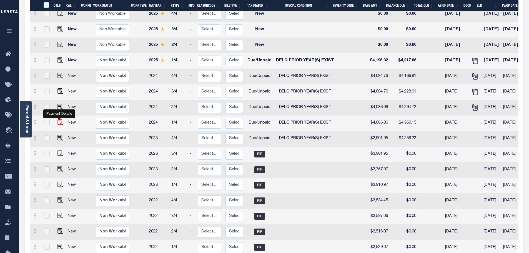
click at [58, 119] on img "" at bounding box center [60, 122] width 6 height 6
checkbox input "true"
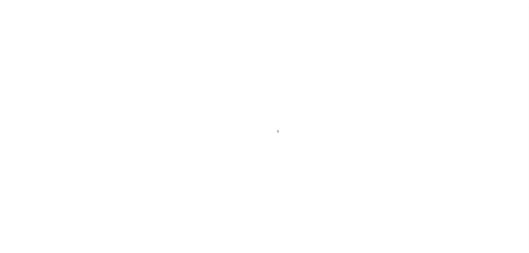
select select "DUE"
select select "18"
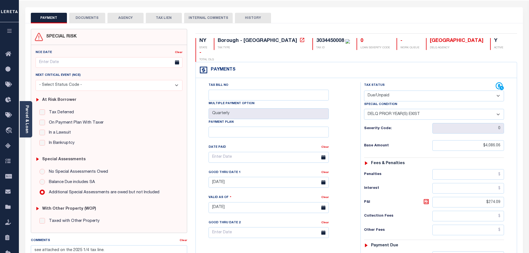
scroll to position [111, 0]
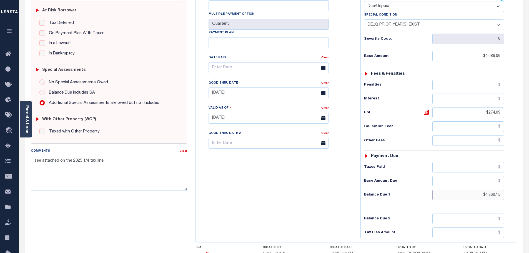
drag, startPoint x: 472, startPoint y: 180, endPoint x: 541, endPoint y: 180, distance: 68.9
click at [529, 180] on html "Home Payment History Tax Line Detail" at bounding box center [264, 99] width 529 height 421
paste input "4,404.82"
type input "$4,404.82"
type input "[DATE]"
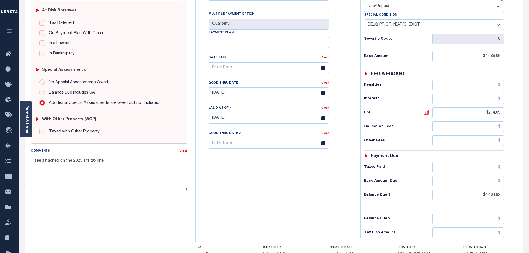
click at [427, 109] on icon at bounding box center [426, 112] width 7 height 7
type input "$318.76"
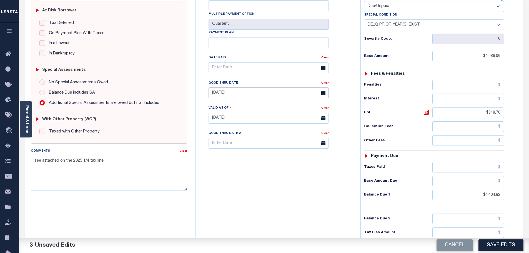
click at [230, 87] on input "07/31/2025" at bounding box center [269, 92] width 120 height 11
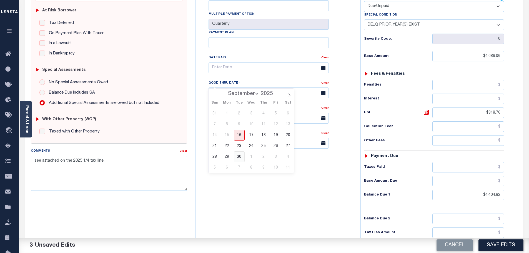
click at [239, 157] on span "30" at bounding box center [239, 156] width 11 height 11
type input "09/30/2025"
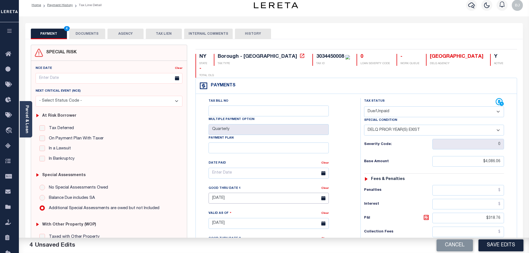
scroll to position [0, 0]
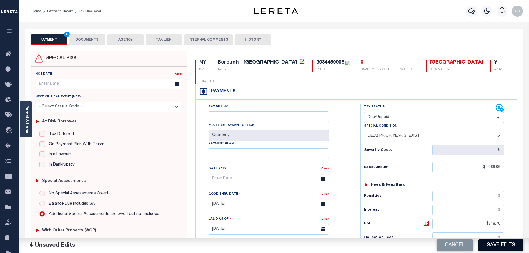
click at [496, 240] on button "Save Edits" at bounding box center [500, 245] width 45 height 12
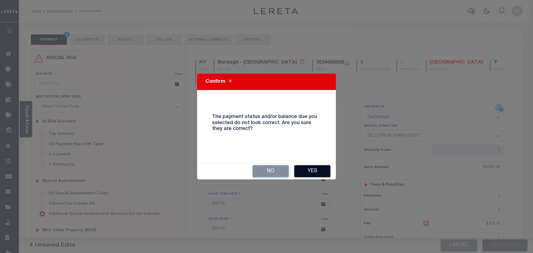
click at [310, 174] on button "Yes" at bounding box center [312, 171] width 36 height 12
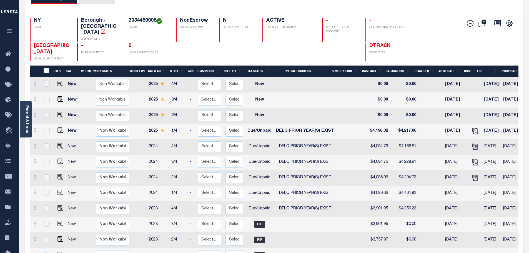
scroll to position [56, 0]
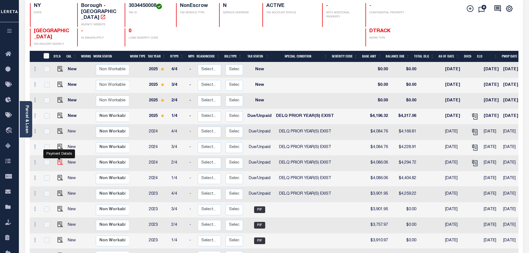
click at [59, 159] on img "" at bounding box center [60, 162] width 6 height 6
checkbox input "true"
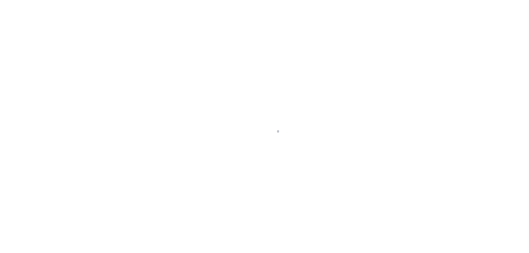
select select "DUE"
select select "18"
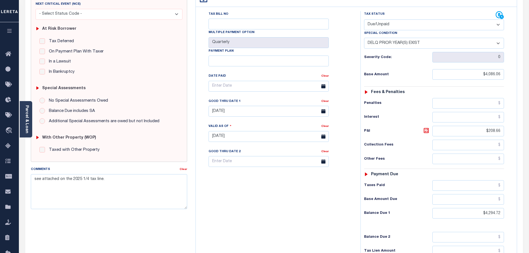
scroll to position [111, 0]
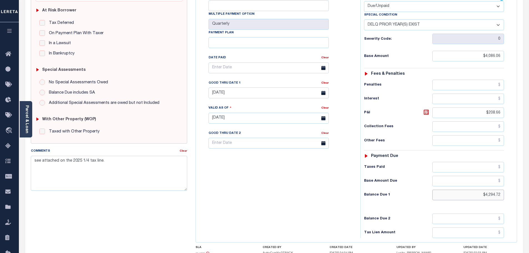
drag, startPoint x: 481, startPoint y: 182, endPoint x: 533, endPoint y: 180, distance: 52.0
click at [529, 180] on html "Home Payment History Tax Line Detail" at bounding box center [264, 99] width 529 height 421
paste input "4,338.71"
type input "$4,338.71"
type input "[DATE]"
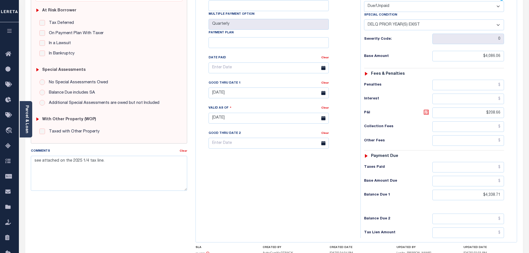
click at [429, 109] on icon at bounding box center [426, 112] width 7 height 7
type input "$252.65"
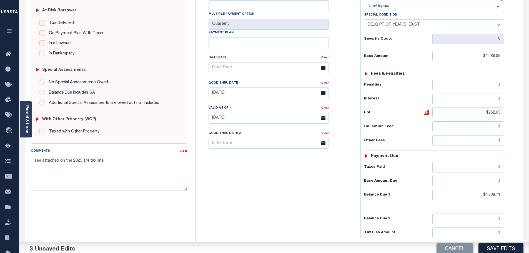
click at [281, 89] on div "Tax Bill No Multiple Payment Option Quarterly Payment Plan Clear Clear 07/31/20…" at bounding box center [276, 71] width 151 height 156
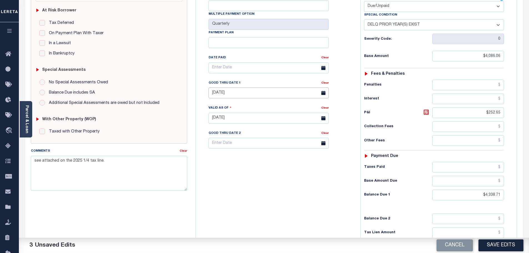
click at [269, 87] on input "07/31/2025" at bounding box center [269, 92] width 120 height 11
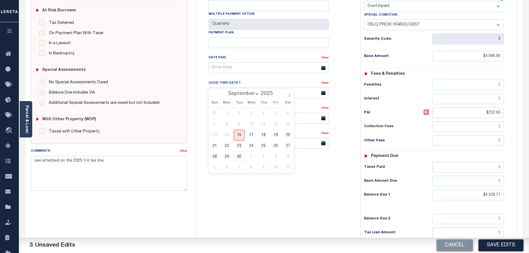
click at [237, 159] on span "30" at bounding box center [239, 156] width 11 height 11
type input "09/30/2025"
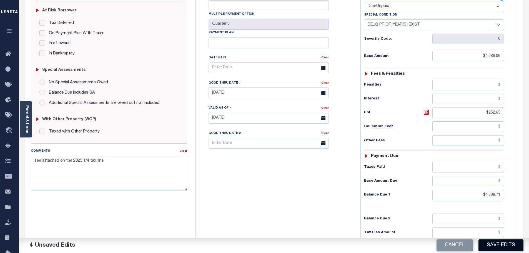
click at [491, 245] on button "Save Edits" at bounding box center [500, 245] width 45 height 12
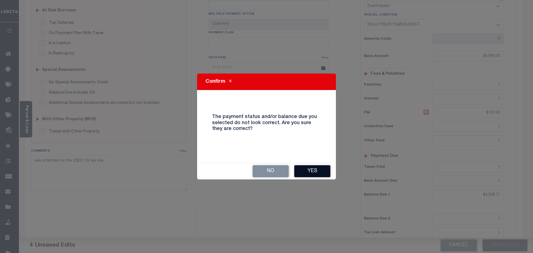
click at [324, 176] on button "Yes" at bounding box center [312, 171] width 36 height 12
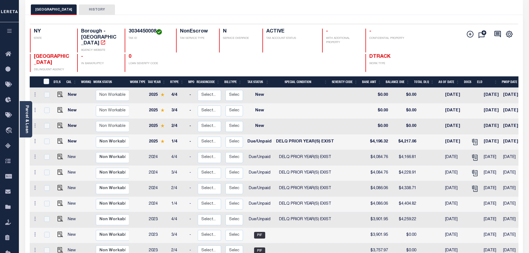
scroll to position [56, 0]
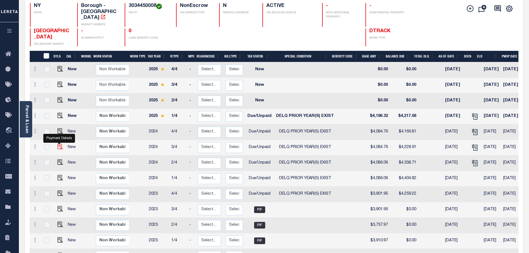
click at [57, 144] on img "" at bounding box center [60, 147] width 6 height 6
checkbox input "true"
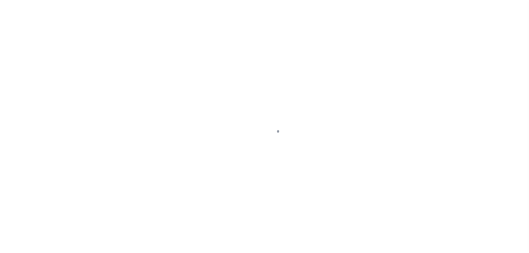
select select "DUE"
select select "18"
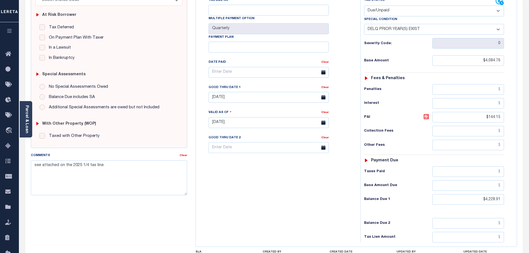
scroll to position [111, 0]
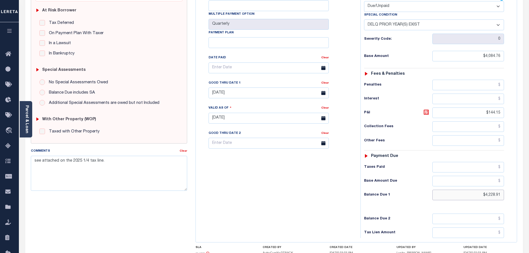
drag, startPoint x: 470, startPoint y: 183, endPoint x: 543, endPoint y: 181, distance: 72.2
click at [529, 181] on html "Home Payment History Tax Line Detail" at bounding box center [264, 99] width 529 height 421
paste input "4,272.23"
type input "$4,272.23"
type input "[DATE]"
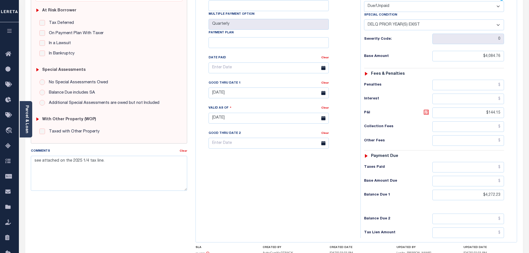
click at [426, 110] on icon at bounding box center [426, 112] width 5 height 5
type input "$187.47"
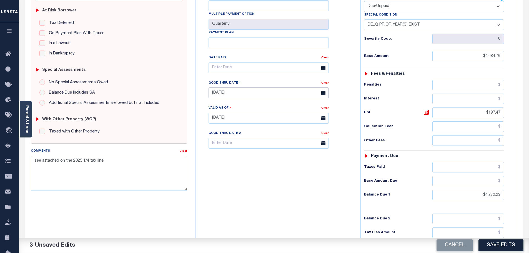
click at [243, 87] on input "[DATE]" at bounding box center [269, 92] width 120 height 11
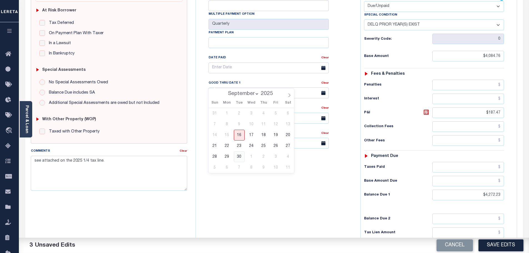
click at [241, 158] on span "30" at bounding box center [239, 156] width 11 height 11
type input "[DATE]"
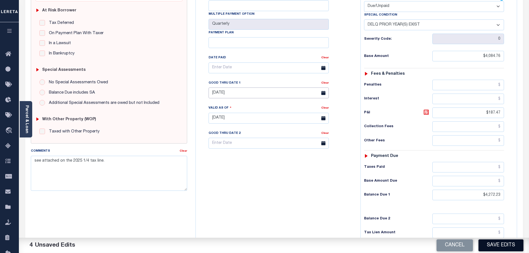
scroll to position [0, 0]
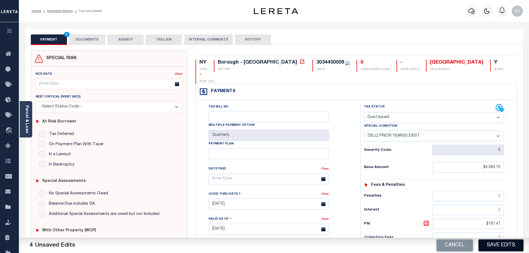
click at [510, 243] on button "Save Edits" at bounding box center [500, 245] width 45 height 12
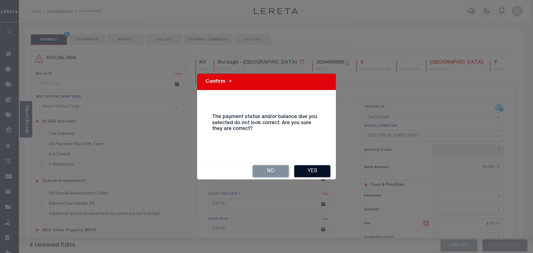
click at [313, 172] on button "Yes" at bounding box center [312, 171] width 36 height 12
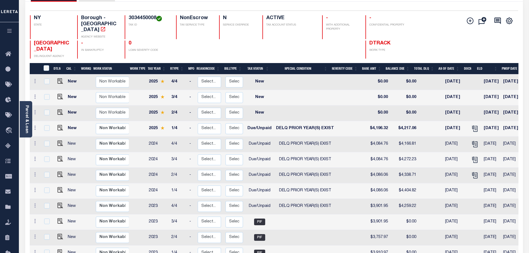
scroll to position [56, 0]
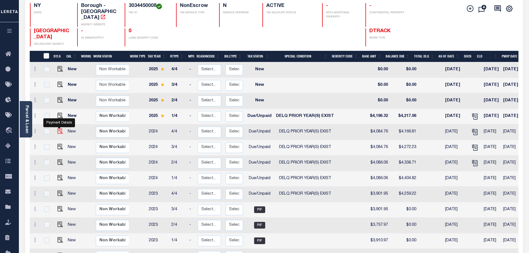
click at [57, 128] on img "" at bounding box center [60, 131] width 6 height 6
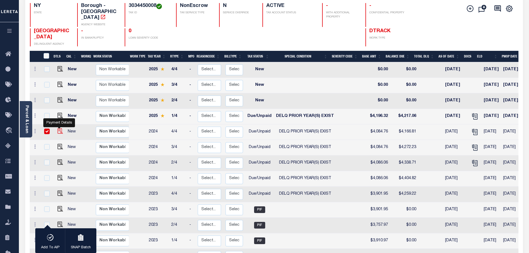
checkbox input "true"
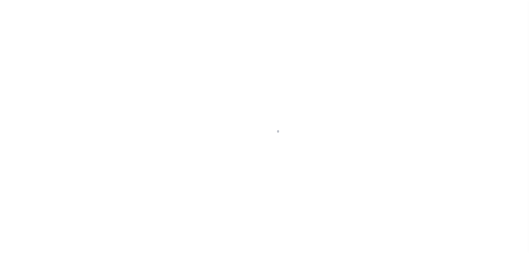
select select "DUE"
select select "18"
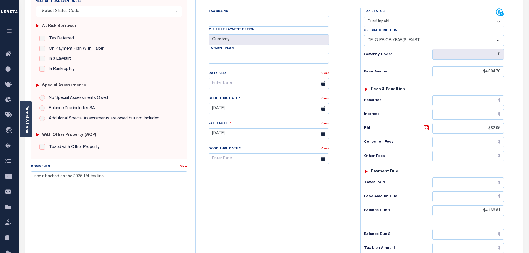
scroll to position [111, 0]
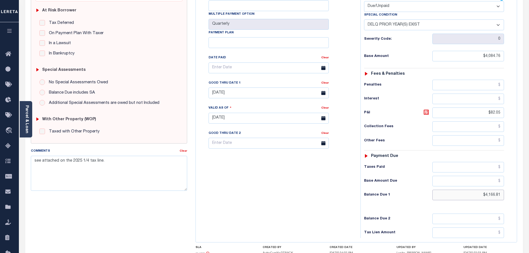
drag, startPoint x: 484, startPoint y: 181, endPoint x: 475, endPoint y: 139, distance: 42.5
click at [494, 152] on div "Tax Status Status - Select Status Code -" at bounding box center [435, 115] width 151 height 245
paste input "4,209.50"
type input "$4,209.5"
type input "[DATE]"
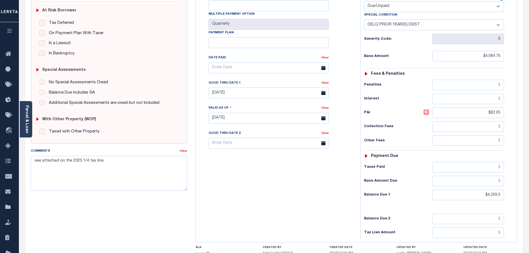
type input "$4,209.50"
click at [427, 110] on icon at bounding box center [426, 112] width 5 height 5
type input "$124.74"
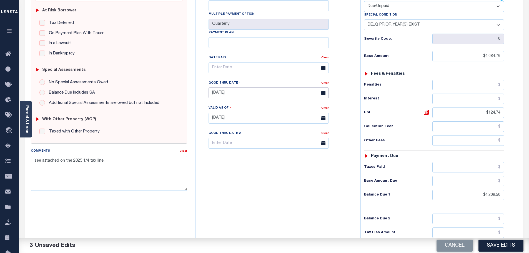
click at [255, 87] on input "07/31/2025" at bounding box center [269, 92] width 120 height 11
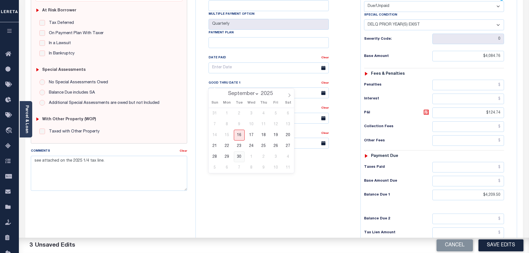
click at [241, 156] on span "30" at bounding box center [239, 156] width 11 height 11
type input "09/30/2025"
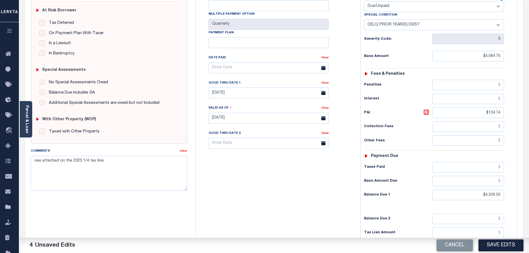
click at [506, 242] on button "Save Edits" at bounding box center [500, 245] width 45 height 12
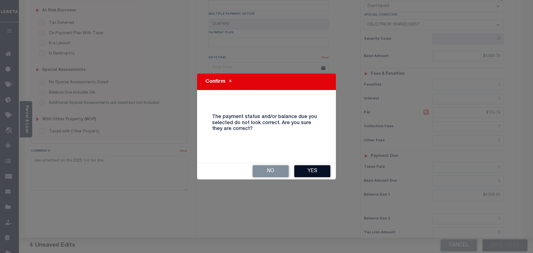
click at [322, 173] on button "Yes" at bounding box center [312, 171] width 36 height 12
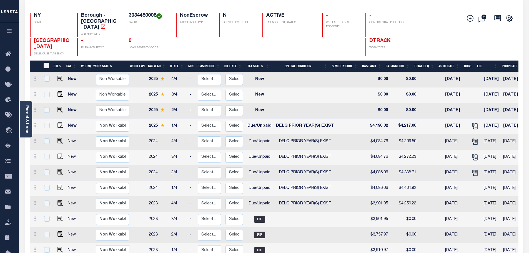
scroll to position [56, 0]
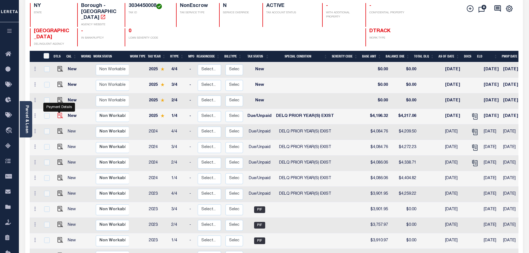
click at [61, 113] on img "" at bounding box center [60, 116] width 6 height 6
checkbox input "true"
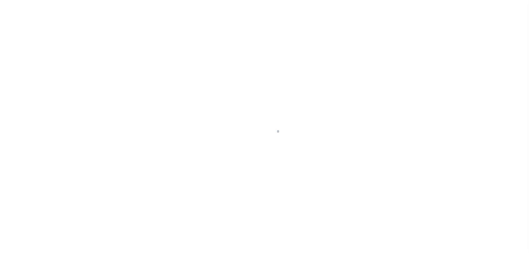
select select "DUE"
select select "18"
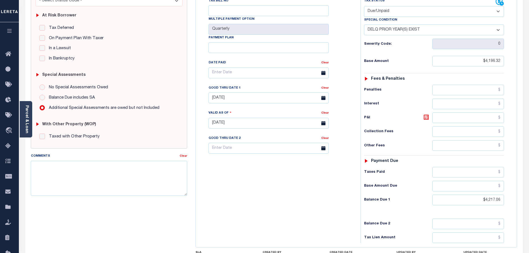
scroll to position [111, 0]
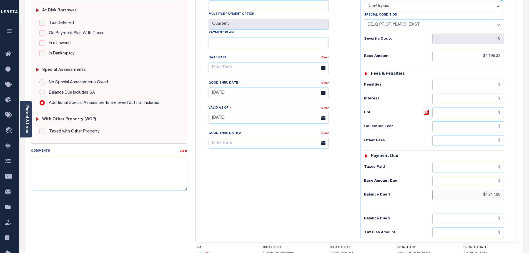
drag, startPoint x: 503, startPoint y: 182, endPoint x: 512, endPoint y: 157, distance: 26.4
click at [526, 176] on div "PAYMENT DOCUMENTS AGENCY DELINQUENT PAYEE" at bounding box center [274, 115] width 506 height 395
paste input "4,260.2"
type input "$4,260.26"
type input "[DATE]"
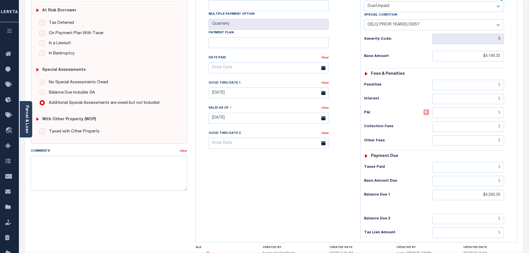
click at [425, 111] on icon at bounding box center [426, 112] width 3 height 3
type input "$63.94"
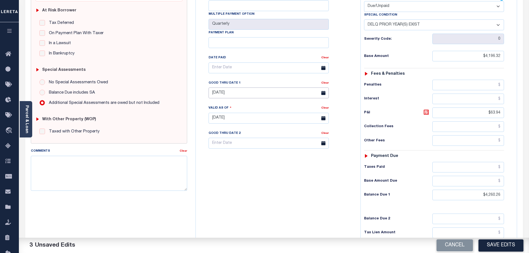
click at [218, 87] on input "07/31/2025" at bounding box center [269, 92] width 120 height 11
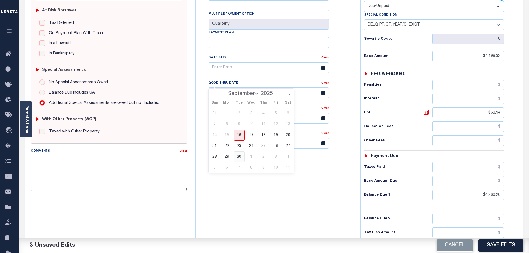
click at [242, 159] on span "30" at bounding box center [239, 156] width 11 height 11
type input "[DATE]"
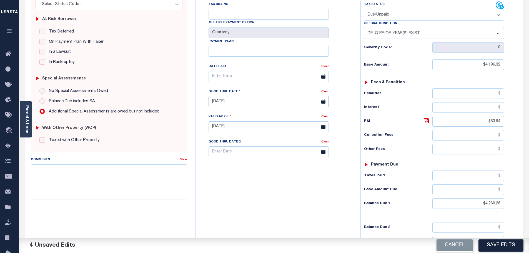
scroll to position [0, 0]
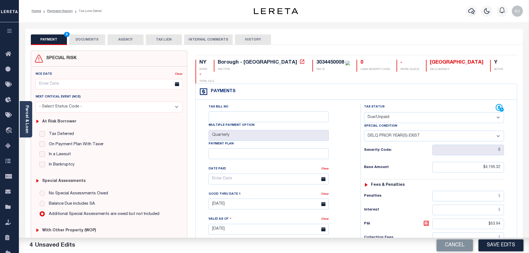
click at [96, 39] on button "DOCUMENTS" at bounding box center [87, 39] width 36 height 11
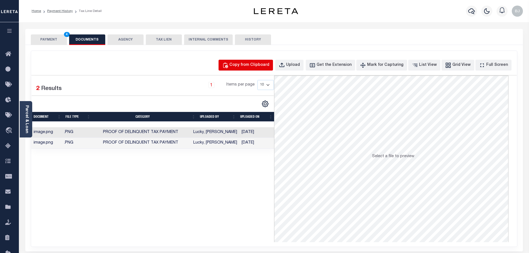
click at [250, 62] on div "Copy from Clipboard" at bounding box center [249, 65] width 40 height 6
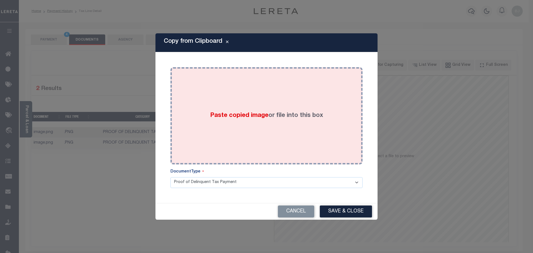
click at [280, 117] on div "Paste copied image or file into this box" at bounding box center [267, 115] width 184 height 89
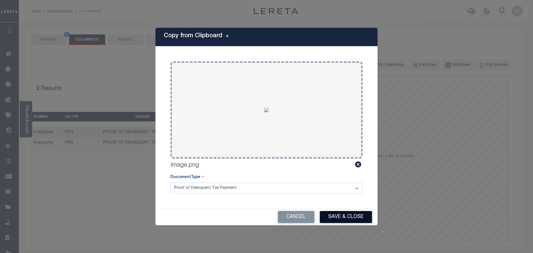
click at [350, 216] on button "Save & Close" at bounding box center [346, 217] width 52 height 12
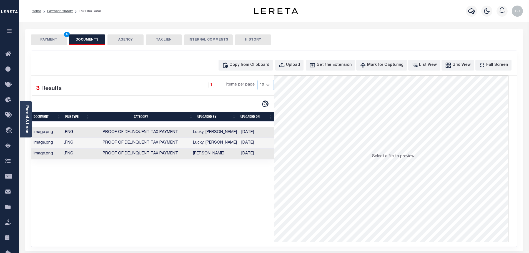
click at [47, 41] on button "PAYMENT 4" at bounding box center [49, 39] width 36 height 11
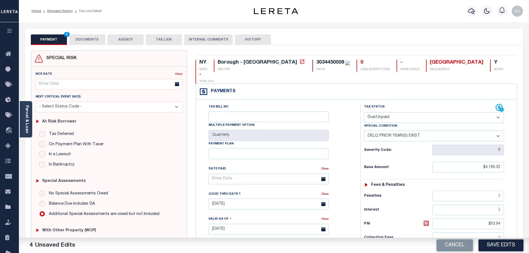
drag, startPoint x: 496, startPoint y: 244, endPoint x: 528, endPoint y: 238, distance: 32.6
click at [497, 244] on button "Save Edits" at bounding box center [500, 245] width 45 height 12
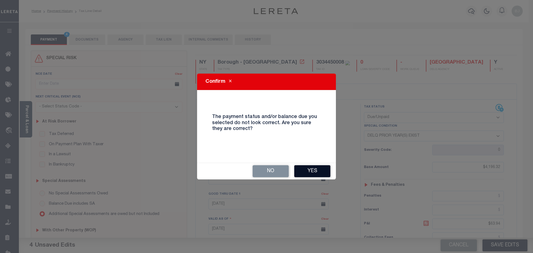
click at [310, 171] on button "Yes" at bounding box center [312, 171] width 36 height 12
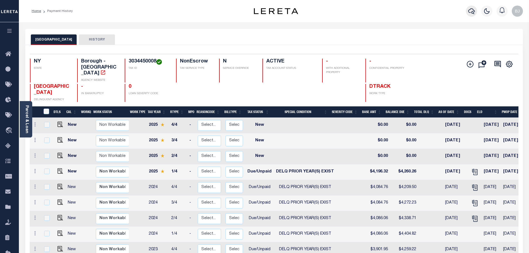
click at [471, 7] on button "button" at bounding box center [471, 11] width 11 height 11
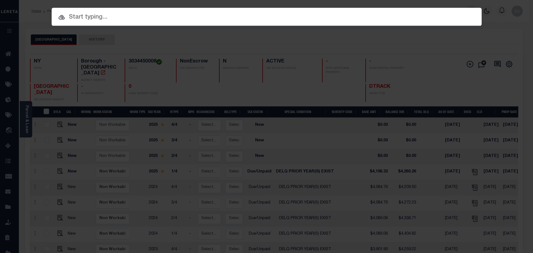
paste input "10020996"
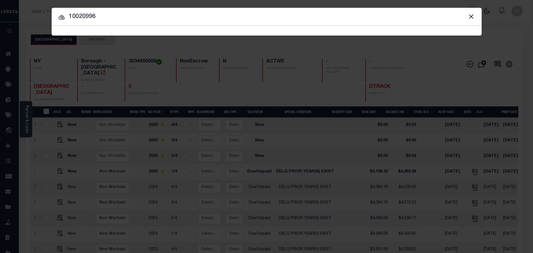
type input "10020996"
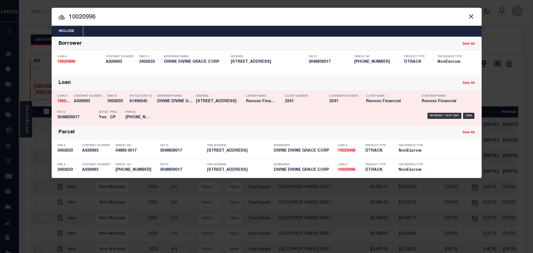
click at [216, 107] on div "Address 834 SCHENECTADY AVE BROOKLYN, N..." at bounding box center [219, 100] width 47 height 16
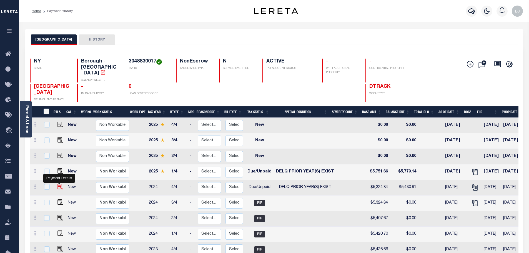
click at [60, 184] on img "" at bounding box center [60, 187] width 6 height 6
checkbox input "true"
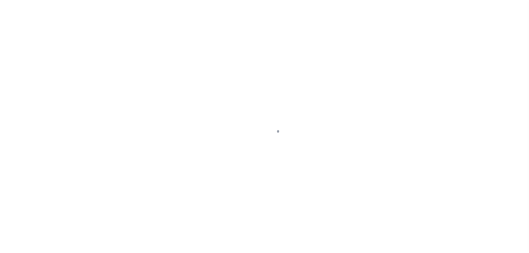
select select "DUE"
select select "18"
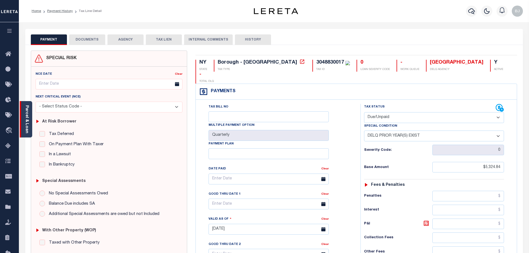
click at [26, 115] on link "Parcel & Loan" at bounding box center [27, 119] width 4 height 28
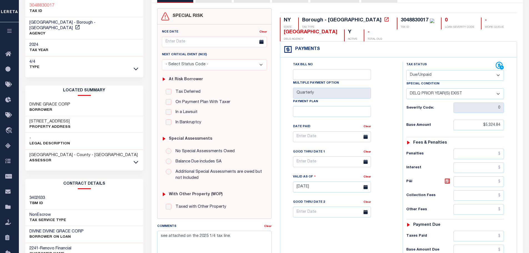
scroll to position [83, 0]
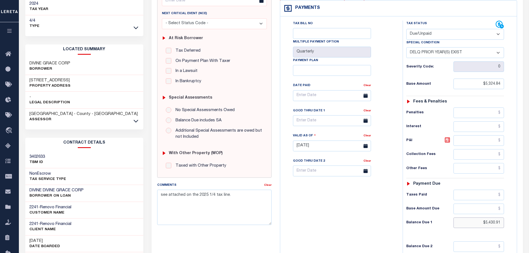
drag, startPoint x: 477, startPoint y: 225, endPoint x: 544, endPoint y: 220, distance: 67.9
click at [529, 220] on html "Home Payment History Tax Line Detail" at bounding box center [264, 127] width 529 height 421
paste input "5,487.44"
type input "$5,487.44"
type input "[DATE]"
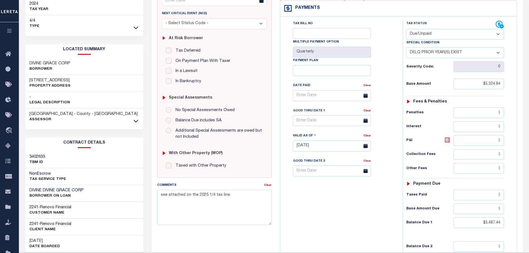
click at [447, 138] on icon at bounding box center [447, 140] width 7 height 7
type input "$162.60"
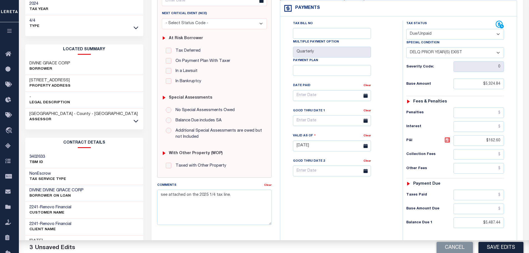
click at [286, 117] on div "Tax Bill No Multiple Payment Option Quarterly Payment Plan Clear Clear Valid as…" at bounding box center [340, 99] width 109 height 156
click at [312, 126] on input "text" at bounding box center [332, 120] width 78 height 11
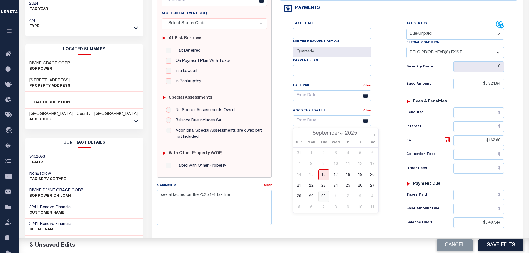
click at [326, 200] on span "30" at bounding box center [323, 196] width 11 height 11
type input "[DATE]"
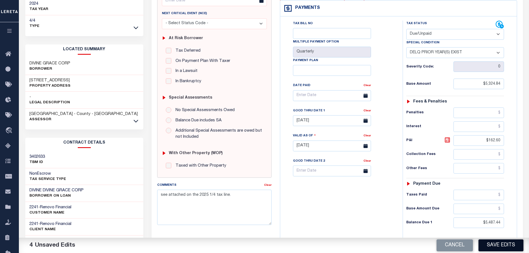
click at [496, 250] on button "Save Edits" at bounding box center [500, 245] width 45 height 12
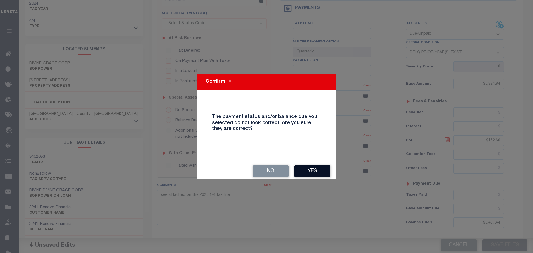
click at [306, 172] on button "Yes" at bounding box center [312, 171] width 36 height 12
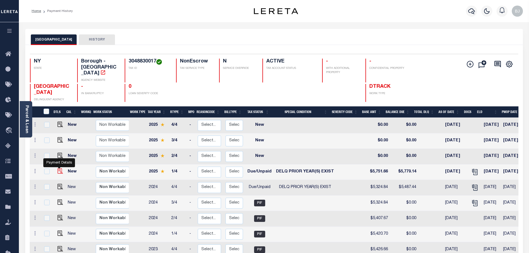
click at [58, 168] on img "" at bounding box center [60, 171] width 6 height 6
checkbox input "true"
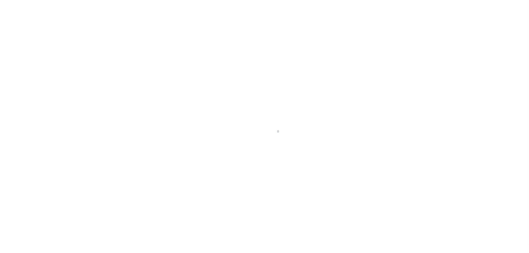
select select "DUE"
select select "18"
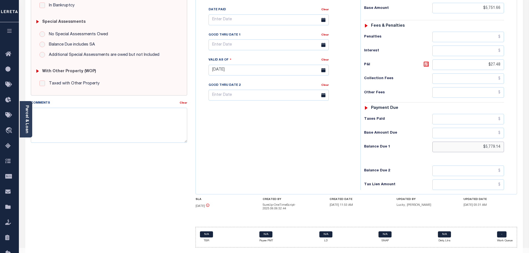
drag, startPoint x: 481, startPoint y: 139, endPoint x: 458, endPoint y: 77, distance: 65.0
click at [529, 131] on html "Home Payment History Tax Line Detail" at bounding box center [264, 53] width 529 height 424
paste input "5,839.30"
type input "$5,839.30"
type input "[DATE]"
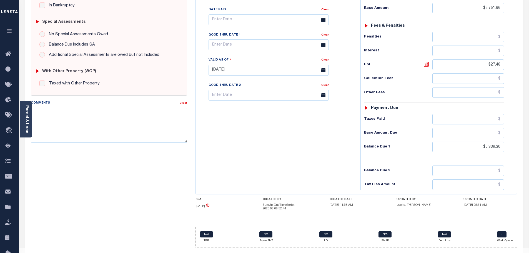
click at [428, 62] on icon at bounding box center [426, 64] width 5 height 5
type input "$87.64"
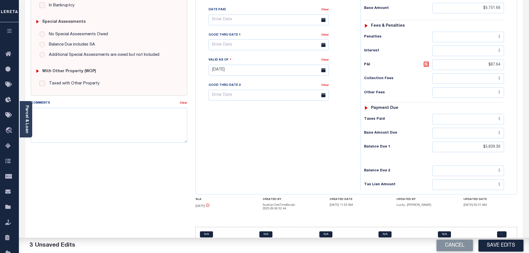
drag, startPoint x: 227, startPoint y: 26, endPoint x: 232, endPoint y: 31, distance: 7.3
click at [228, 33] on label "Good Thru Date 1" at bounding box center [225, 35] width 32 height 5
click at [233, 39] on input "text" at bounding box center [269, 44] width 120 height 11
click at [241, 110] on span "30" at bounding box center [239, 108] width 11 height 11
type input "09/30/2025"
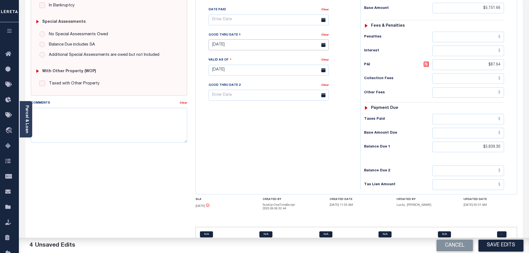
scroll to position [0, 0]
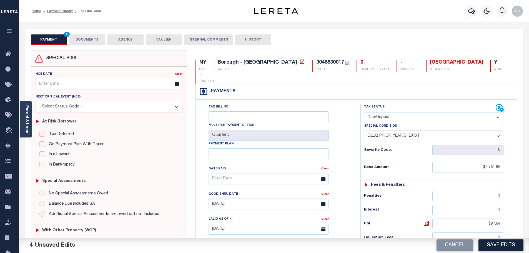
click at [97, 37] on button "DOCUMENTS" at bounding box center [87, 39] width 36 height 11
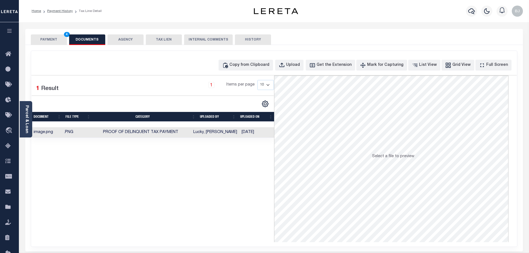
click at [267, 58] on div "Copy from Clipboard Upload Get the Extension Mark for Capturing Got it List Vie…" at bounding box center [274, 149] width 486 height 196
click at [267, 64] on div "Copy from Clipboard" at bounding box center [249, 65] width 40 height 6
select select "POP"
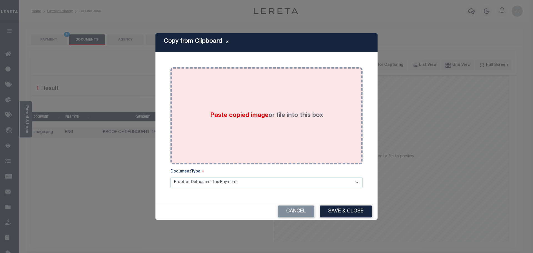
click at [319, 154] on div "Paste copied image or file into this box" at bounding box center [267, 115] width 184 height 89
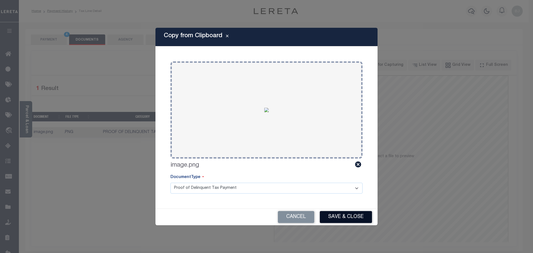
click at [357, 220] on button "Save & Close" at bounding box center [346, 217] width 52 height 12
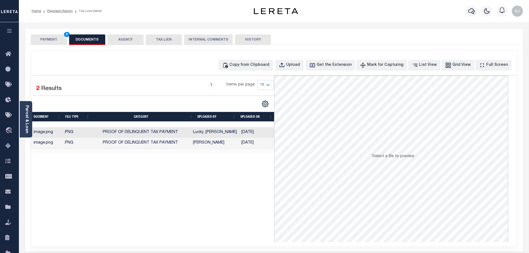
click at [51, 40] on button "PAYMENT 4" at bounding box center [49, 39] width 36 height 11
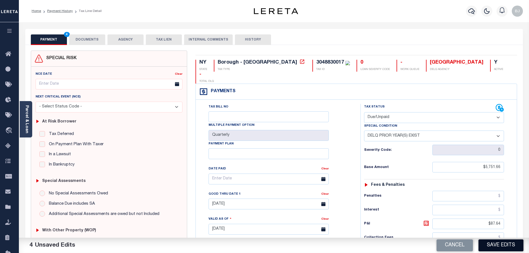
drag, startPoint x: 508, startPoint y: 243, endPoint x: 530, endPoint y: 239, distance: 22.9
click at [509, 243] on button "Save Edits" at bounding box center [500, 245] width 45 height 12
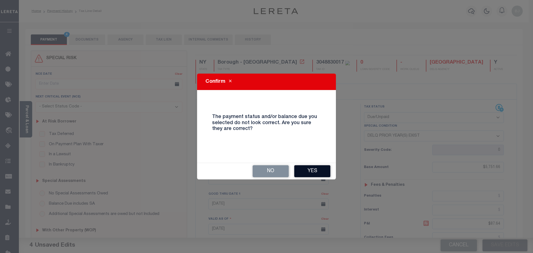
click at [320, 171] on button "Yes" at bounding box center [312, 171] width 36 height 12
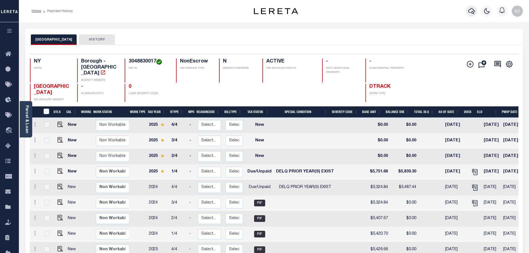
click at [471, 16] on button "button" at bounding box center [471, 11] width 11 height 11
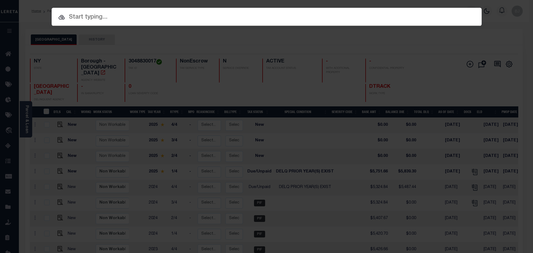
paste input "10021253"
type input "10021253"
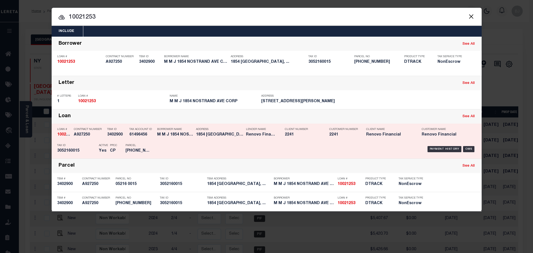
click at [249, 147] on div "Payment History OMS" at bounding box center [317, 149] width 317 height 16
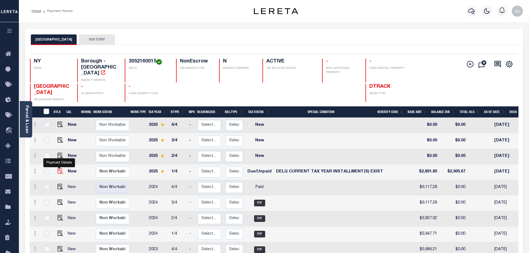
click at [60, 168] on img "" at bounding box center [60, 171] width 6 height 6
checkbox input "true"
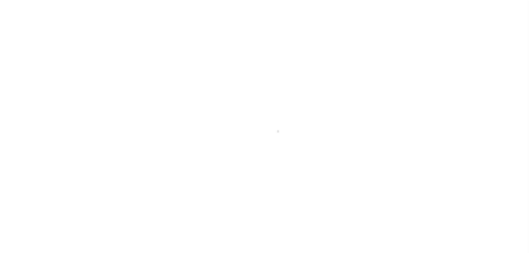
select select "DUE"
select select "17"
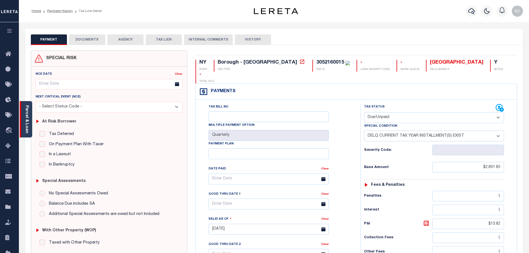
click at [29, 117] on link "Parcel & Loan" at bounding box center [27, 119] width 4 height 28
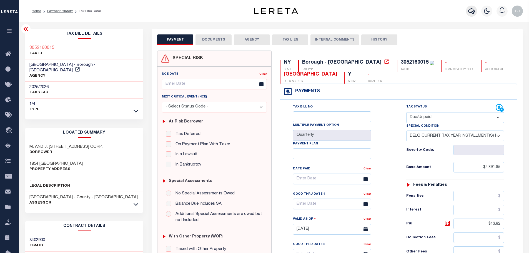
click at [471, 11] on icon "button" at bounding box center [471, 11] width 7 height 7
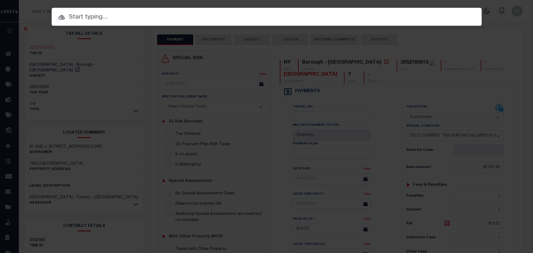
click at [247, 18] on input "text" at bounding box center [267, 17] width 430 height 10
paste input "3762761732-00001"
type input "3762761732-00001"
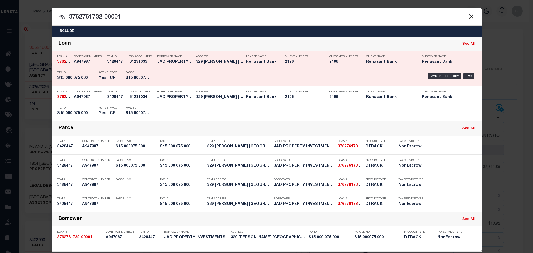
click at [195, 71] on div "Payment History OMS" at bounding box center [317, 76] width 317 height 16
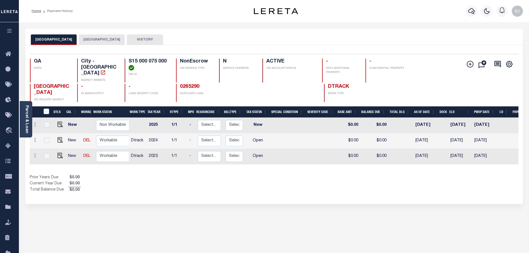
click at [103, 37] on button "[GEOGRAPHIC_DATA]" at bounding box center [102, 39] width 46 height 11
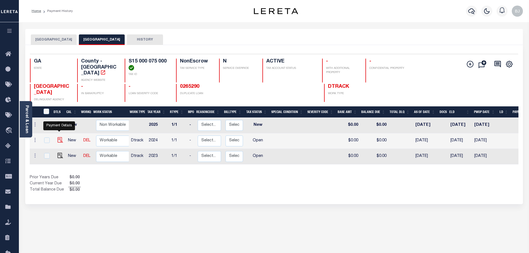
click at [58, 137] on img "" at bounding box center [60, 140] width 6 height 6
checkbox input "true"
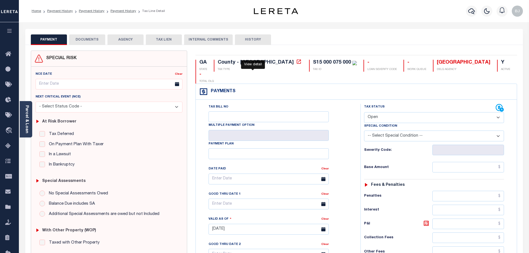
click at [296, 63] on icon at bounding box center [299, 62] width 6 height 6
click at [23, 112] on div "Parcel & Loan" at bounding box center [26, 119] width 12 height 36
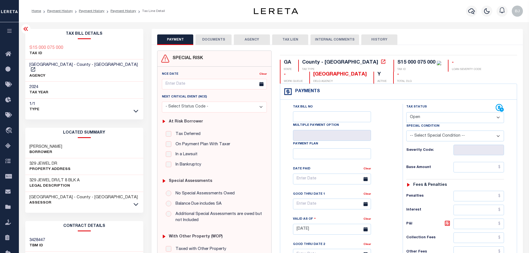
click at [397, 62] on div "S15 000 075 000" at bounding box center [416, 62] width 38 height 5
click at [39, 161] on h3 "329 JEWEL DR" at bounding box center [49, 164] width 41 height 6
copy div "329 JEWEL DR"
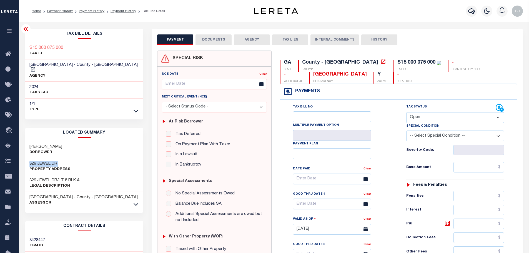
click at [448, 116] on select "- Select Status Code - Open Due/Unpaid Paid Incomplete No Tax Due Internal Refu…" at bounding box center [455, 117] width 98 height 11
select select "PYD"
click at [406, 112] on select "- Select Status Code - Open Due/Unpaid Paid Incomplete No Tax Due Internal Refu…" at bounding box center [455, 117] width 98 height 11
type input "09/16/2025"
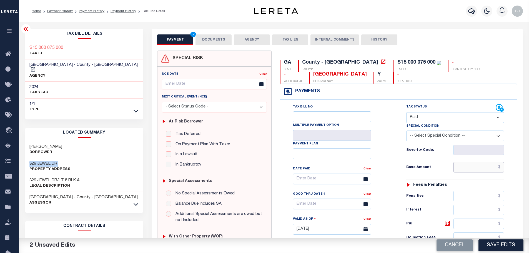
click at [481, 169] on input "text" at bounding box center [478, 167] width 51 height 11
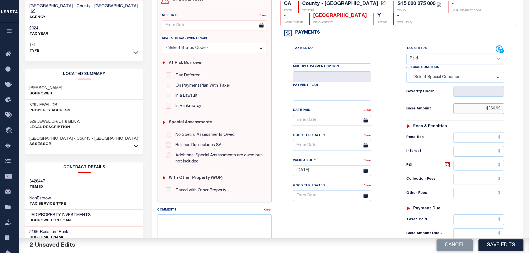
scroll to position [83, 0]
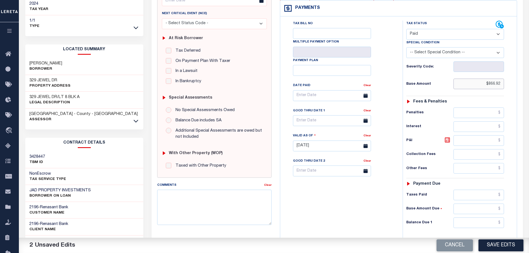
type input "$866.92"
click at [469, 230] on div "Tax Status Status - Select Status Code -" at bounding box center [457, 143] width 109 height 245
drag, startPoint x: 473, startPoint y: 222, endPoint x: 471, endPoint y: 219, distance: 3.1
click at [473, 222] on input "text" at bounding box center [478, 222] width 51 height 11
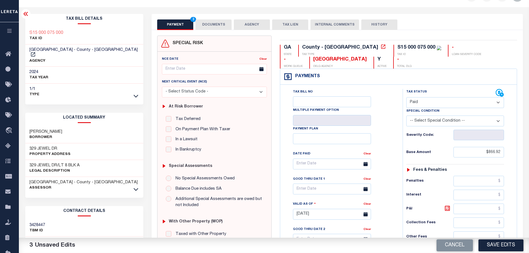
scroll to position [0, 0]
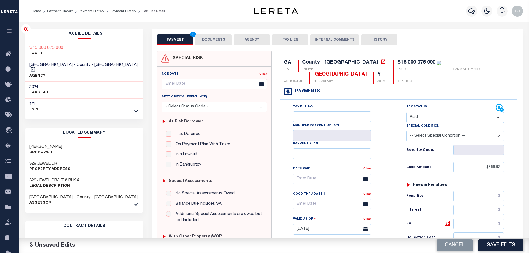
type input "$0.00"
drag, startPoint x: 209, startPoint y: 40, endPoint x: 206, endPoint y: 40, distance: 3.3
click at [209, 40] on button "DOCUMENTS" at bounding box center [213, 39] width 36 height 11
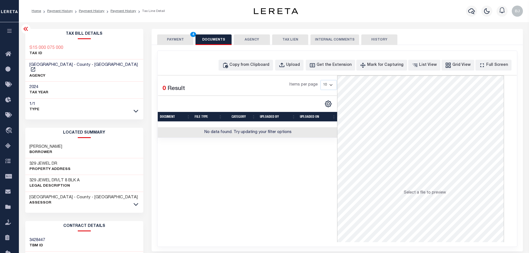
click at [250, 59] on div "Copy from Clipboard Upload Get the Extension Mark for Capturing Got it List Vie…" at bounding box center [337, 149] width 360 height 196
click at [253, 66] on div "Copy from Clipboard" at bounding box center [249, 65] width 40 height 6
select select "POP"
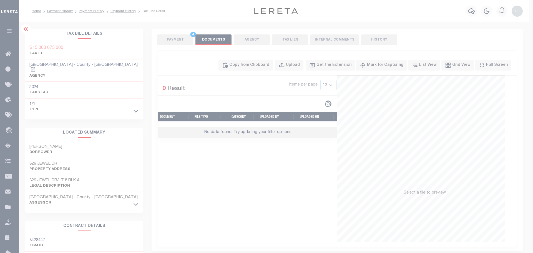
click at [0, 0] on div "Paste copied image or file into this box" at bounding box center [0, 0] width 0 height 0
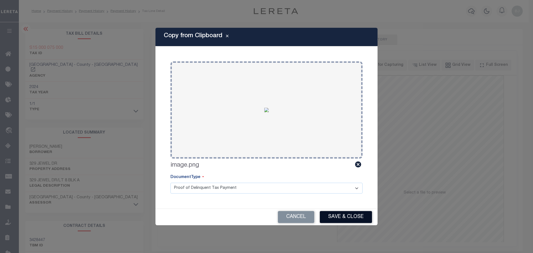
click at [350, 221] on button "Save & Close" at bounding box center [346, 217] width 52 height 12
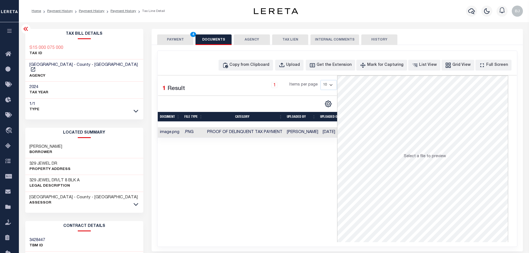
click at [185, 40] on button "PAYMENT 4" at bounding box center [175, 39] width 36 height 11
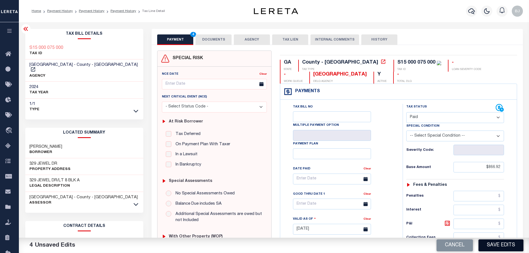
click at [490, 246] on button "Save Edits" at bounding box center [500, 245] width 45 height 12
checkbox input "false"
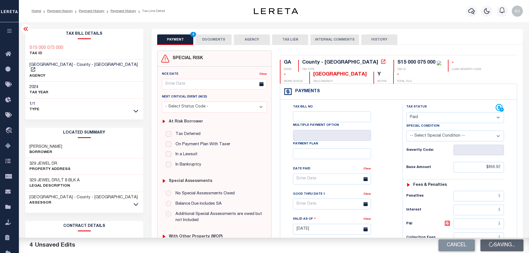
type input "$866.92"
type input "$0"
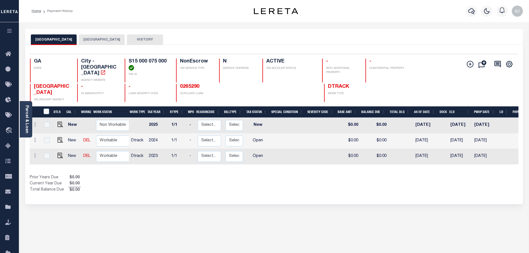
click at [93, 44] on button "[GEOGRAPHIC_DATA]" at bounding box center [102, 39] width 46 height 11
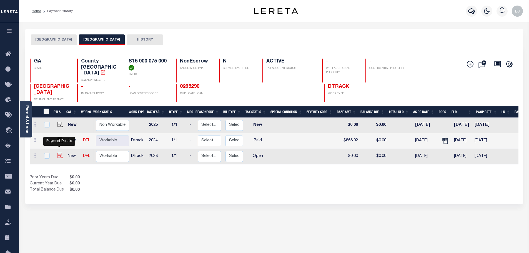
click at [58, 153] on img "" at bounding box center [60, 156] width 6 height 6
checkbox input "true"
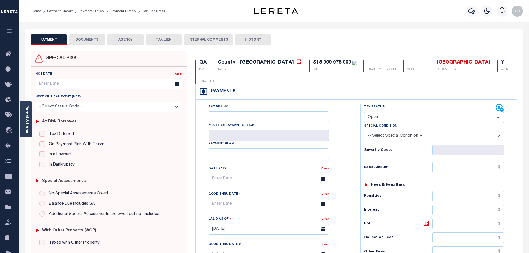
click at [92, 40] on button "DOCUMENTS" at bounding box center [87, 39] width 36 height 11
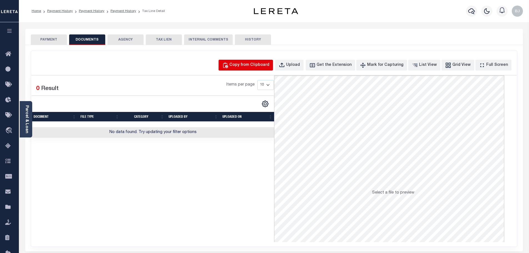
click at [258, 68] on div "Copy from Clipboard" at bounding box center [249, 65] width 40 height 6
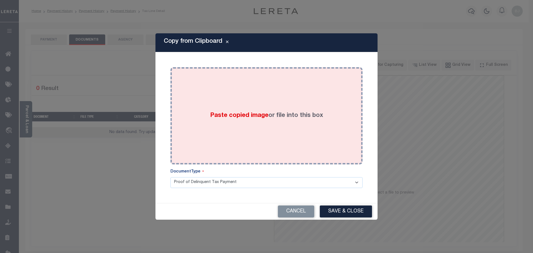
drag, startPoint x: 277, startPoint y: 124, endPoint x: 278, endPoint y: 127, distance: 2.8
click at [278, 126] on div "Paste copied image or file into this box" at bounding box center [267, 115] width 184 height 89
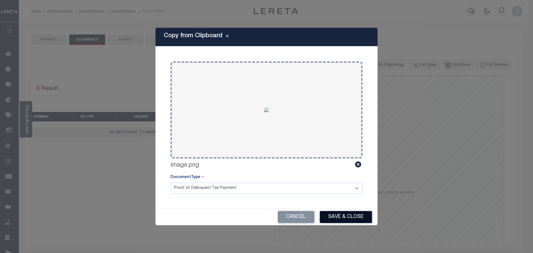
click at [334, 214] on button "Save & Close" at bounding box center [346, 217] width 52 height 12
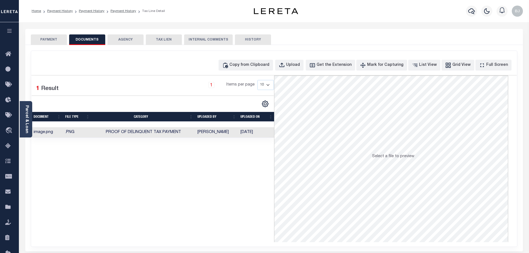
drag, startPoint x: 45, startPoint y: 40, endPoint x: 368, endPoint y: 128, distance: 334.6
click at [45, 40] on button "PAYMENT" at bounding box center [49, 39] width 36 height 11
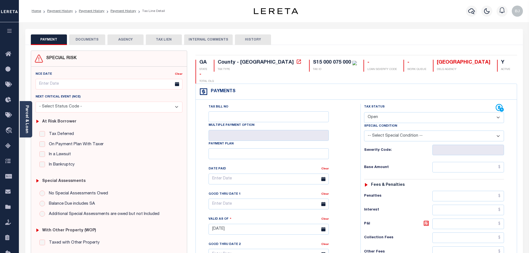
click at [395, 112] on select "- Select Status Code - Open Due/Unpaid Paid Incomplete No Tax Due Internal Refu…" at bounding box center [434, 117] width 140 height 11
select select "PYD"
click at [364, 112] on select "- Select Status Code - Open Due/Unpaid Paid Incomplete No Tax Due Internal Refu…" at bounding box center [434, 117] width 140 height 11
type input "[DATE]"
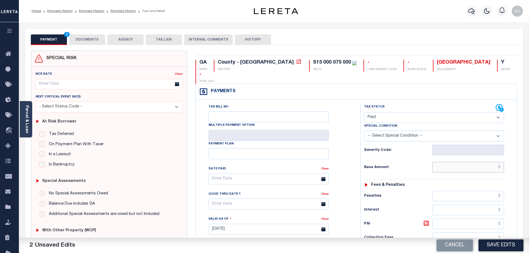
click at [468, 162] on input "text" at bounding box center [468, 167] width 72 height 11
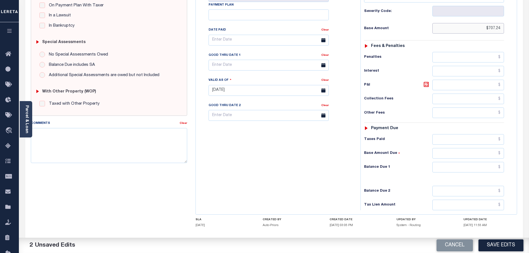
type input "$707.24"
click at [468, 162] on input "text" at bounding box center [468, 167] width 72 height 11
type input "$0.00"
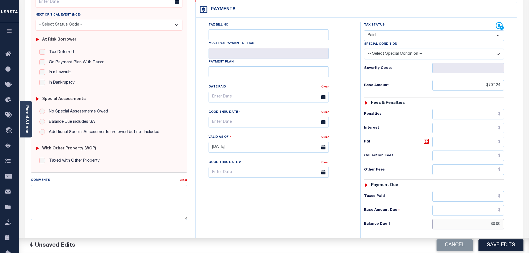
scroll to position [0, 0]
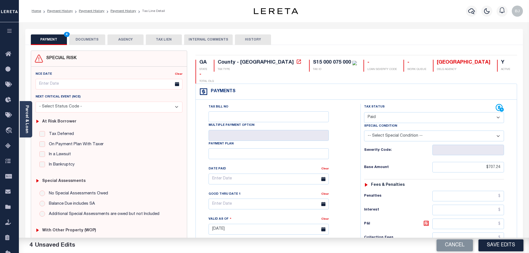
click at [91, 41] on button "DOCUMENTS" at bounding box center [87, 39] width 36 height 11
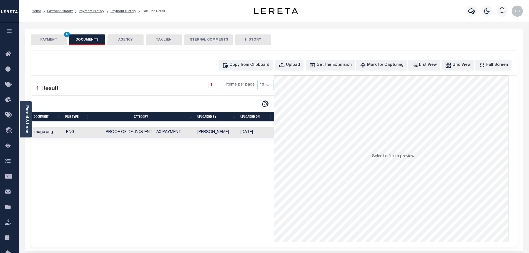
click at [61, 41] on button "PAYMENT 4" at bounding box center [49, 39] width 36 height 11
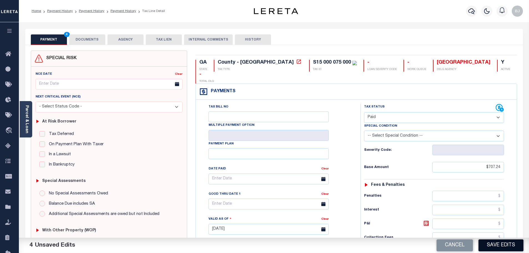
click at [513, 244] on button "Save Edits" at bounding box center [500, 245] width 45 height 12
checkbox input "false"
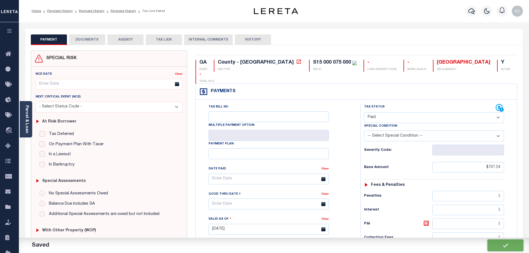
type input "$707.24"
type input "$0"
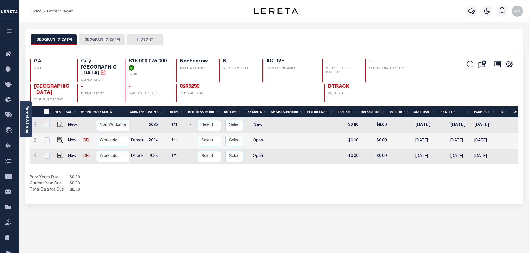
click at [97, 50] on div "Selected 3 Results 1 Items per page 25 50 100 GA [GEOGRAPHIC_DATA] - [GEOGRAPHI…" at bounding box center [274, 124] width 498 height 159
click at [104, 42] on button "[GEOGRAPHIC_DATA]" at bounding box center [102, 39] width 46 height 11
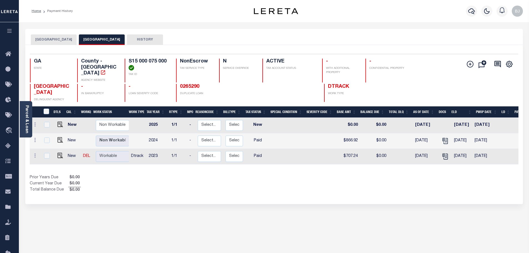
click at [47, 35] on button "[GEOGRAPHIC_DATA]" at bounding box center [54, 39] width 46 height 11
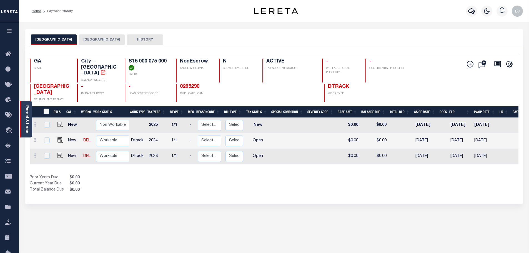
click at [29, 124] on link "Parcel & Loan" at bounding box center [27, 119] width 4 height 28
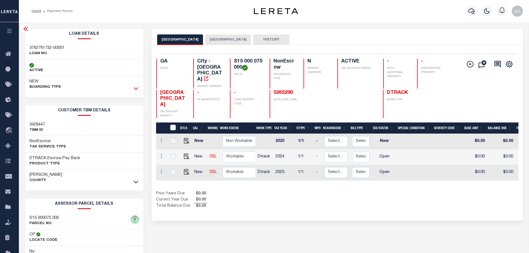
click at [136, 89] on icon at bounding box center [136, 89] width 5 height 6
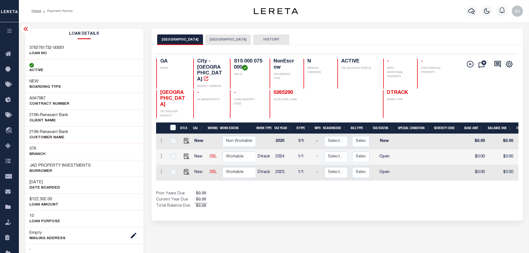
click at [26, 29] on icon at bounding box center [25, 29] width 4 height 4
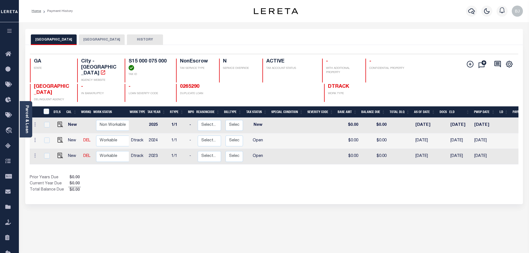
click at [154, 61] on h4 "S15 000 075 000" at bounding box center [149, 65] width 41 height 12
copy div "S15 000 075 000"
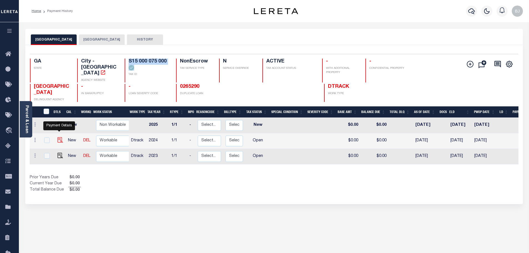
click at [60, 137] on img "" at bounding box center [60, 140] width 6 height 6
checkbox input "true"
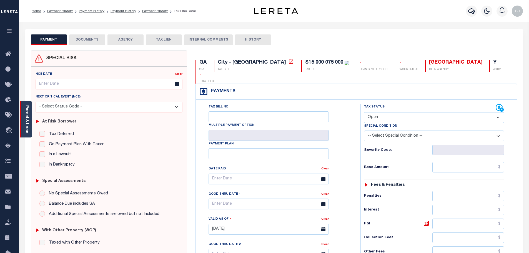
click at [26, 117] on link "Parcel & Loan" at bounding box center [27, 119] width 4 height 28
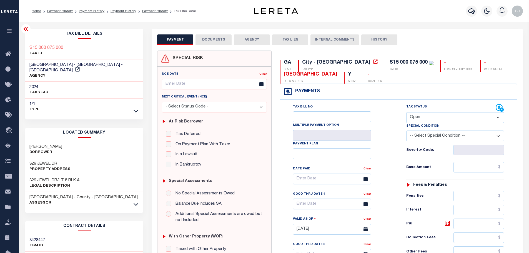
click at [433, 119] on select "- Select Status Code - Open Due/Unpaid Paid Incomplete No Tax Due Internal Refu…" at bounding box center [455, 117] width 98 height 11
select select "PYD"
click at [406, 112] on select "- Select Status Code - Open Due/Unpaid Paid Incomplete No Tax Due Internal Refu…" at bounding box center [455, 117] width 98 height 11
type input "09/16/2025"
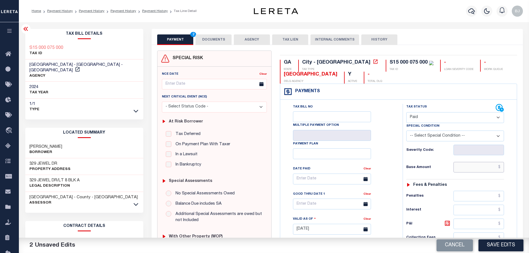
click at [474, 167] on input "text" at bounding box center [478, 167] width 51 height 11
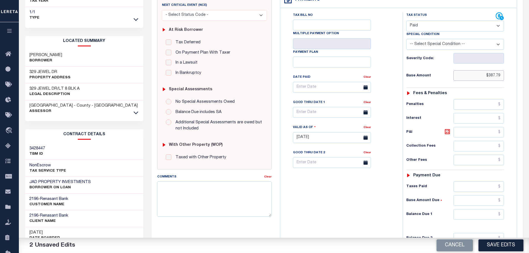
scroll to position [111, 0]
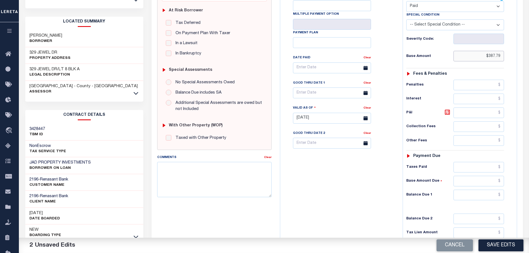
type input "$387.79"
click at [471, 196] on input "text" at bounding box center [478, 195] width 51 height 11
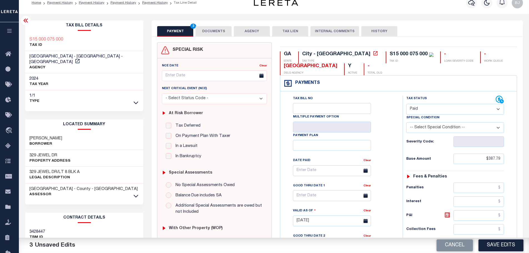
scroll to position [0, 0]
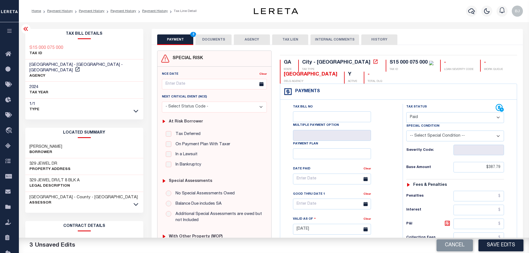
type input "$0.00"
drag, startPoint x: 211, startPoint y: 41, endPoint x: 215, endPoint y: 43, distance: 4.3
click at [212, 42] on button "DOCUMENTS" at bounding box center [213, 39] width 36 height 11
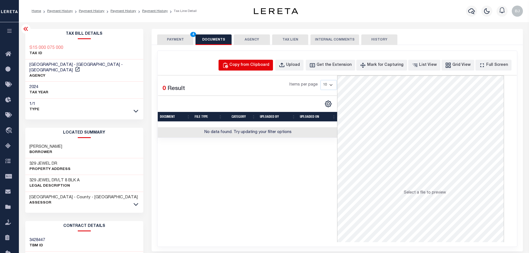
click at [269, 67] on div "Copy from Clipboard" at bounding box center [249, 65] width 40 height 6
select select "POP"
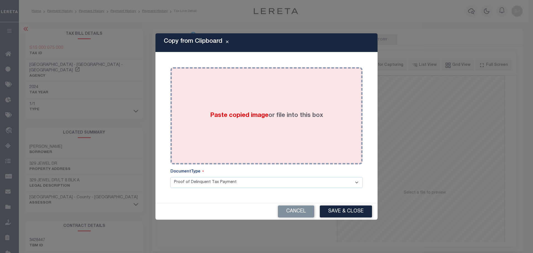
click at [308, 135] on div "Paste copied image or file into this box" at bounding box center [267, 115] width 184 height 89
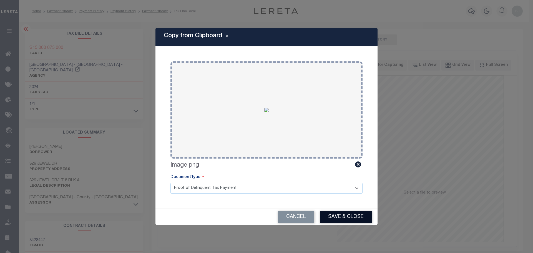
click at [352, 218] on button "Save & Close" at bounding box center [346, 217] width 52 height 12
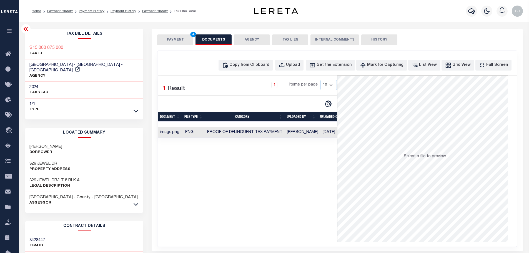
click at [163, 36] on button "PAYMENT 4" at bounding box center [175, 39] width 36 height 11
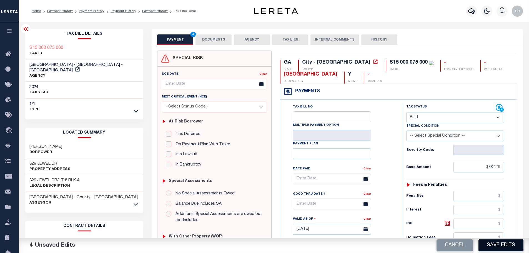
click at [510, 244] on button "Save Edits" at bounding box center [500, 245] width 45 height 12
checkbox input "false"
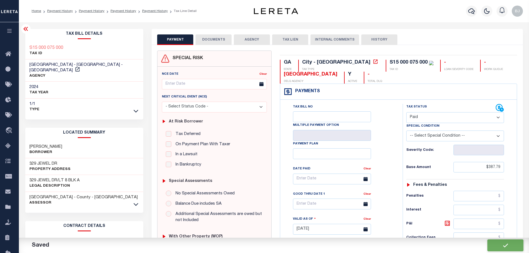
type input "$387.79"
type input "$0"
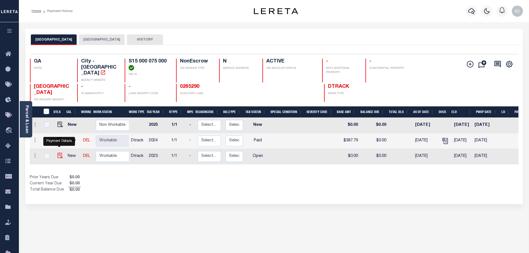
click at [59, 153] on img "" at bounding box center [60, 156] width 6 height 6
checkbox input "true"
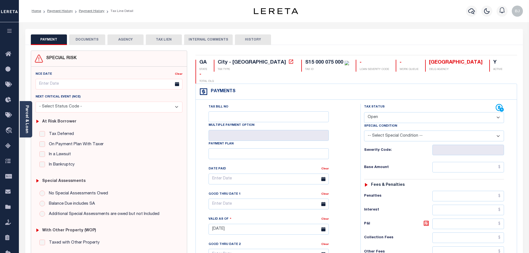
click at [96, 38] on button "DOCUMENTS" at bounding box center [87, 39] width 36 height 11
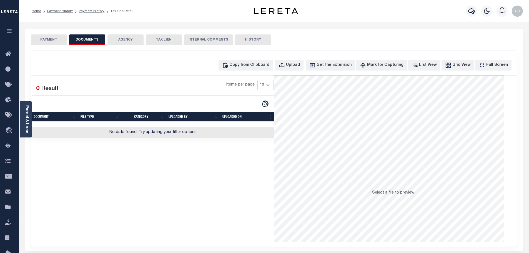
click at [229, 76] on div "Selected 0 Result Items per page 10 25 50 100" at bounding box center [152, 107] width 243 height 62
click at [228, 67] on icon "button" at bounding box center [225, 64] width 5 height 5
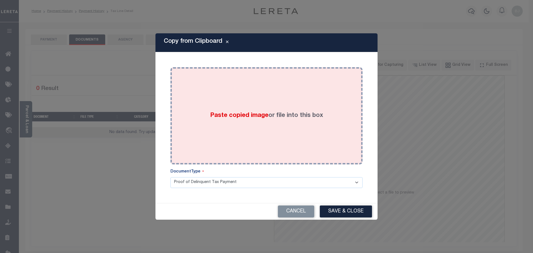
drag, startPoint x: 285, startPoint y: 111, endPoint x: 289, endPoint y: 117, distance: 7.6
click at [286, 113] on label "Paste copied image or file into this box" at bounding box center [266, 115] width 113 height 9
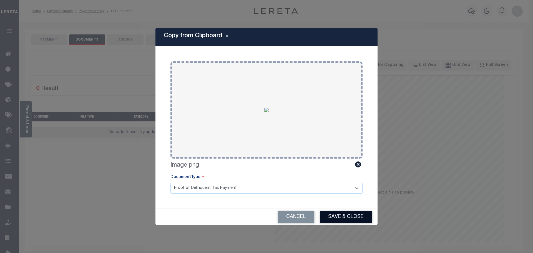
drag, startPoint x: 337, startPoint y: 217, endPoint x: 114, endPoint y: 94, distance: 254.6
click at [337, 217] on button "Save & Close" at bounding box center [346, 217] width 52 height 12
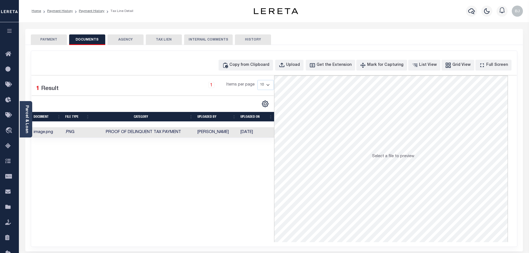
click at [48, 36] on button "PAYMENT" at bounding box center [49, 39] width 36 height 11
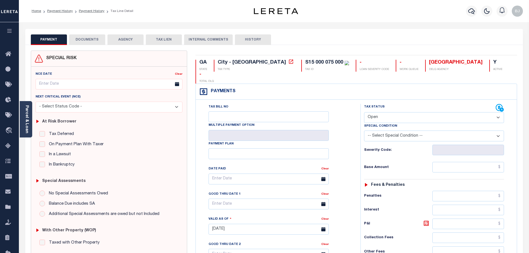
drag, startPoint x: 401, startPoint y: 104, endPoint x: 398, endPoint y: 108, distance: 5.1
click at [401, 112] on select "- Select Status Code - Open Due/Unpaid Paid Incomplete No Tax Due Internal Refu…" at bounding box center [434, 117] width 140 height 11
select select "PYD"
click at [364, 112] on select "- Select Status Code - Open Due/Unpaid Paid Incomplete No Tax Due Internal Refu…" at bounding box center [434, 117] width 140 height 11
type input "[DATE]"
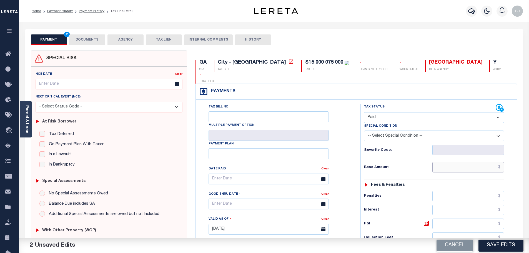
click at [459, 162] on input "text" at bounding box center [468, 167] width 72 height 11
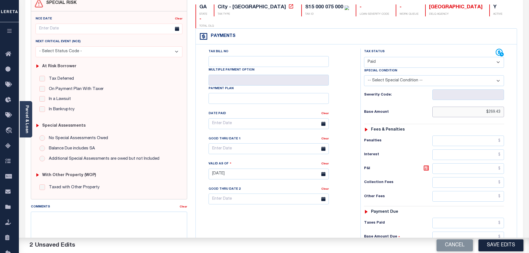
scroll to position [154, 0]
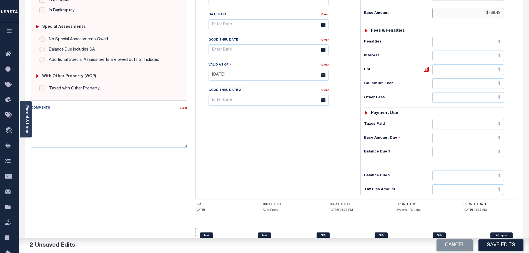
type input "$269.43"
click at [478, 147] on input "text" at bounding box center [468, 152] width 72 height 11
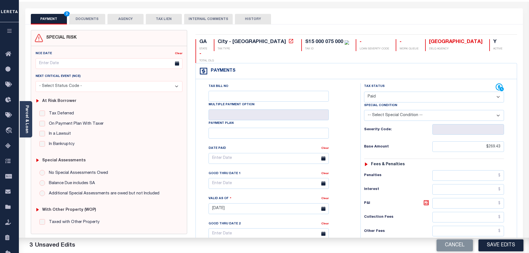
scroll to position [0, 0]
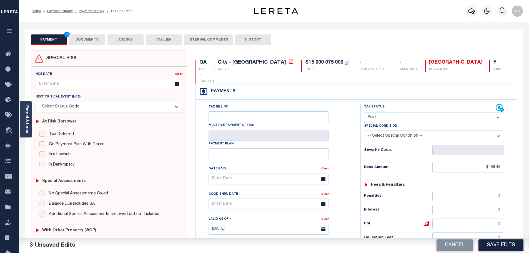
type input "$0.00"
click at [99, 40] on button "DOCUMENTS" at bounding box center [87, 39] width 36 height 11
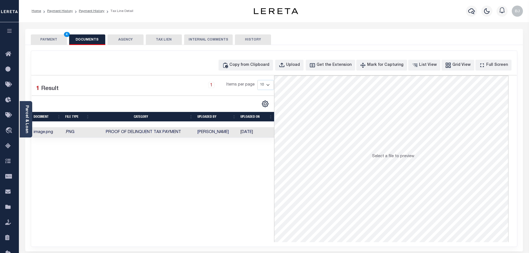
click at [48, 39] on button "PAYMENT 4" at bounding box center [49, 39] width 36 height 11
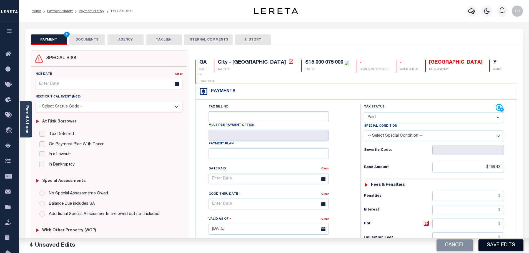
click at [509, 244] on button "Save Edits" at bounding box center [500, 245] width 45 height 12
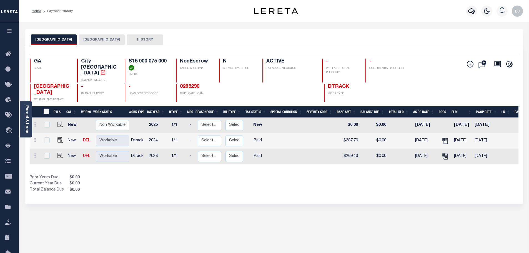
click at [102, 40] on button "BULLOCH COUNTY" at bounding box center [102, 39] width 46 height 11
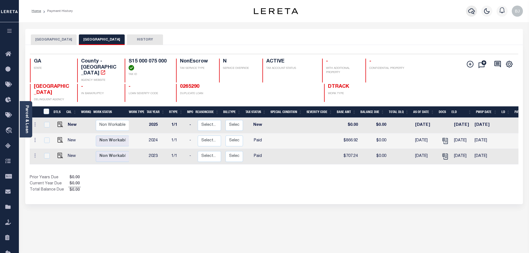
click at [472, 11] on icon "button" at bounding box center [471, 11] width 7 height 7
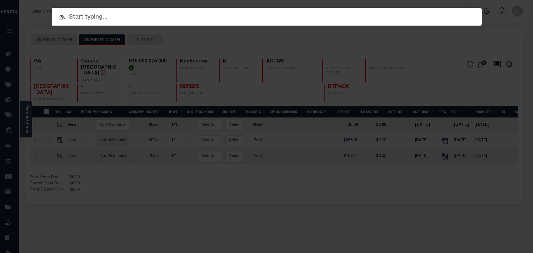
click at [100, 24] on div at bounding box center [267, 17] width 430 height 18
click at [108, 19] on input "text" at bounding box center [267, 17] width 430 height 10
click at [194, 14] on input "text" at bounding box center [267, 17] width 430 height 10
paste input "10021253"
type input "10021253"
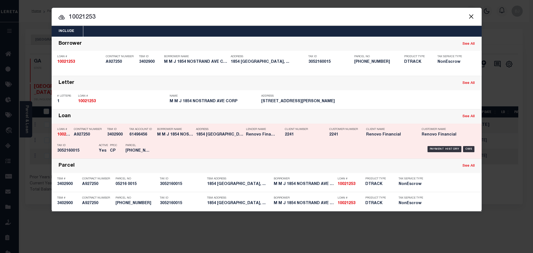
click at [190, 127] on div "Borrower Name M M J 1854 NOSTRAND AVE CORP" at bounding box center [175, 133] width 36 height 16
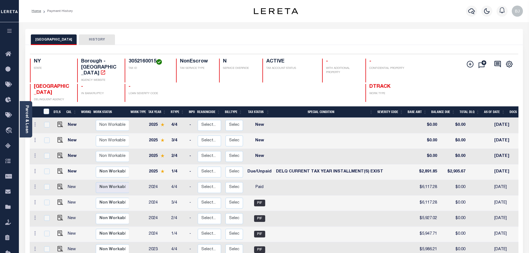
drag, startPoint x: 221, startPoint y: 53, endPoint x: 220, endPoint y: 50, distance: 3.0
click at [220, 50] on div "Selected 16 Results 1 Items per page 25 50 100 NY STATE TAX ID N" at bounding box center [274, 225] width 498 height 361
click at [267, 35] on div "BROOKLYN CITY HISTORY" at bounding box center [274, 39] width 487 height 10
click at [63, 168] on td at bounding box center [58, 172] width 13 height 16
checkbox input "true"
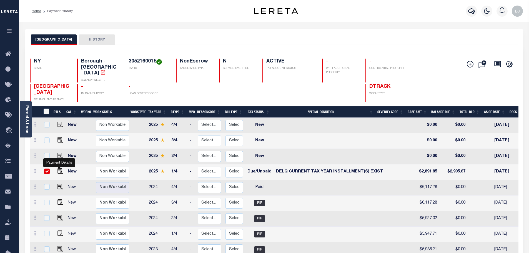
checkbox input "true"
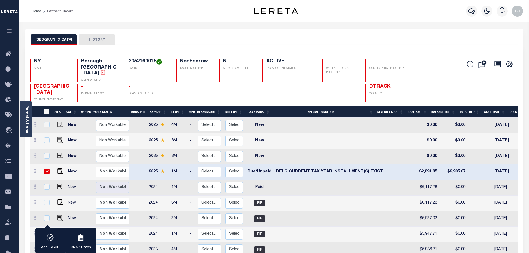
click at [56, 169] on td at bounding box center [58, 172] width 13 height 16
checkbox input "false"
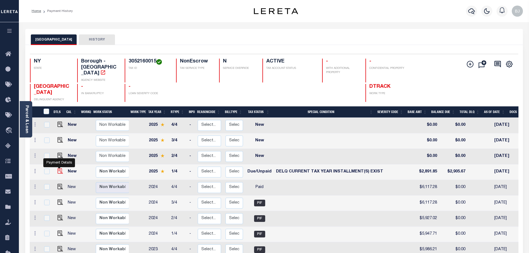
click at [58, 168] on img "" at bounding box center [60, 171] width 6 height 6
checkbox input "true"
